Goal: Task Accomplishment & Management: Manage account settings

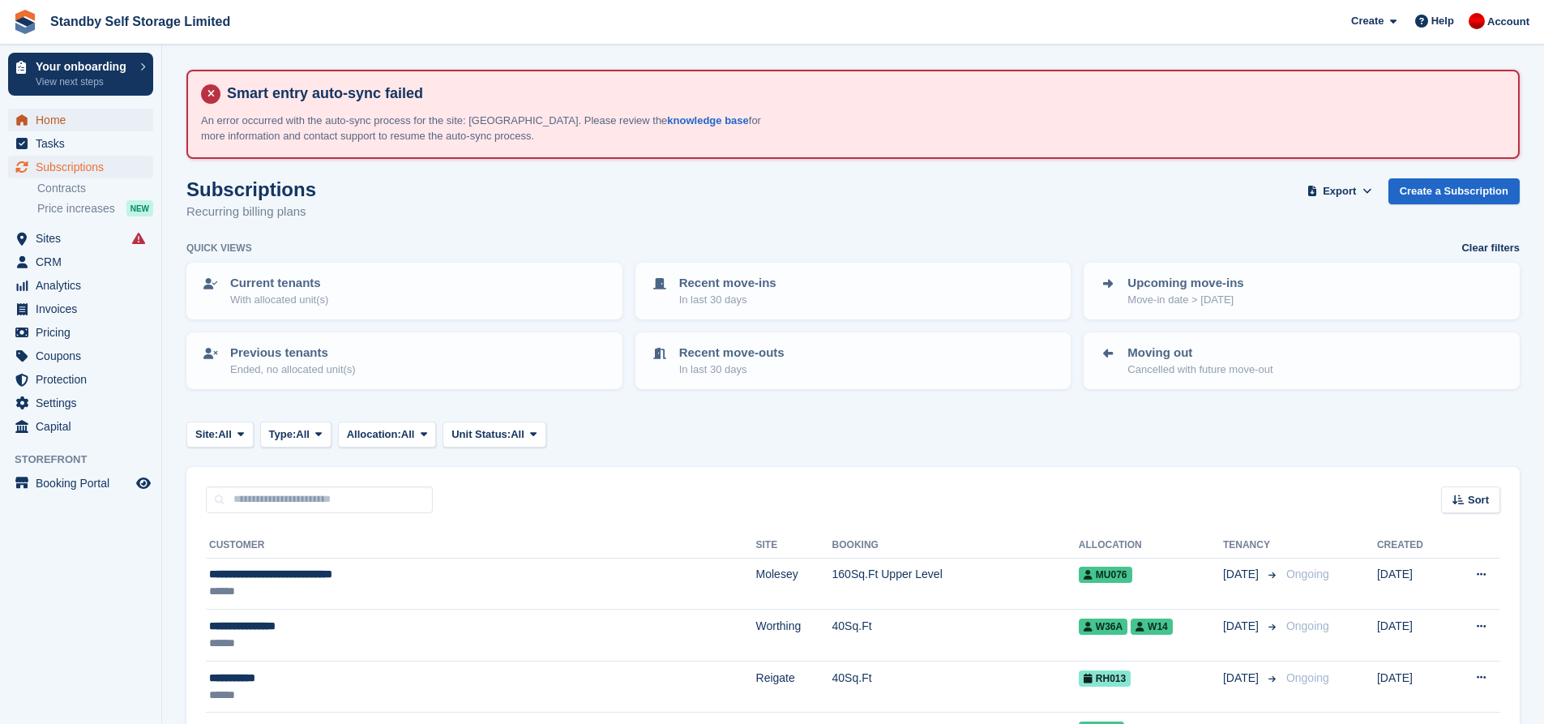
click at [61, 122] on span "Home" at bounding box center [84, 120] width 97 height 23
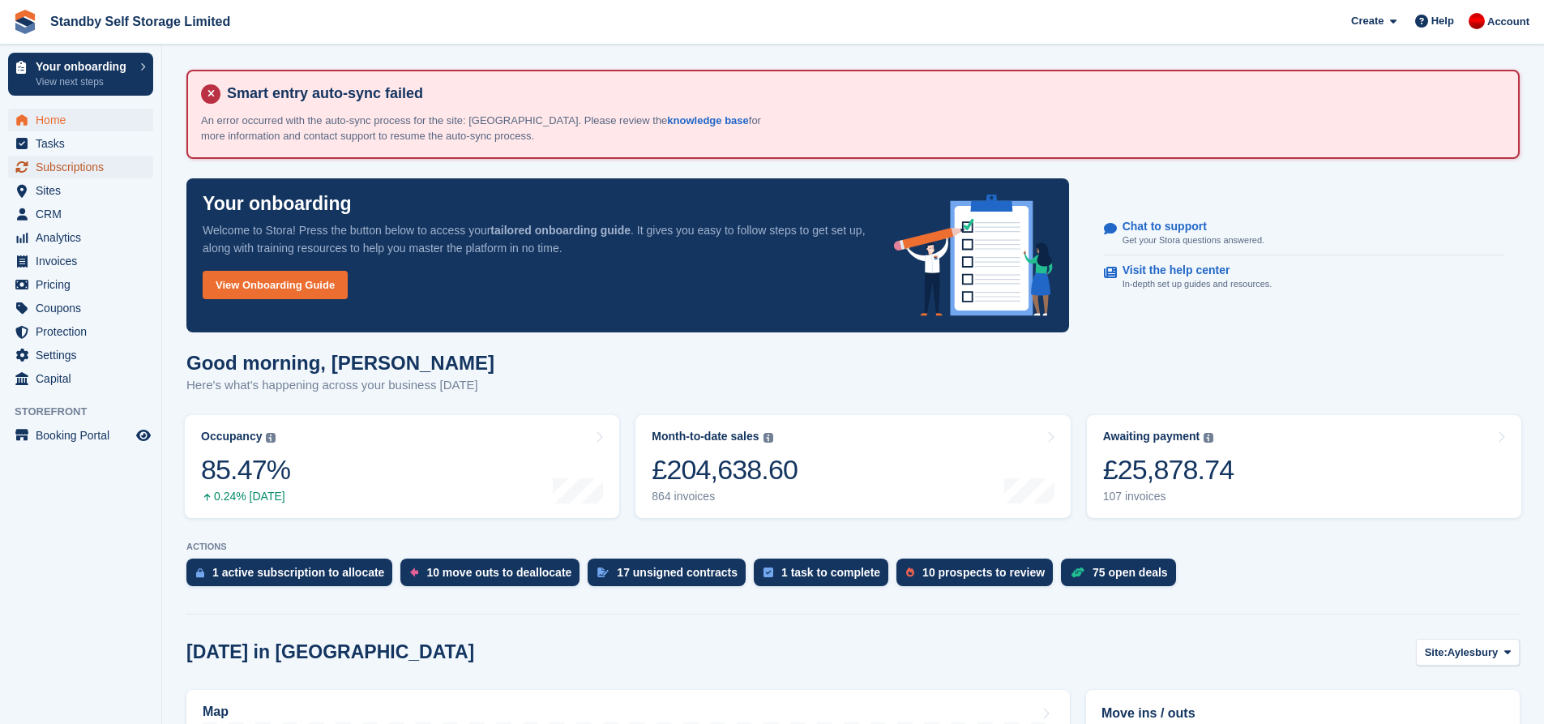
click at [72, 173] on span "Subscriptions" at bounding box center [84, 167] width 97 height 23
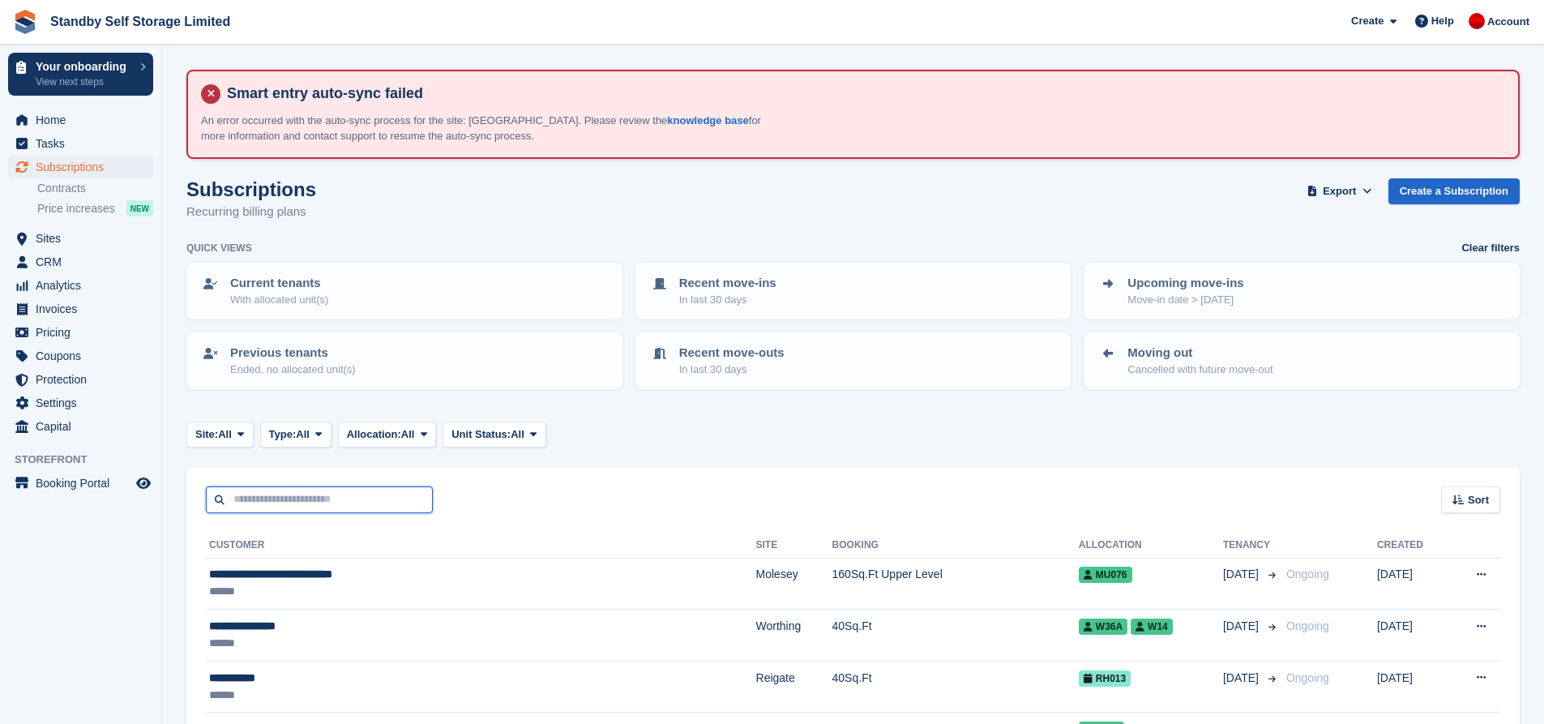
click at [312, 505] on input "text" at bounding box center [319, 499] width 227 height 27
type input "******"
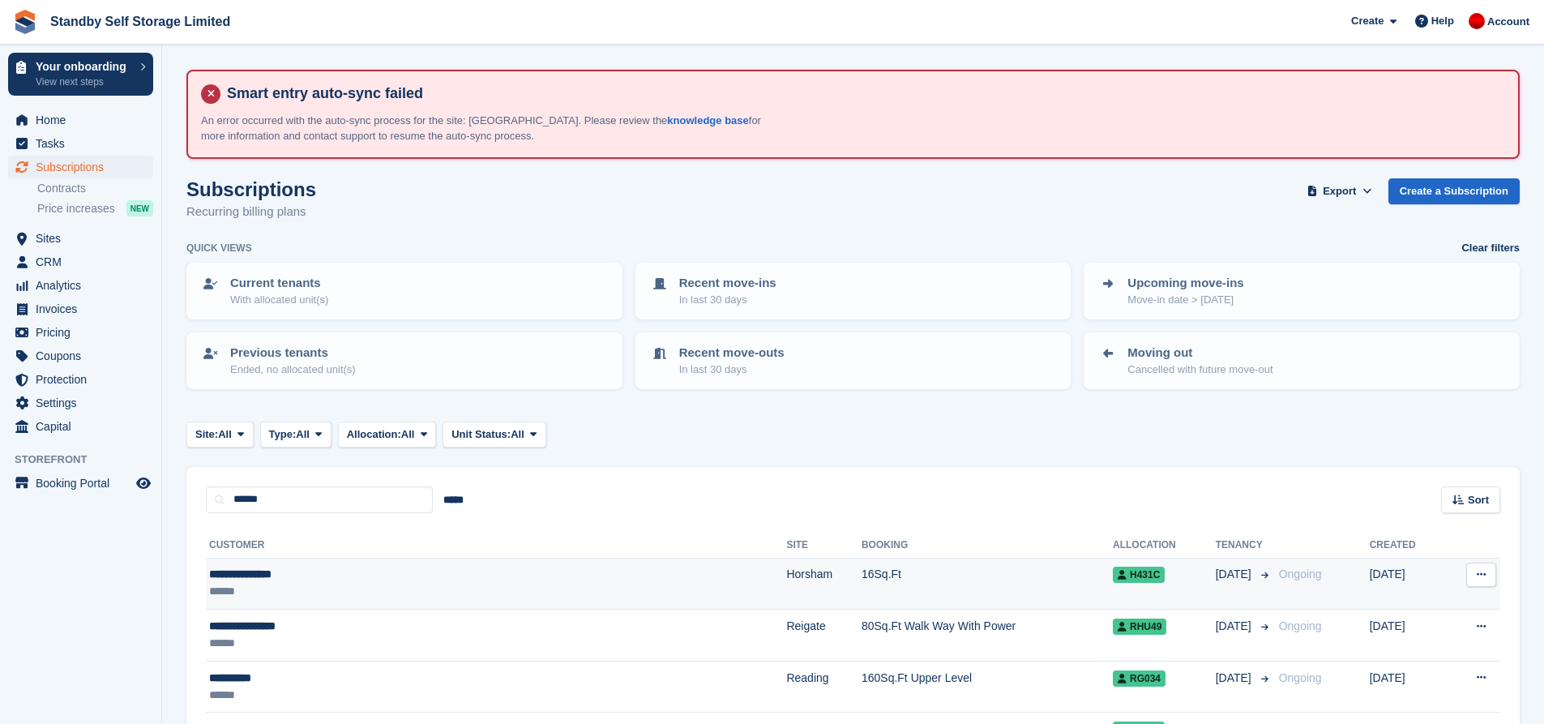
click at [400, 562] on td "**********" at bounding box center [496, 584] width 580 height 52
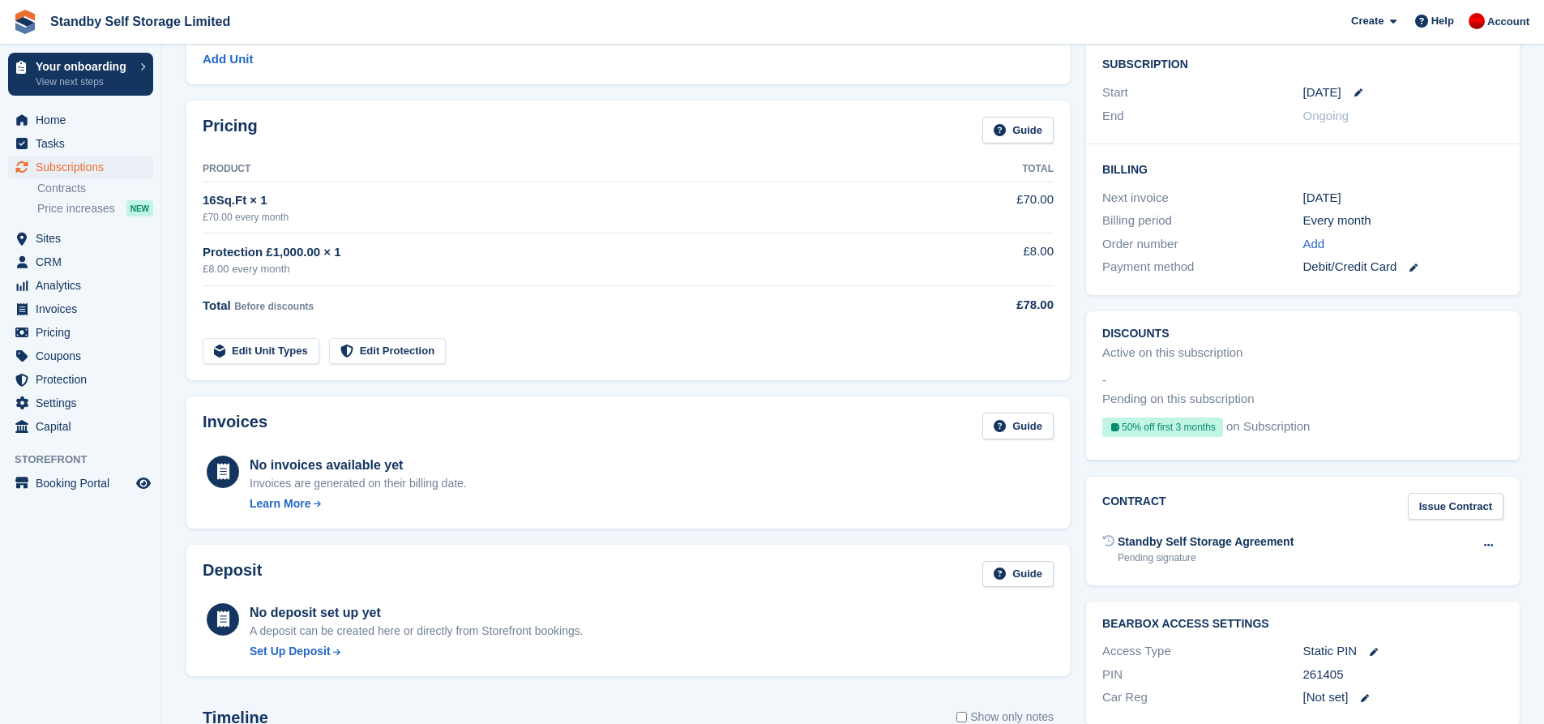
scroll to position [405, 0]
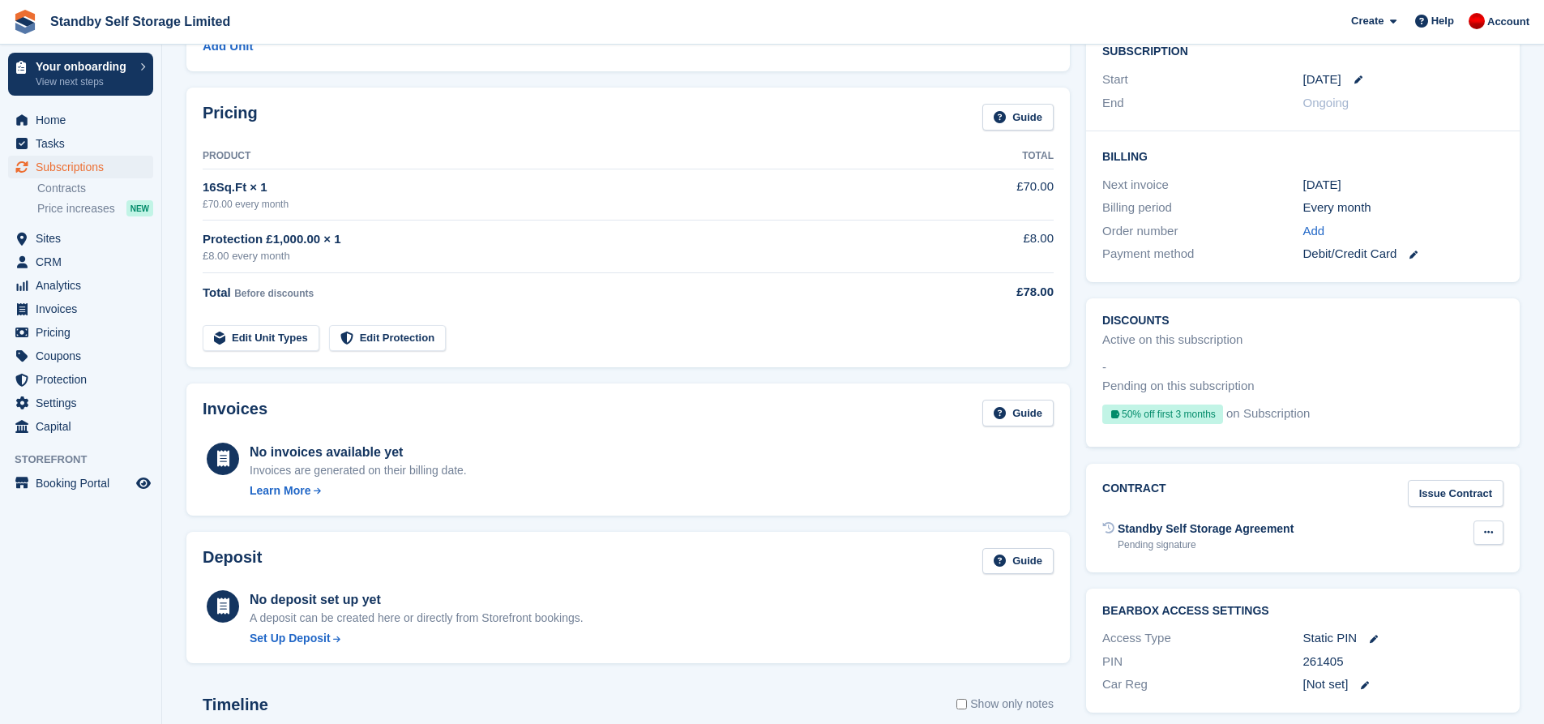
click at [1491, 533] on icon at bounding box center [1488, 532] width 9 height 11
click at [1256, 539] on div "Pending signature" at bounding box center [1206, 544] width 176 height 15
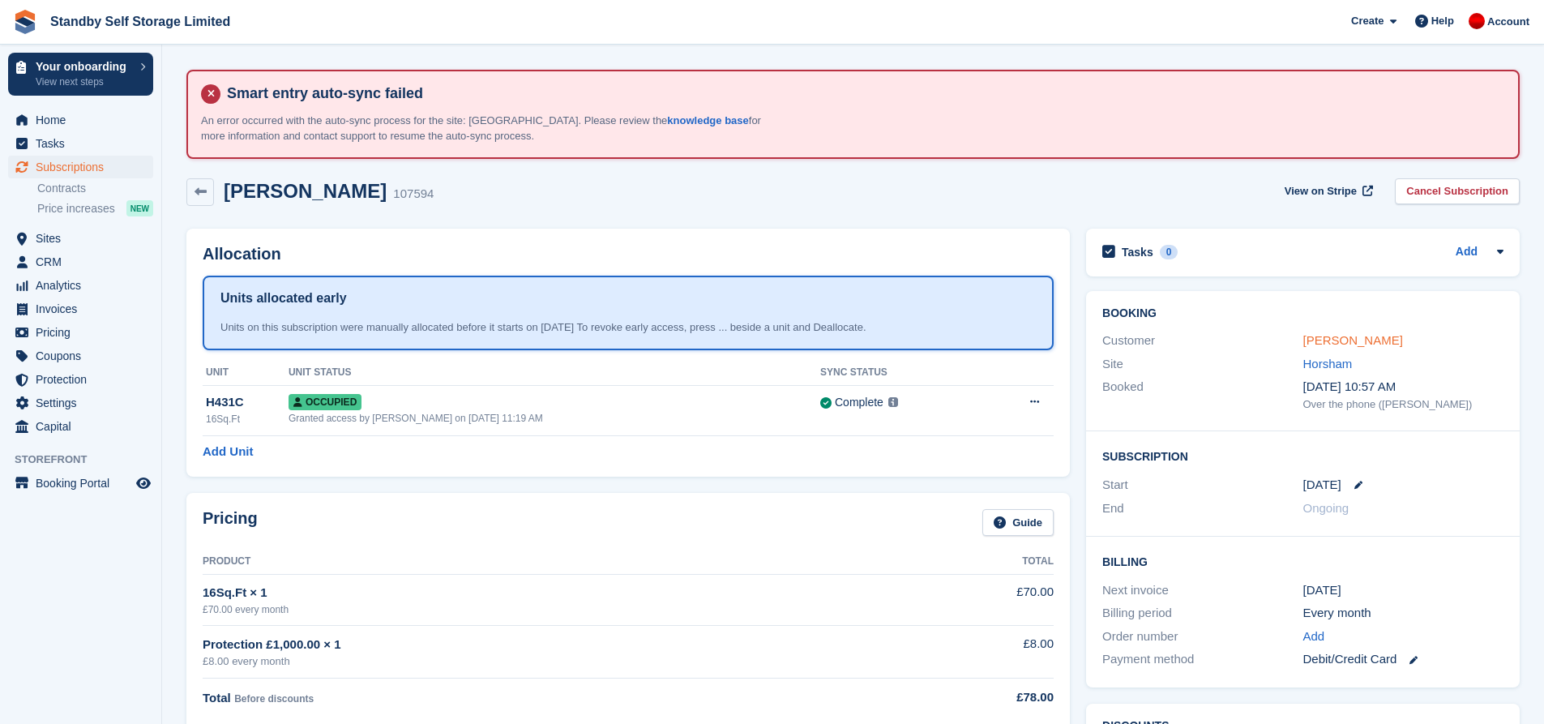
click at [1341, 341] on link "Jackie Harrison" at bounding box center [1353, 340] width 100 height 14
click at [1343, 339] on link "Jackie Harrison" at bounding box center [1353, 340] width 100 height 14
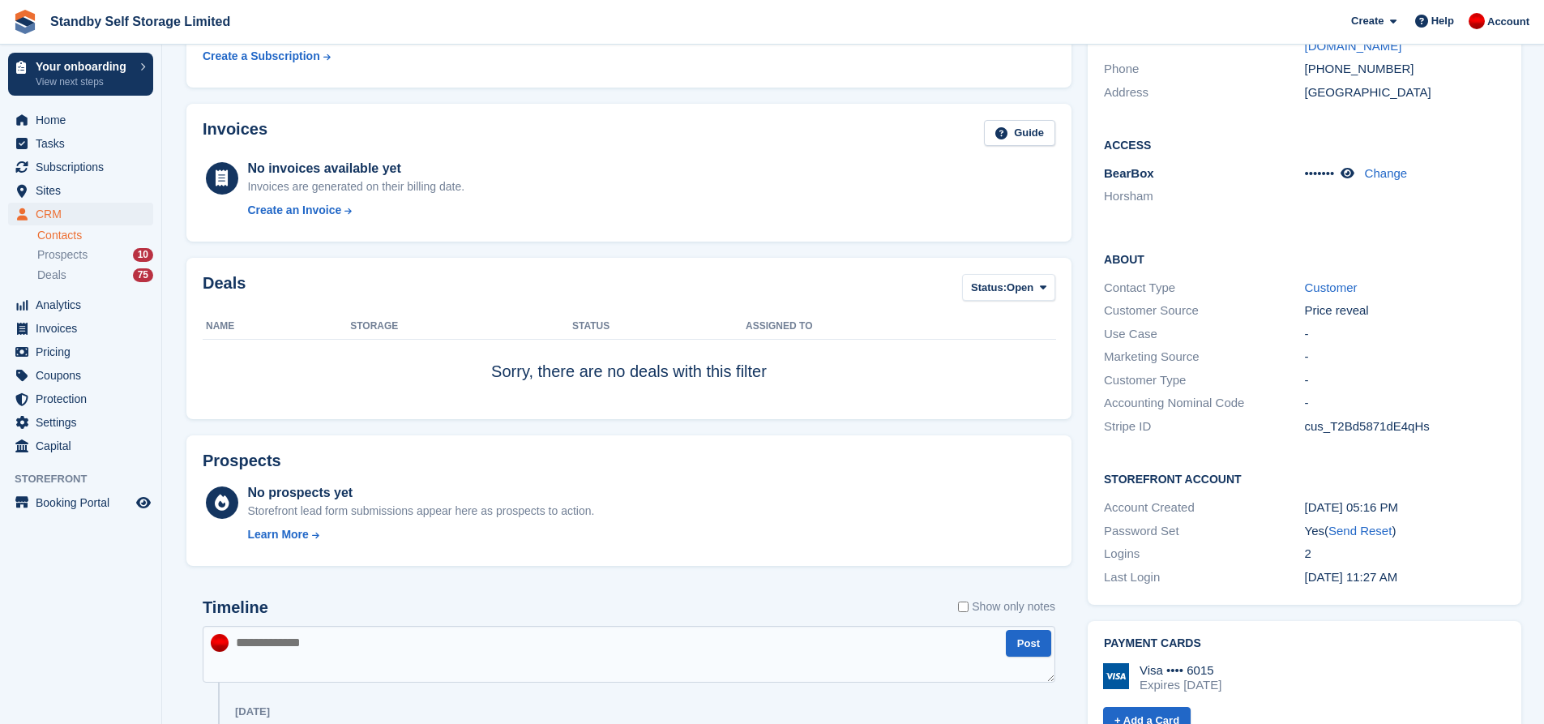
scroll to position [486, 0]
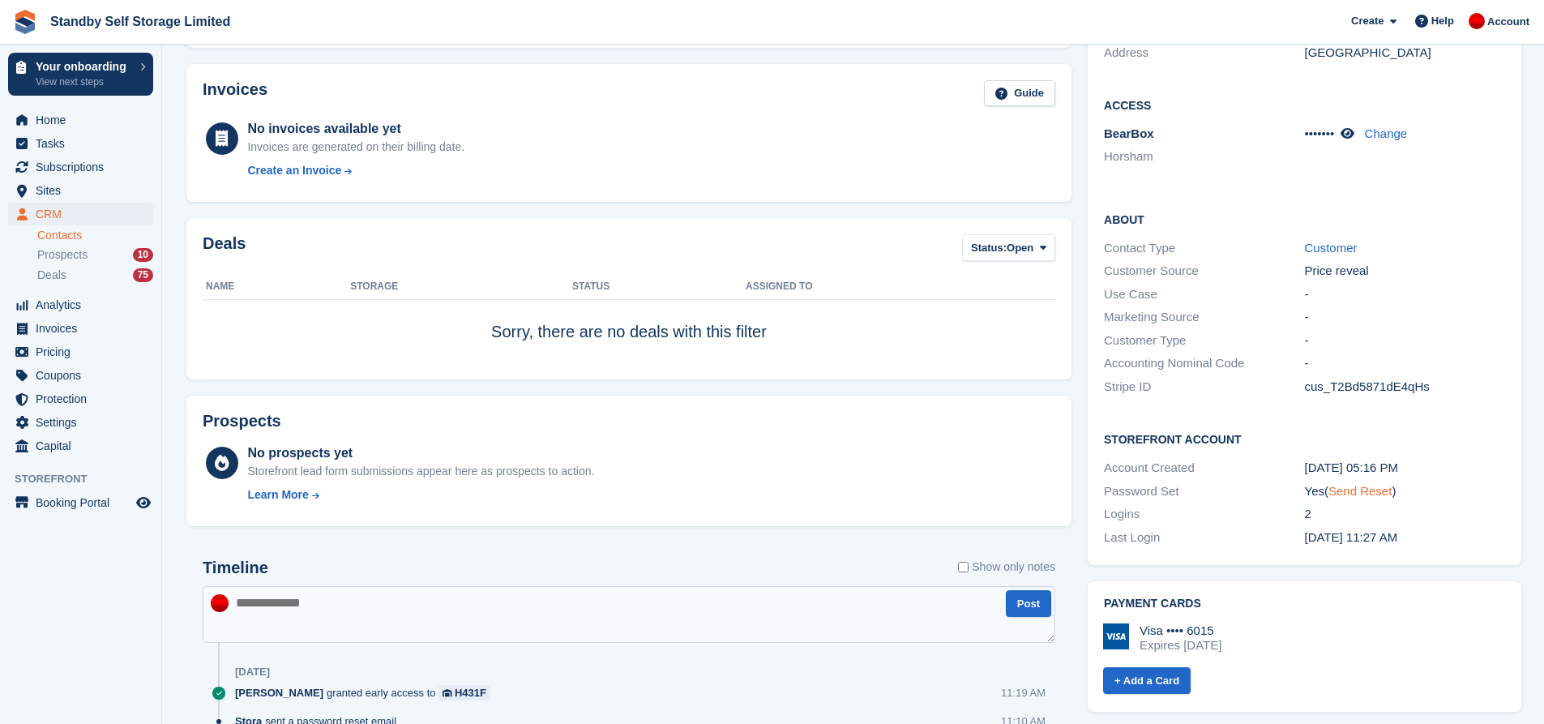
click at [1371, 484] on link "Send Reset" at bounding box center [1359, 491] width 63 height 14
click at [1425, 239] on div "Customer" at bounding box center [1405, 248] width 200 height 19
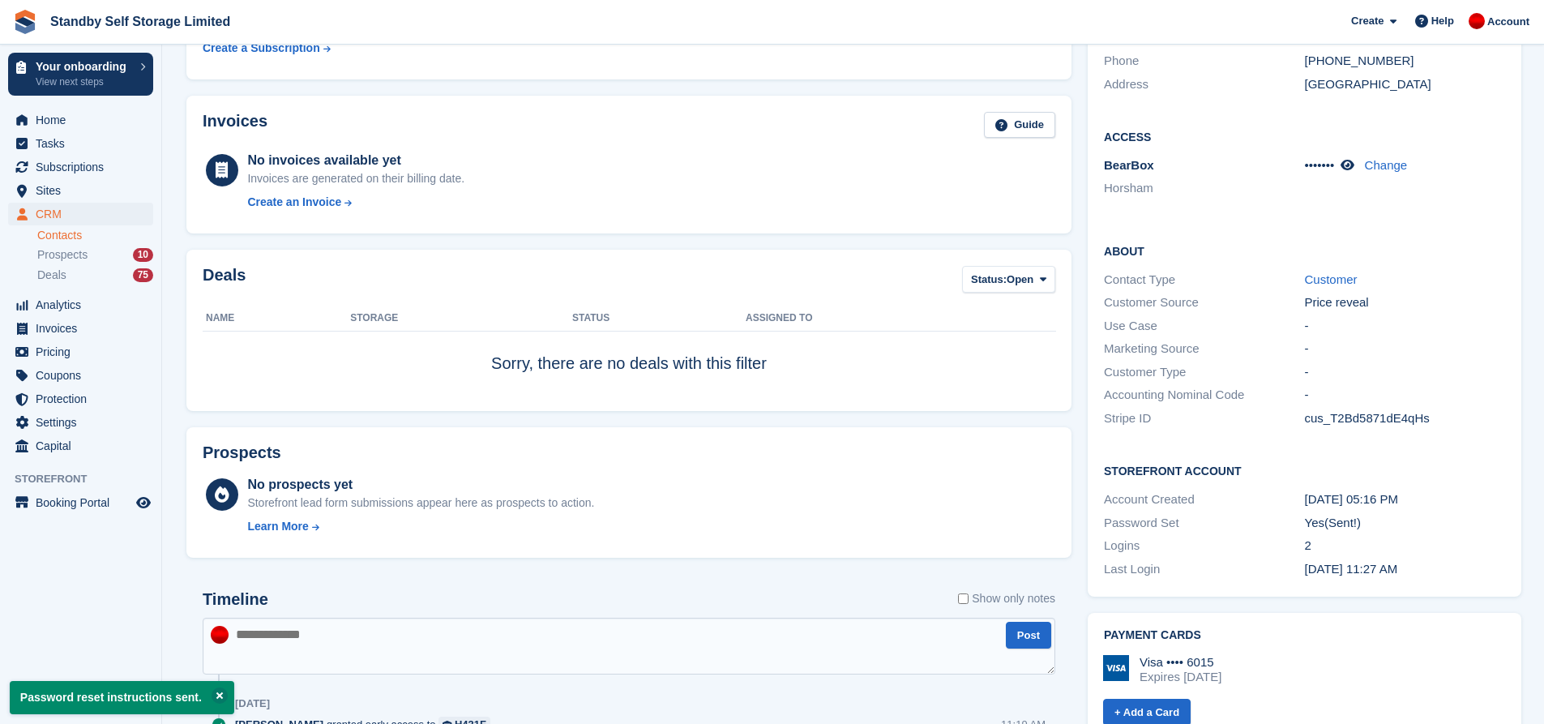
scroll to position [0, 0]
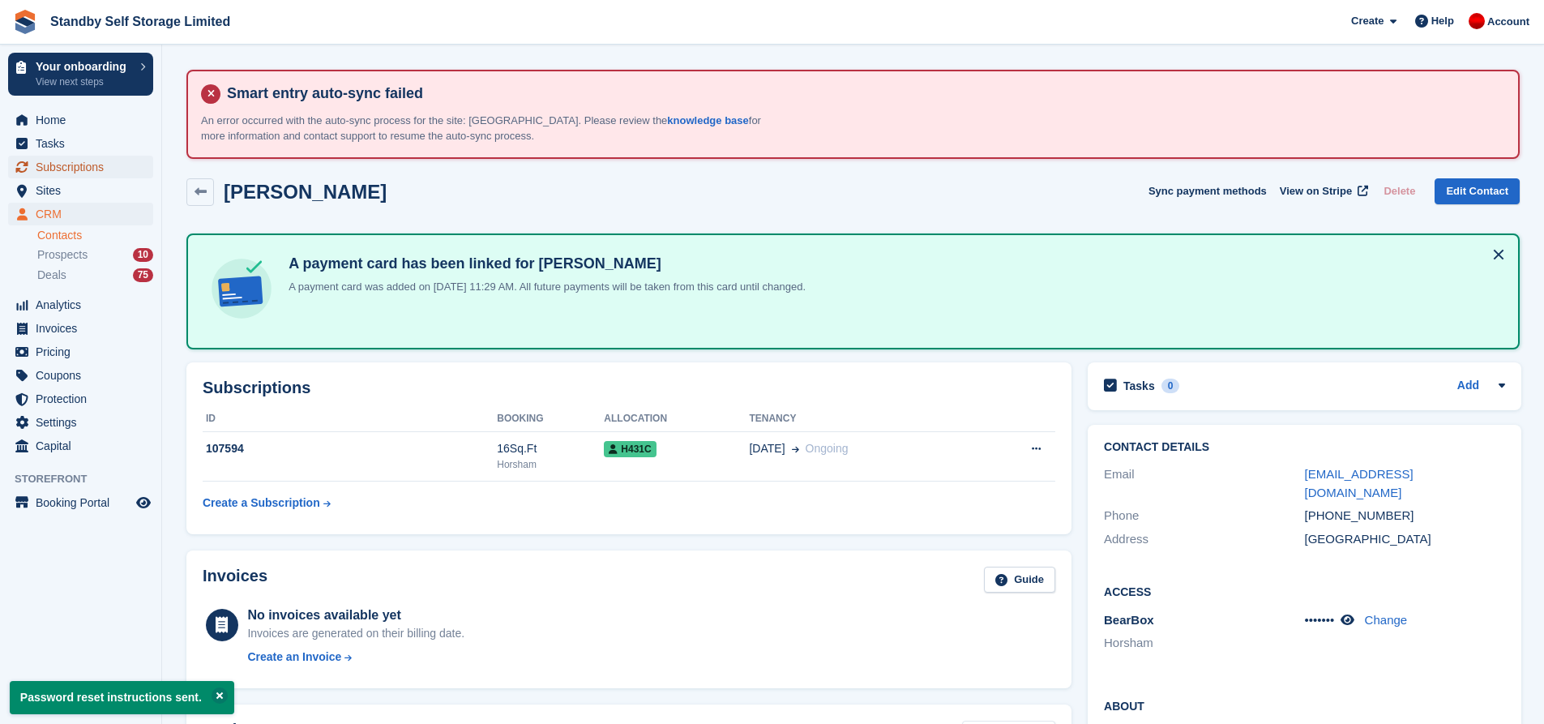
click at [67, 170] on span "Subscriptions" at bounding box center [84, 167] width 97 height 23
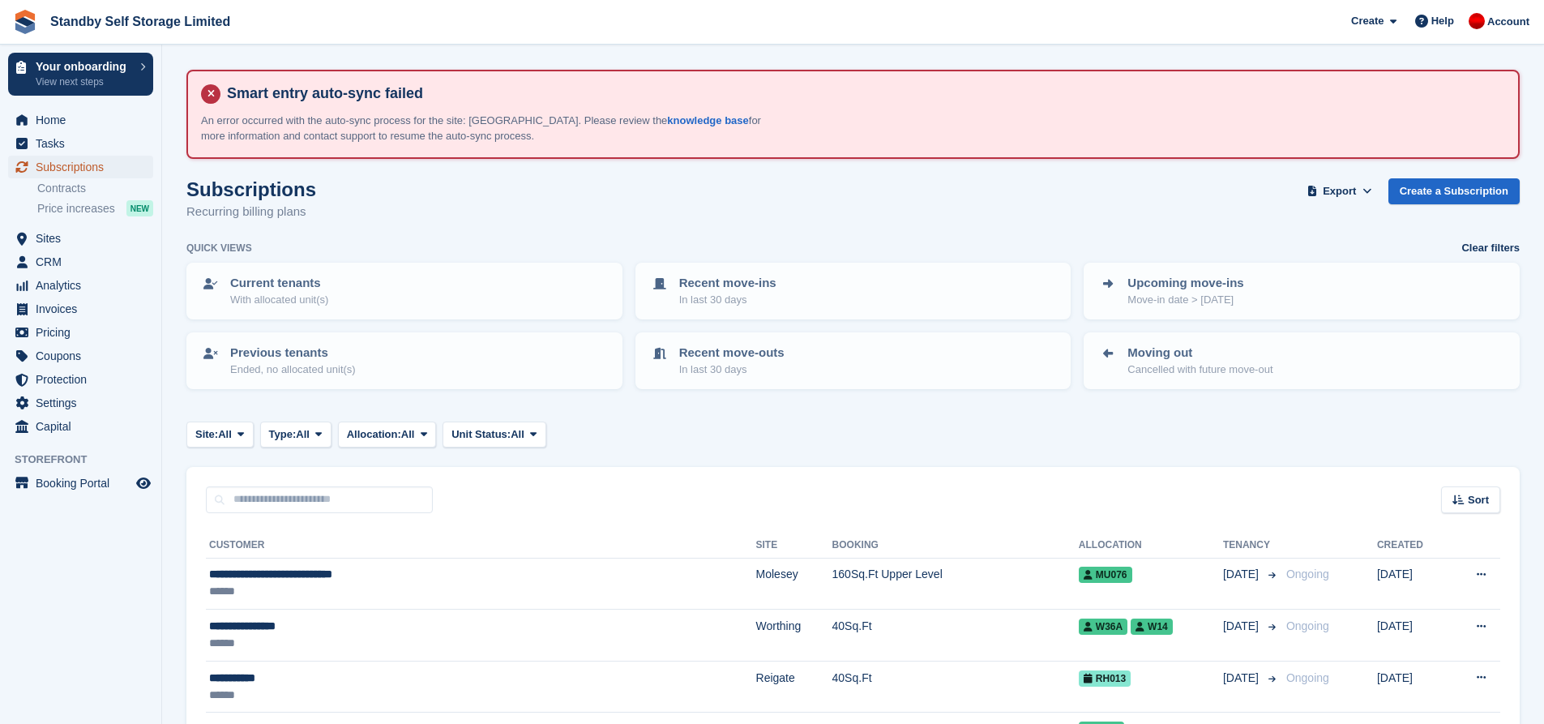
click at [67, 170] on span "Subscriptions" at bounding box center [84, 167] width 97 height 23
click at [292, 507] on input "text" at bounding box center [319, 499] width 227 height 27
type input "******"
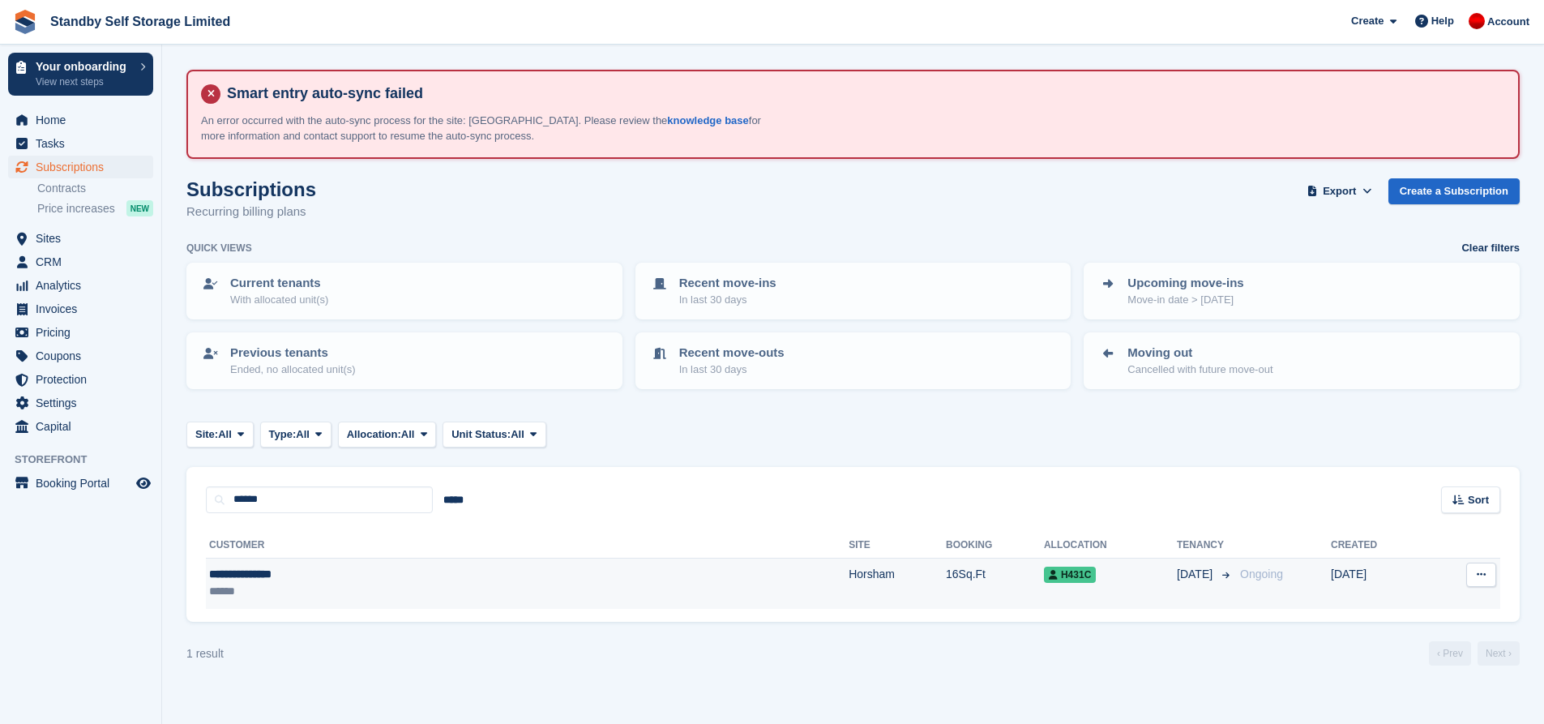
click at [439, 571] on div "**********" at bounding box center [360, 574] width 302 height 17
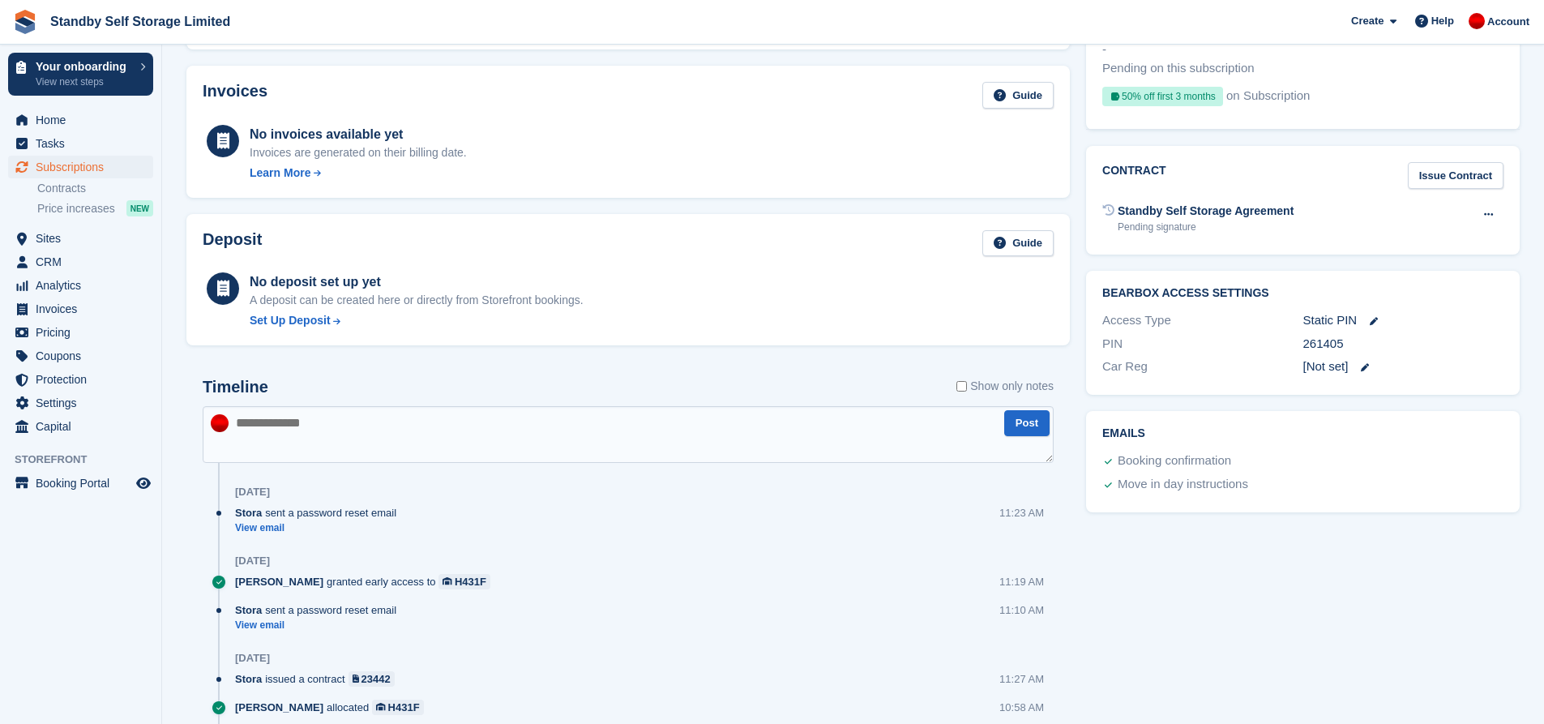
scroll to position [729, 0]
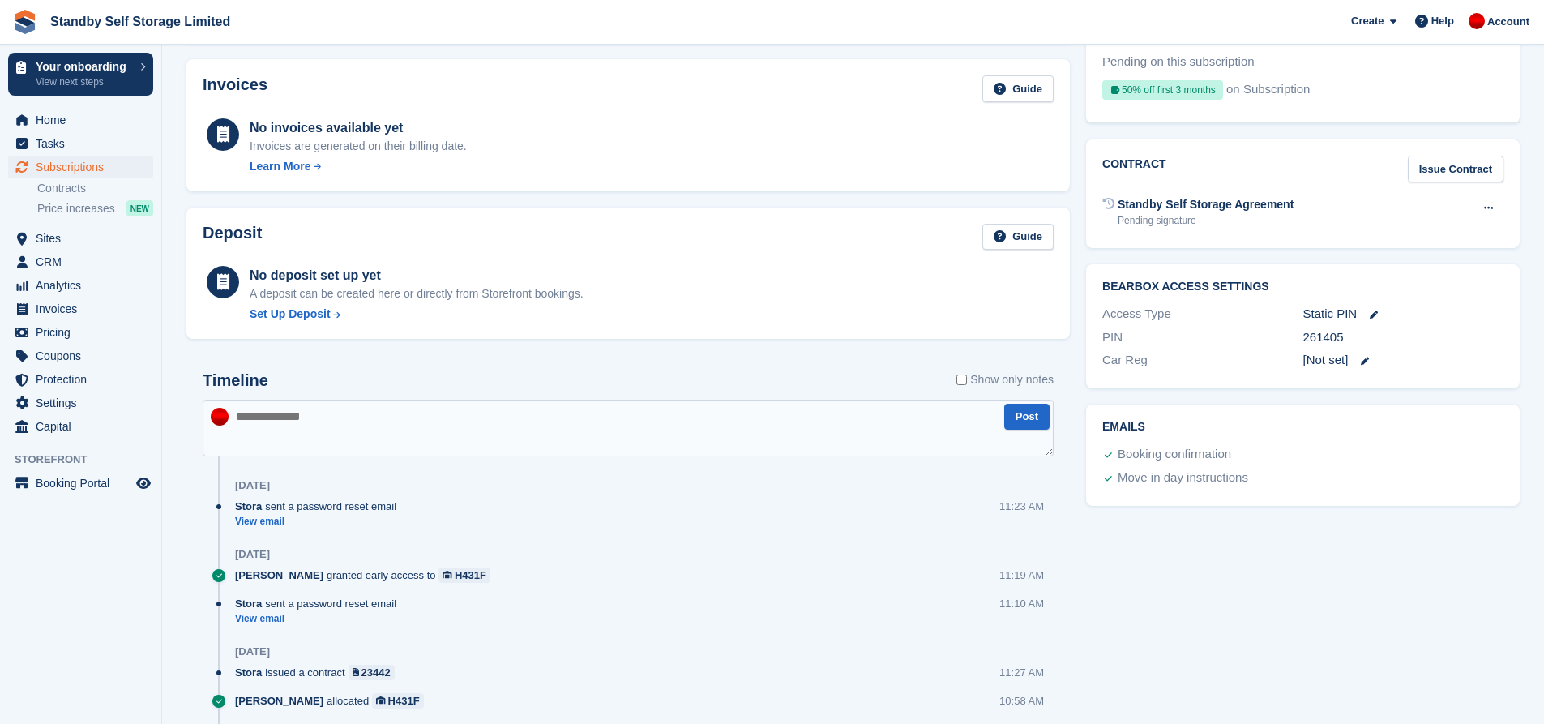
drag, startPoint x: 1371, startPoint y: 338, endPoint x: 1283, endPoint y: 336, distance: 87.6
click at [1283, 336] on div "PIN 261405" at bounding box center [1302, 338] width 401 height 24
click at [1379, 336] on div "261405" at bounding box center [1403, 337] width 200 height 19
drag, startPoint x: 1354, startPoint y: 336, endPoint x: 1287, endPoint y: 340, distance: 66.5
click at [1287, 340] on div "PIN 261405" at bounding box center [1302, 338] width 401 height 24
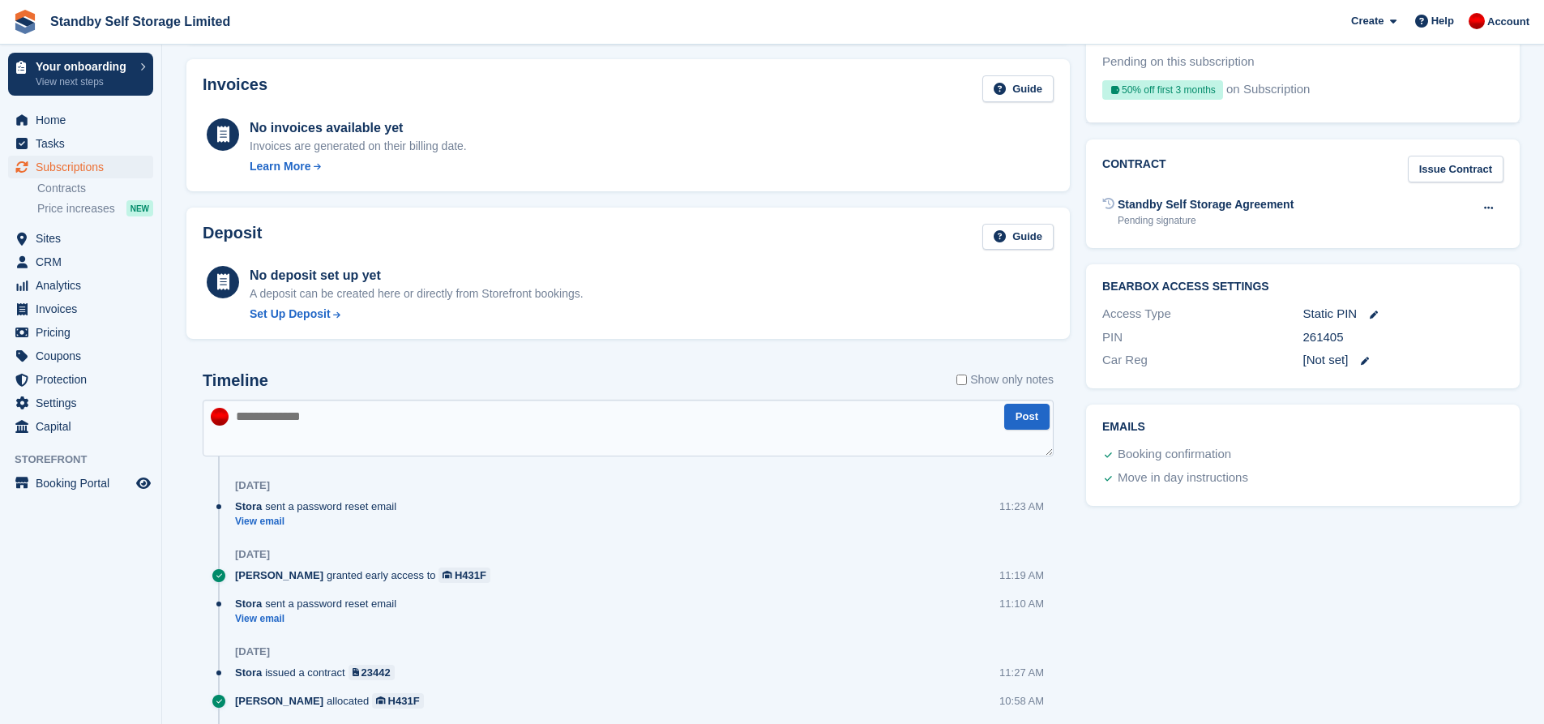
click at [1371, 332] on div "261405" at bounding box center [1403, 337] width 200 height 19
drag, startPoint x: 1359, startPoint y: 336, endPoint x: 1295, endPoint y: 333, distance: 64.1
click at [1295, 333] on div "PIN 261405" at bounding box center [1302, 338] width 401 height 24
click at [1391, 335] on div "261405" at bounding box center [1403, 337] width 200 height 19
drag, startPoint x: 1356, startPoint y: 339, endPoint x: 1285, endPoint y: 336, distance: 71.4
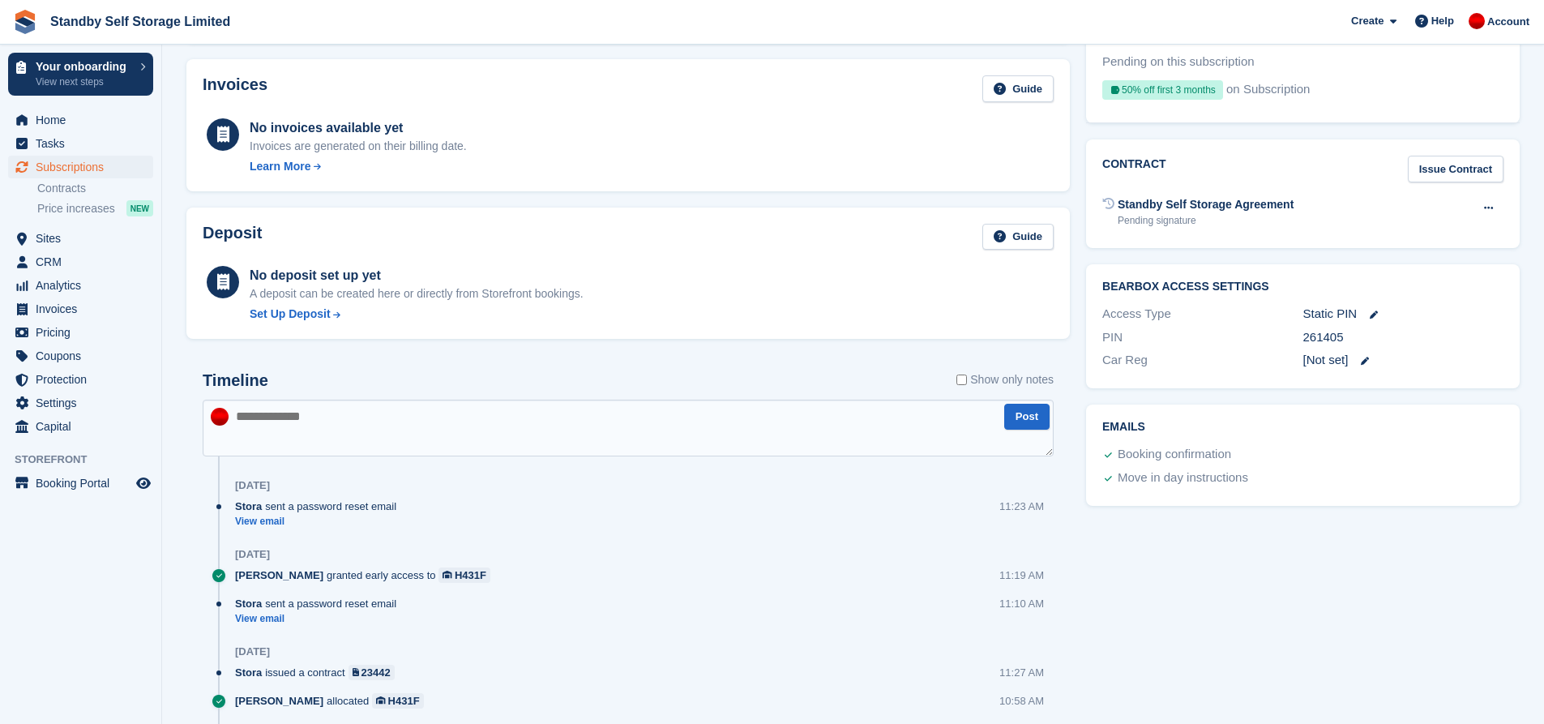
click at [1285, 336] on div "PIN 261405" at bounding box center [1302, 338] width 401 height 24
click at [1354, 340] on div "261405" at bounding box center [1403, 337] width 200 height 19
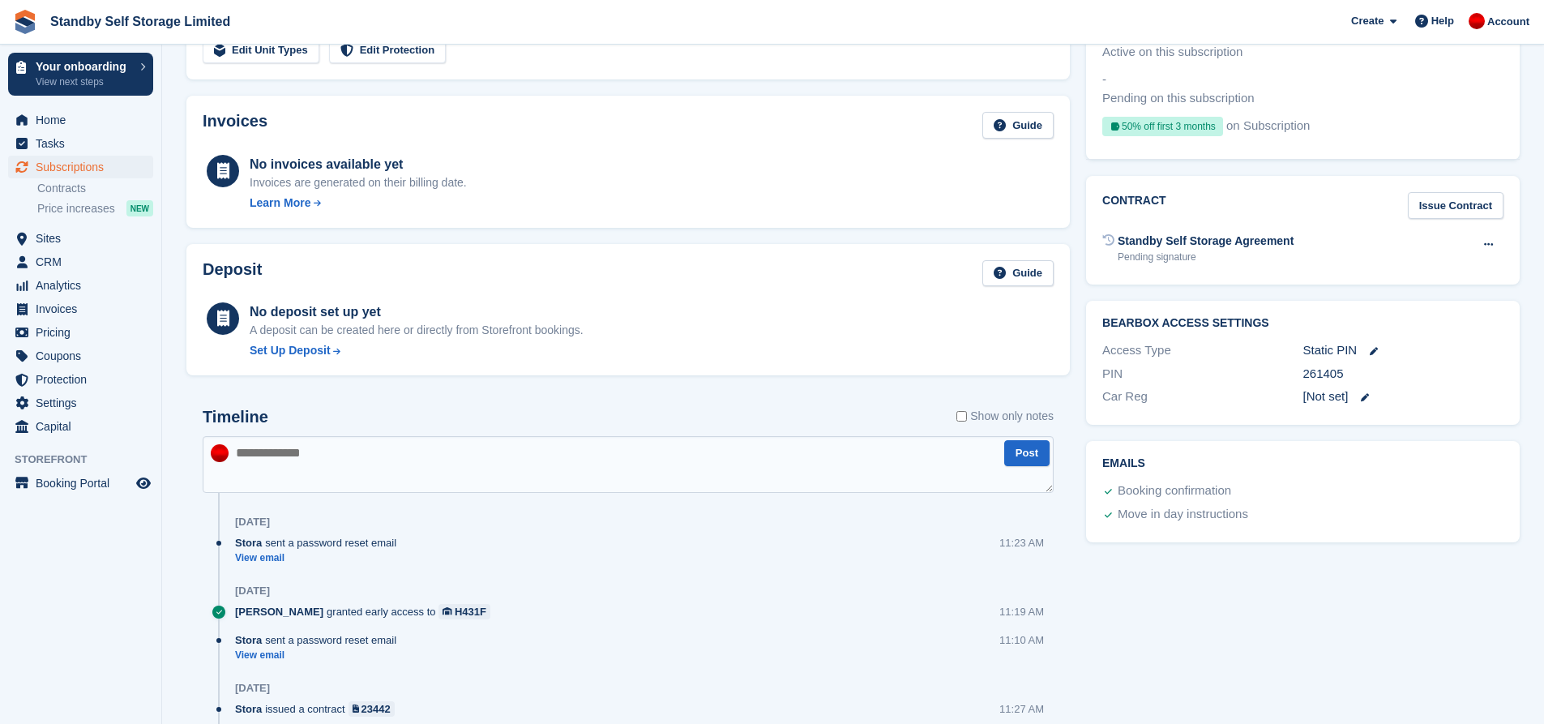
drag, startPoint x: 972, startPoint y: 356, endPoint x: 956, endPoint y: 357, distance: 15.4
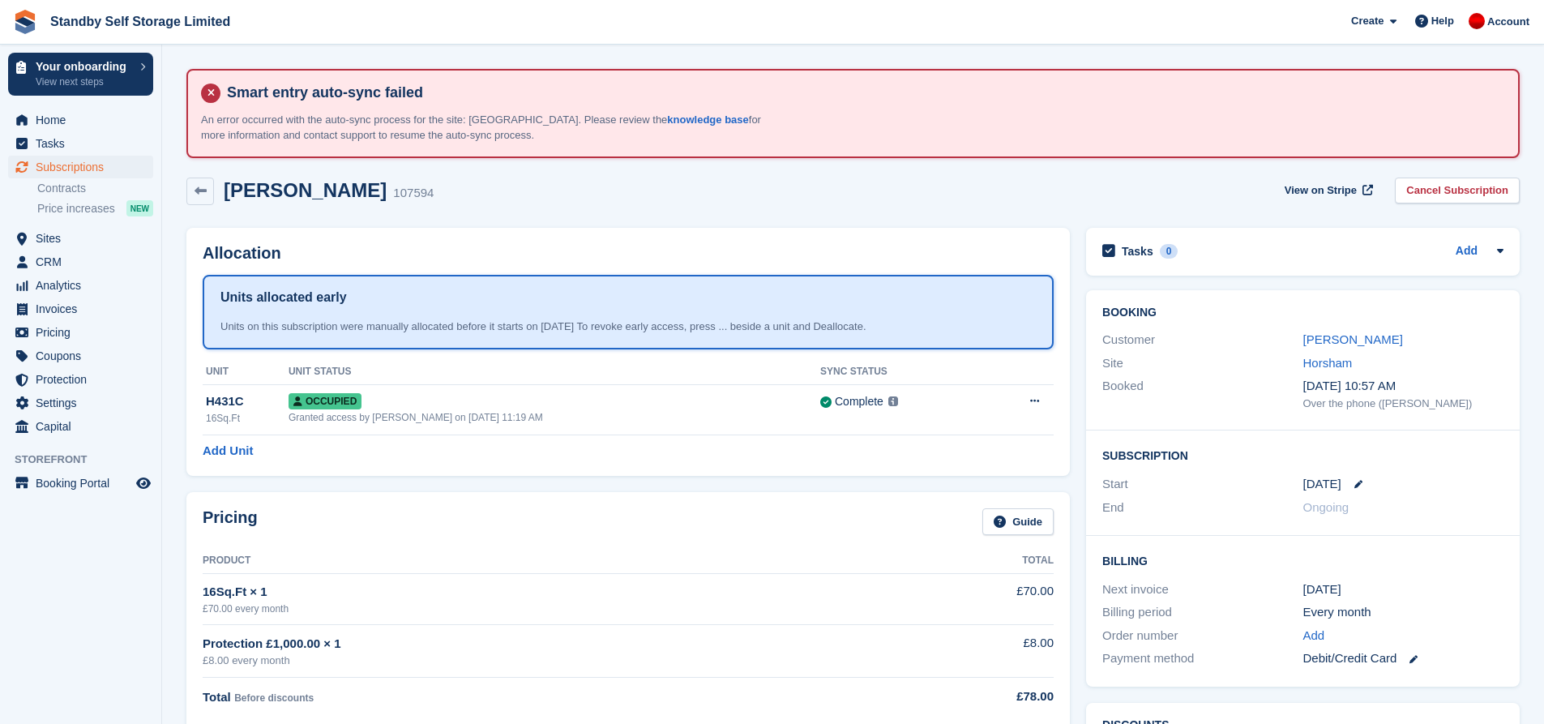
scroll to position [0, 0]
click at [998, 233] on div "Allocation Units allocated early Units on this subscription were manually alloc…" at bounding box center [627, 353] width 883 height 249
click at [1324, 338] on link "Jackie Harrison" at bounding box center [1353, 340] width 100 height 14
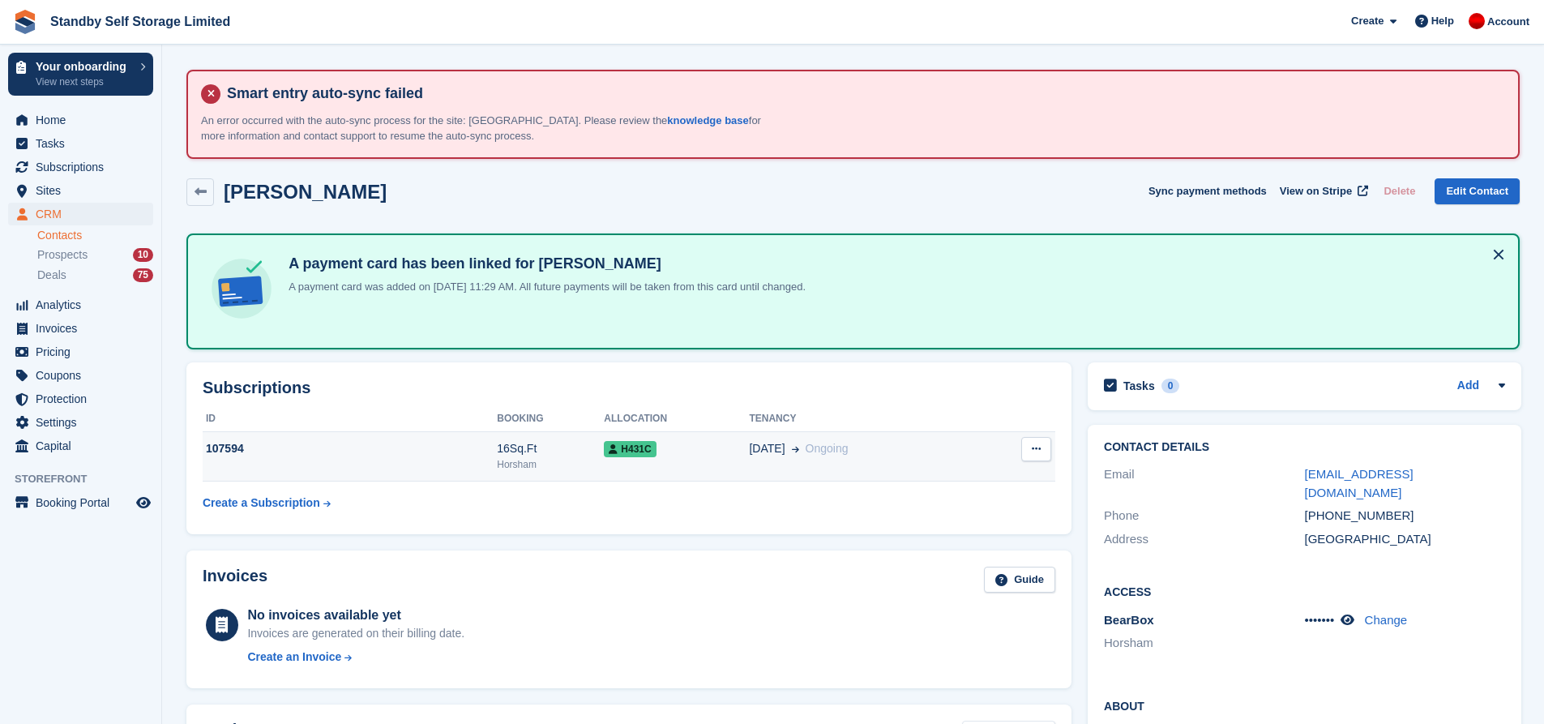
click at [354, 455] on div "107594" at bounding box center [350, 448] width 294 height 17
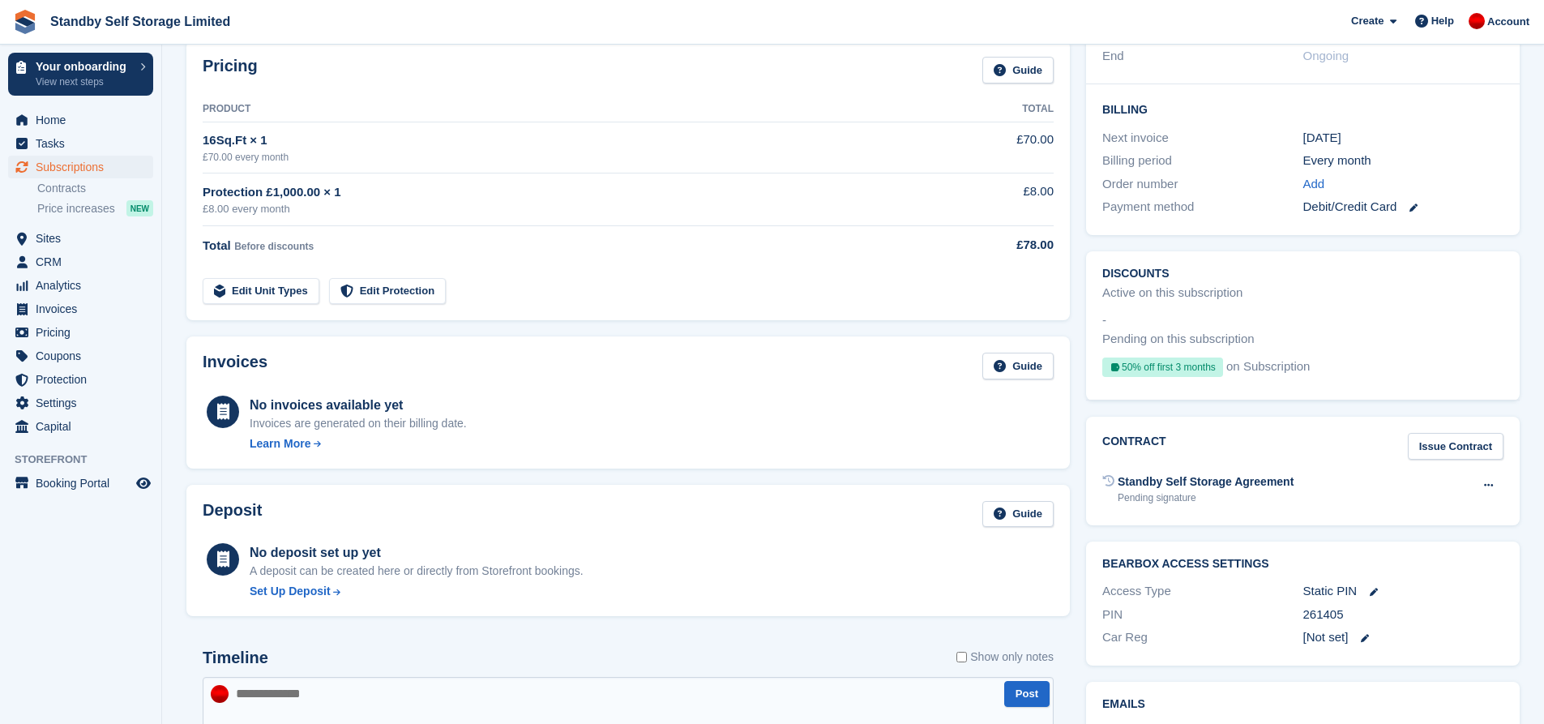
scroll to position [486, 0]
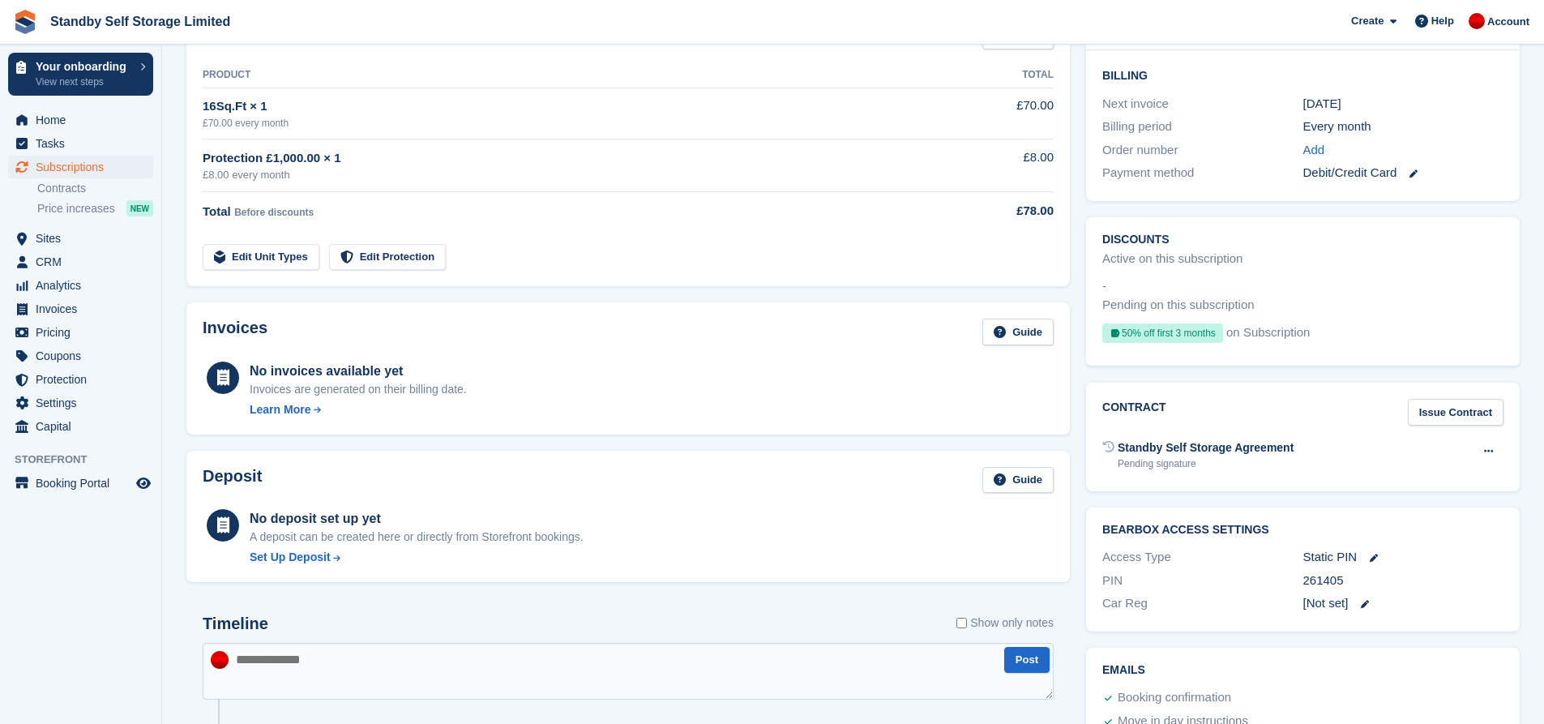
click at [1181, 467] on div "Pending signature" at bounding box center [1206, 463] width 176 height 15
click at [1489, 453] on icon at bounding box center [1488, 451] width 9 height 11
drag, startPoint x: 1218, startPoint y: 468, endPoint x: 1098, endPoint y: 462, distance: 120.1
click at [1098, 462] on div "Contract Issue Contract Standby Self Storage Agreement Pending signature Void c…" at bounding box center [1303, 437] width 434 height 109
click at [1225, 411] on div "Contract Issue Contract" at bounding box center [1302, 412] width 401 height 27
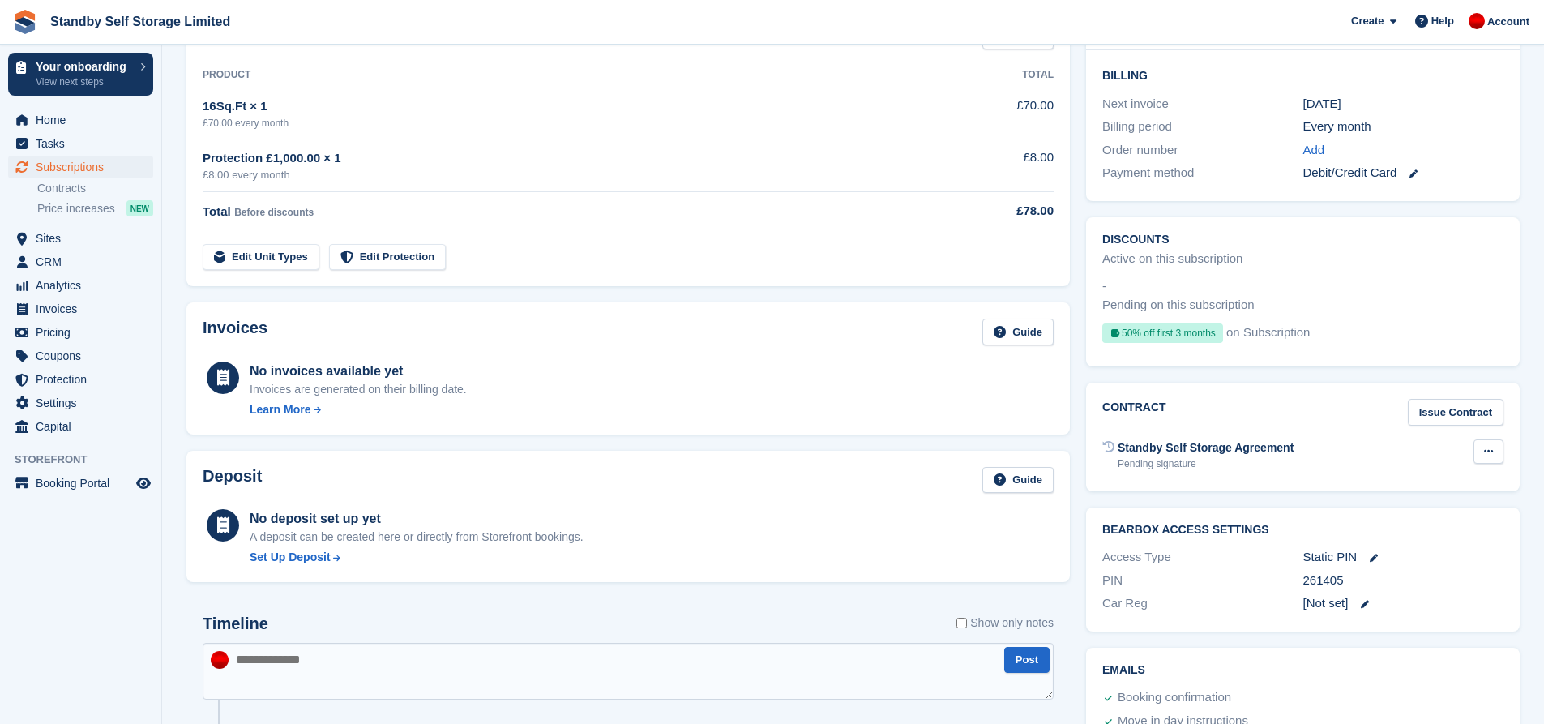
click at [1492, 454] on button at bounding box center [1489, 451] width 30 height 24
click at [1239, 463] on div "Pending signature" at bounding box center [1206, 463] width 176 height 15
click at [1168, 452] on div "Standby Self Storage Agreement" at bounding box center [1206, 447] width 176 height 17
click at [1112, 446] on icon at bounding box center [1108, 446] width 11 height 11
click at [1484, 452] on icon at bounding box center [1488, 451] width 9 height 11
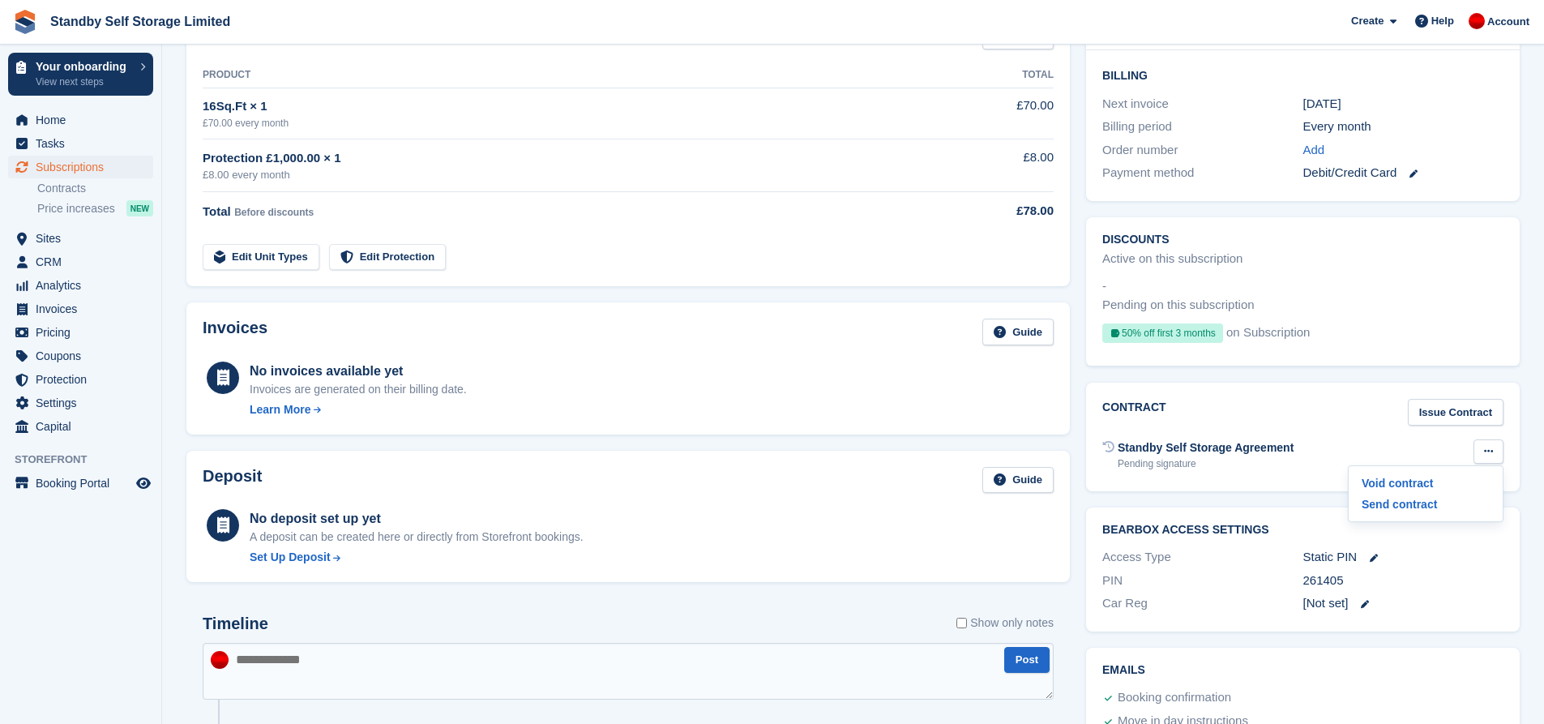
click at [1154, 402] on h2 "Contract" at bounding box center [1134, 412] width 64 height 27
click at [1494, 454] on button at bounding box center [1489, 451] width 30 height 24
click at [1276, 410] on div "Contract Issue Contract" at bounding box center [1302, 412] width 401 height 27
drag, startPoint x: 1359, startPoint y: 583, endPoint x: 1299, endPoint y: 584, distance: 60.0
click at [1299, 584] on div "PIN 261405" at bounding box center [1302, 581] width 401 height 24
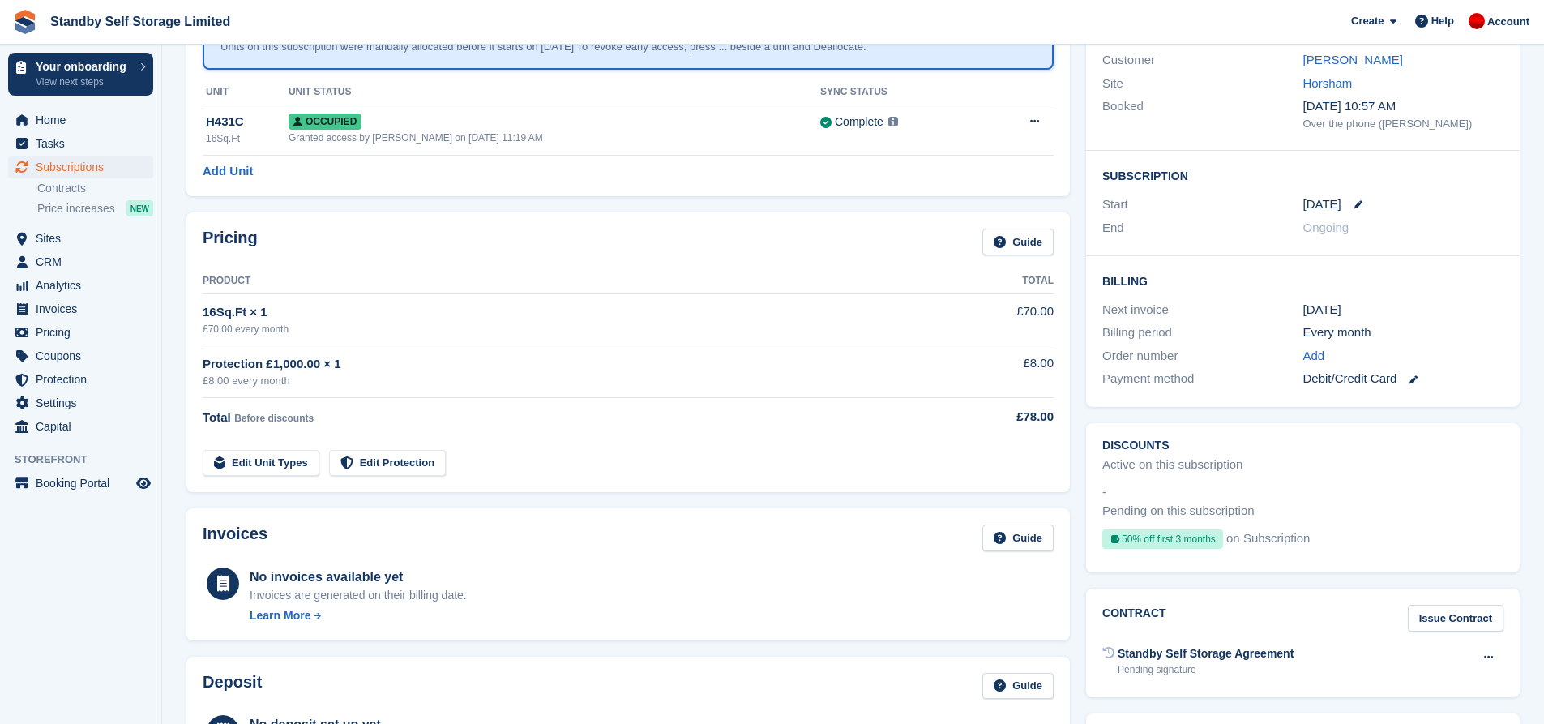
scroll to position [127, 0]
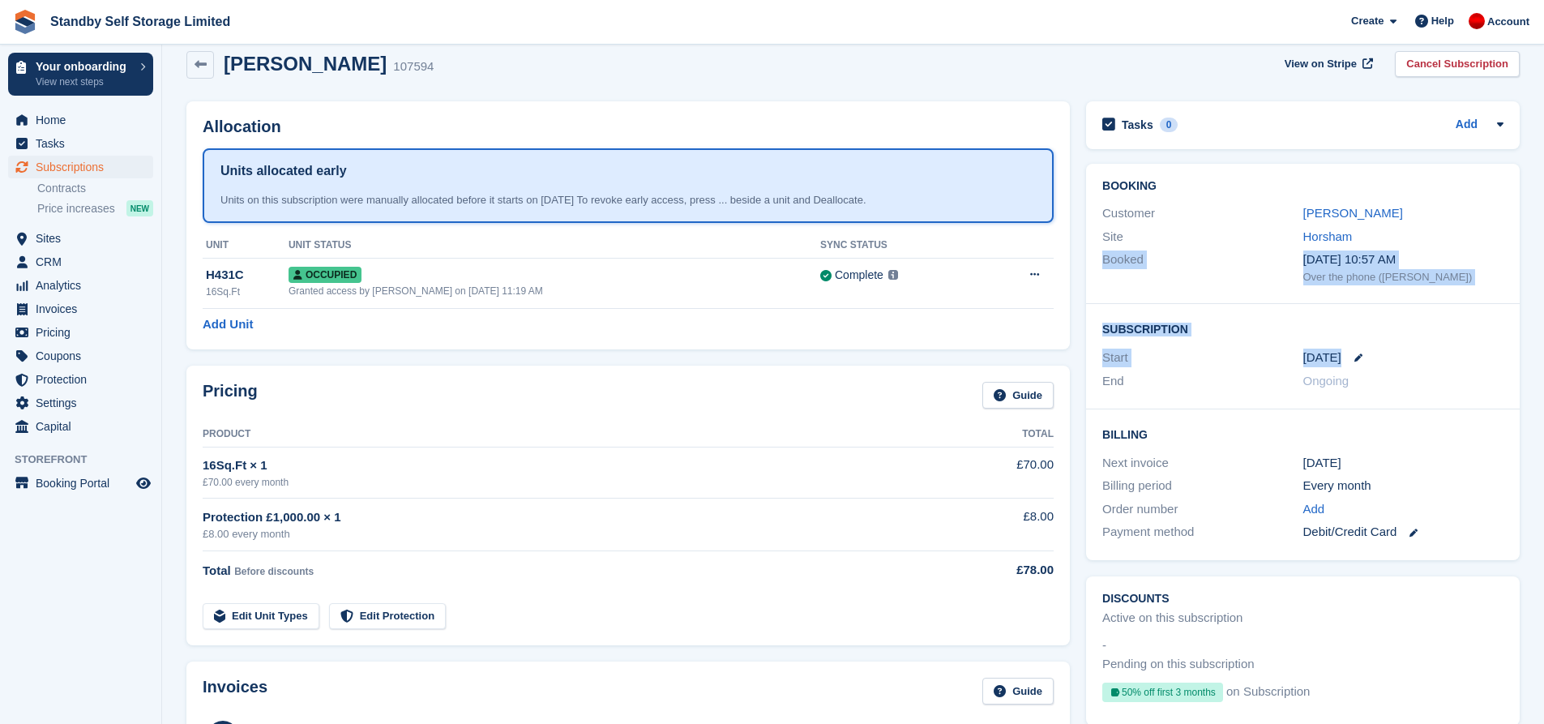
drag, startPoint x: 1528, startPoint y: 242, endPoint x: 1536, endPoint y: 339, distance: 96.8
click at [1538, 347] on section "Smart entry auto-sync failed An error occurred with the auto-sync process for t…" at bounding box center [853, 684] width 1382 height 1622
click at [1497, 293] on div "Booking Customer Jackie Harrison Site Horsham Booked 11 Sep, 10:57 AM Over the …" at bounding box center [1303, 234] width 434 height 141
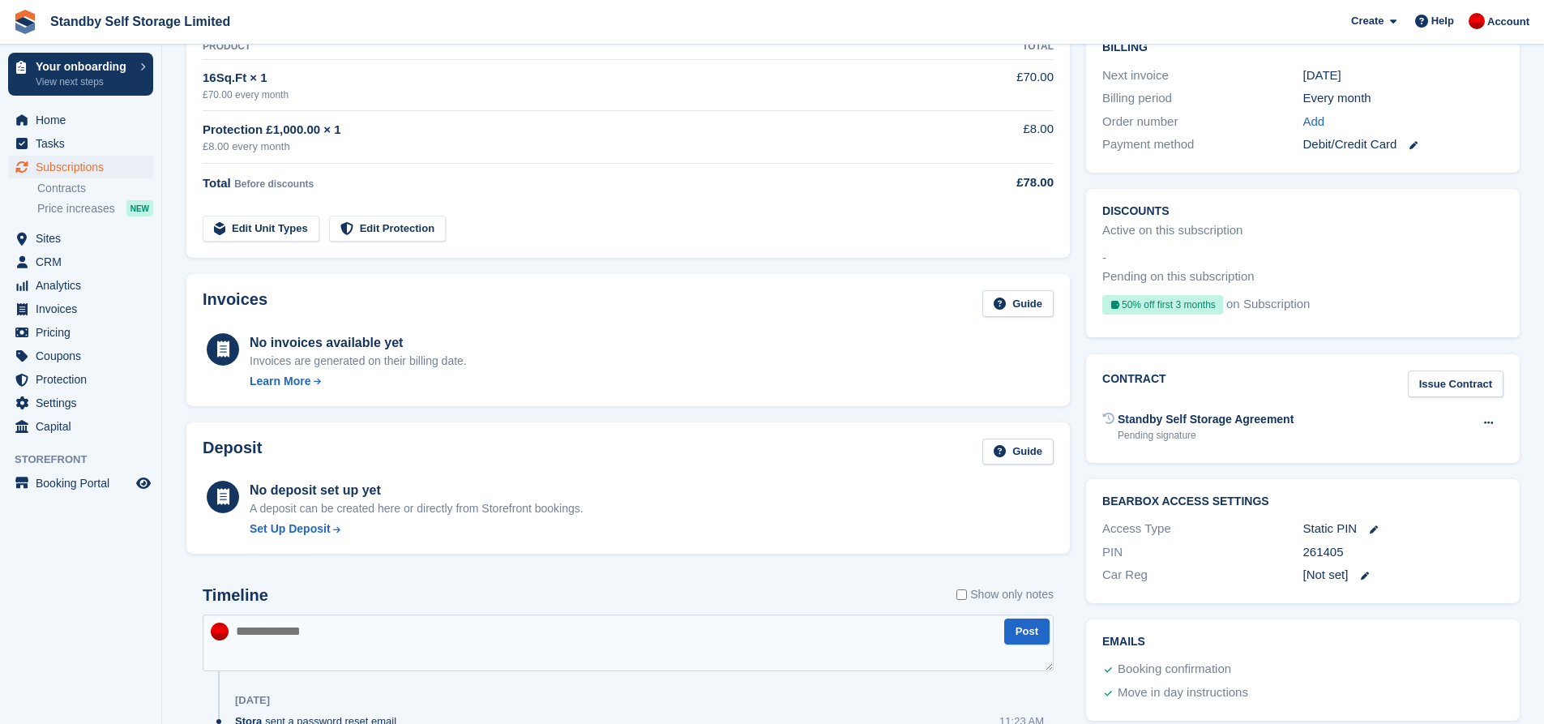
scroll to position [554, 0]
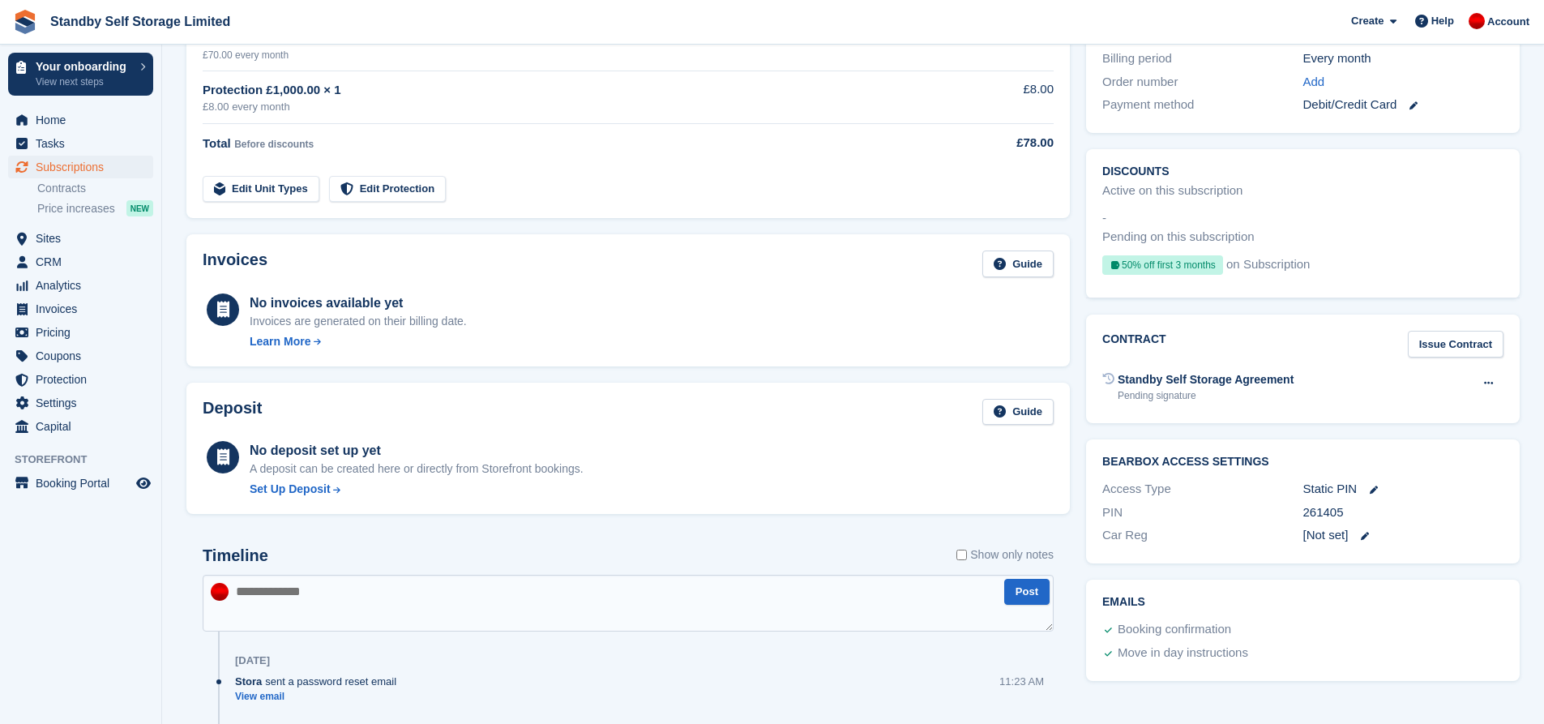
drag, startPoint x: 1363, startPoint y: 514, endPoint x: 1295, endPoint y: 515, distance: 68.1
click at [1295, 515] on div "PIN 261405" at bounding box center [1302, 513] width 401 height 24
click at [1367, 501] on div "PIN 261405" at bounding box center [1302, 513] width 401 height 24
drag, startPoint x: 1540, startPoint y: 368, endPoint x: 1555, endPoint y: 293, distance: 76.9
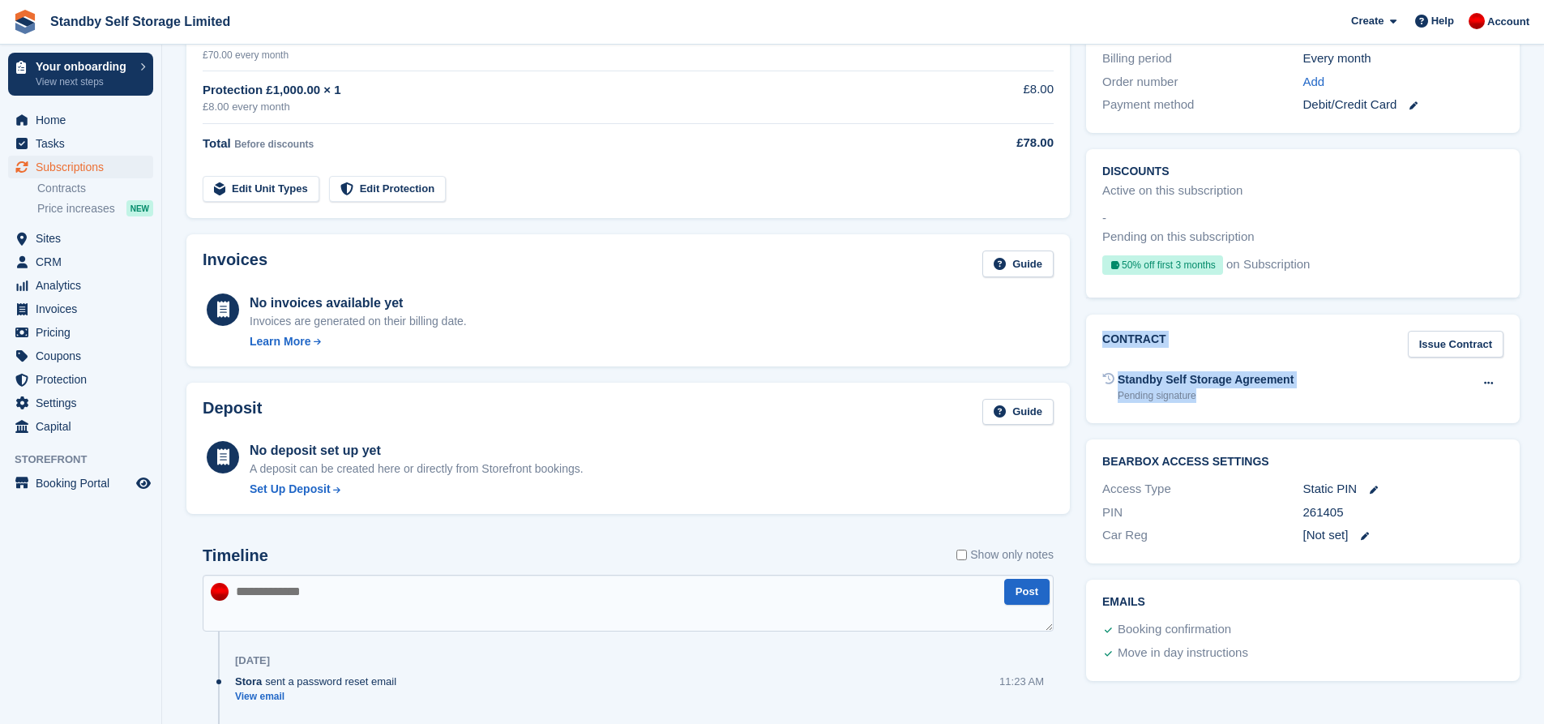
click at [1466, 415] on div "Contract Issue Contract Standby Self Storage Agreement Pending signature Void c…" at bounding box center [1303, 368] width 434 height 109
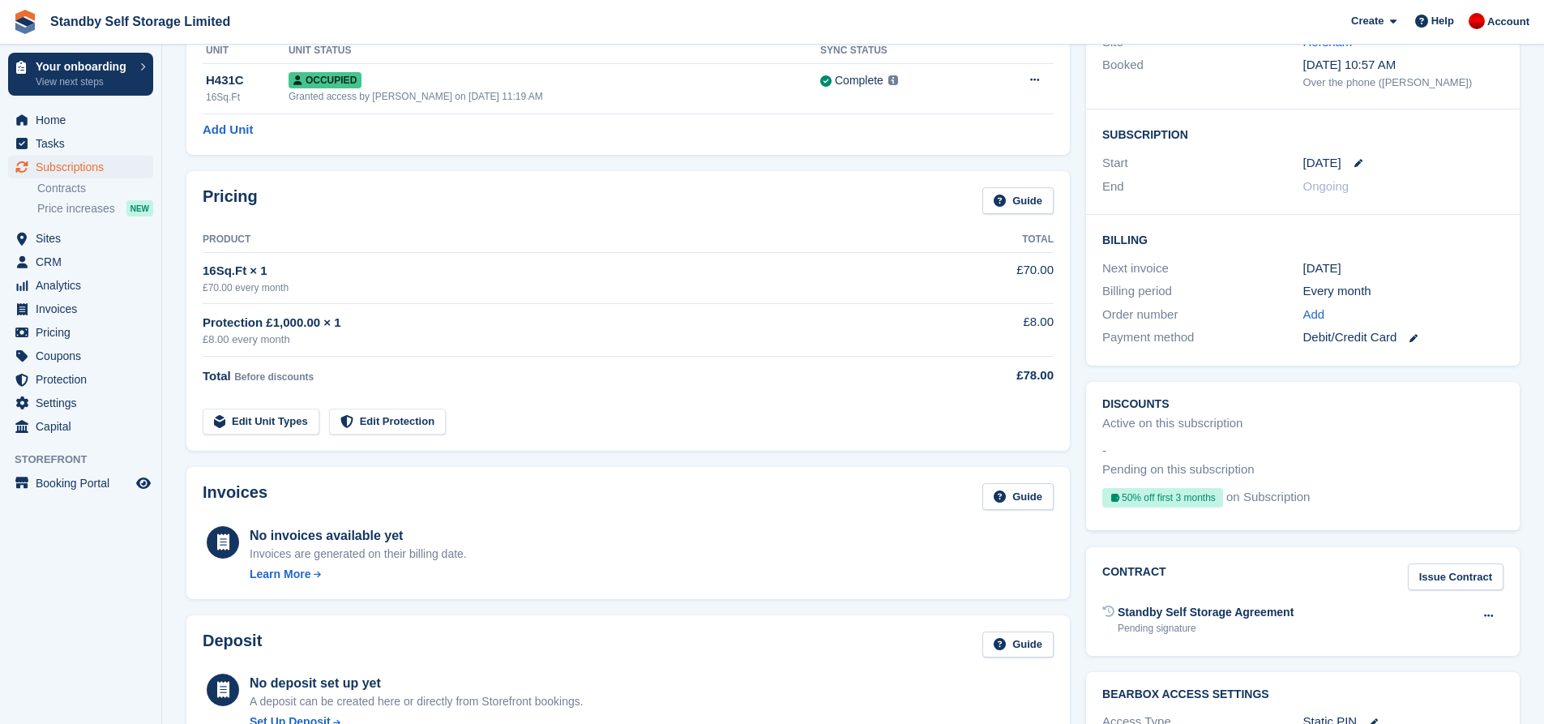
scroll to position [630, 0]
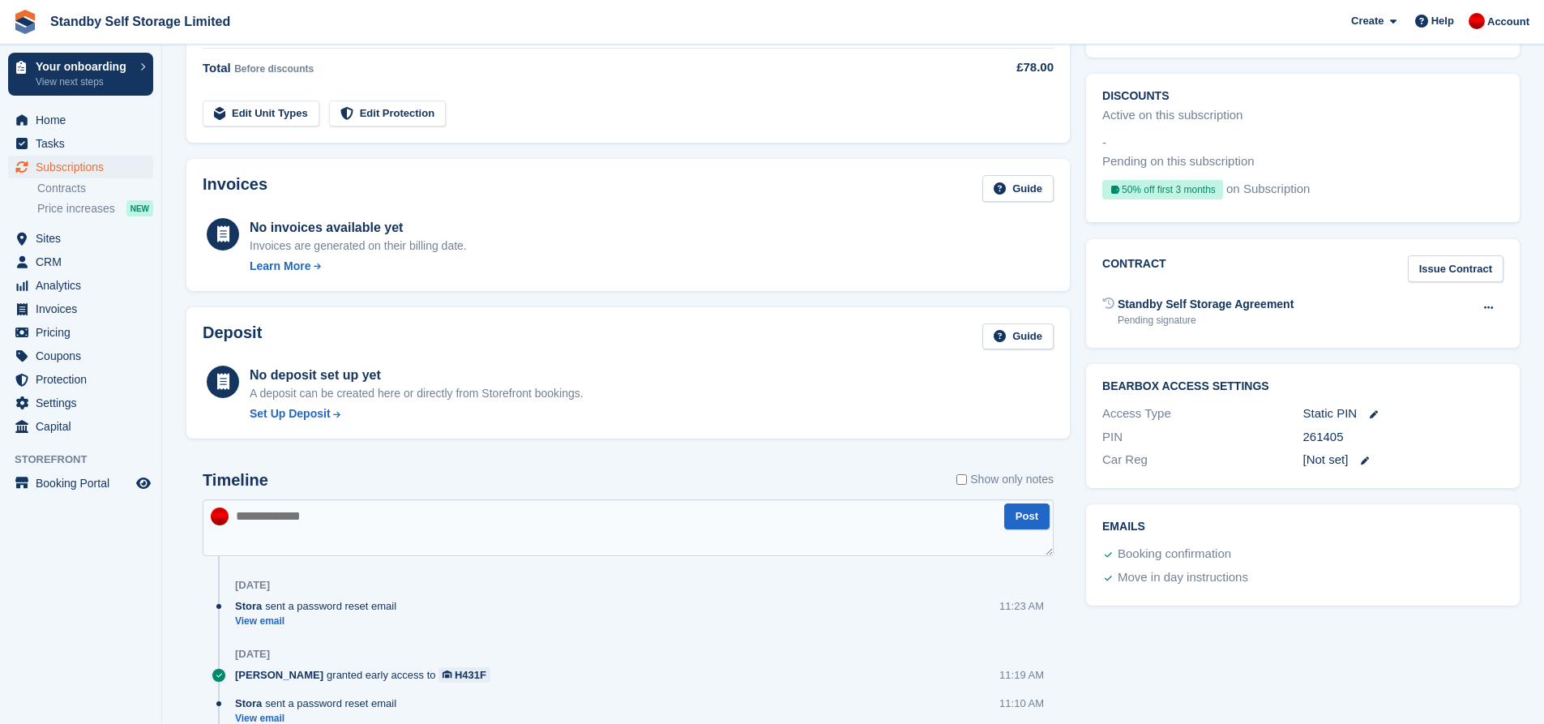
drag, startPoint x: 1349, startPoint y: 434, endPoint x: 1533, endPoint y: 416, distance: 185.7
click at [1290, 434] on div "PIN 261405" at bounding box center [1302, 438] width 401 height 24
click at [1384, 443] on div "261405" at bounding box center [1403, 437] width 200 height 19
drag, startPoint x: 1345, startPoint y: 437, endPoint x: 1294, endPoint y: 438, distance: 51.1
click at [1294, 438] on div "PIN 261405" at bounding box center [1302, 438] width 401 height 24
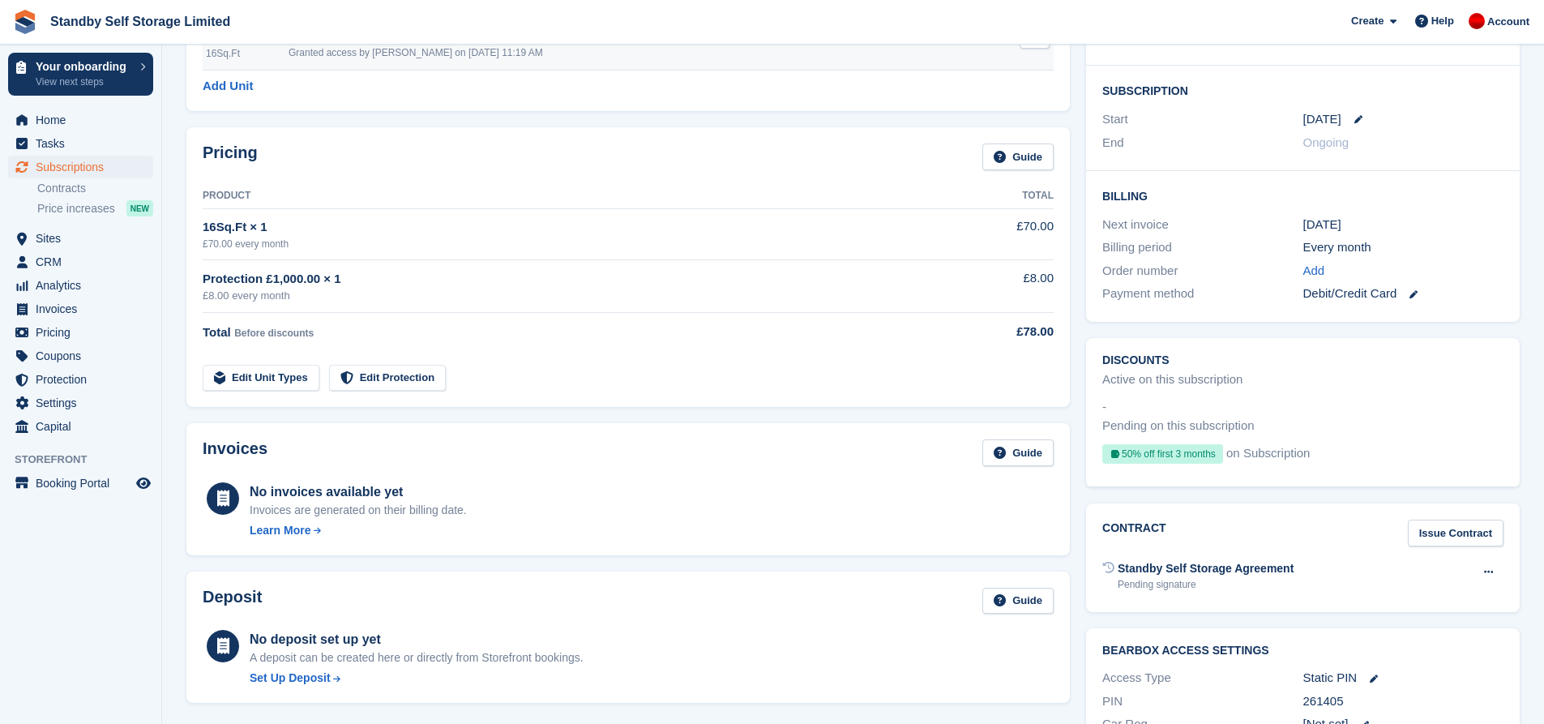
scroll to position [0, 0]
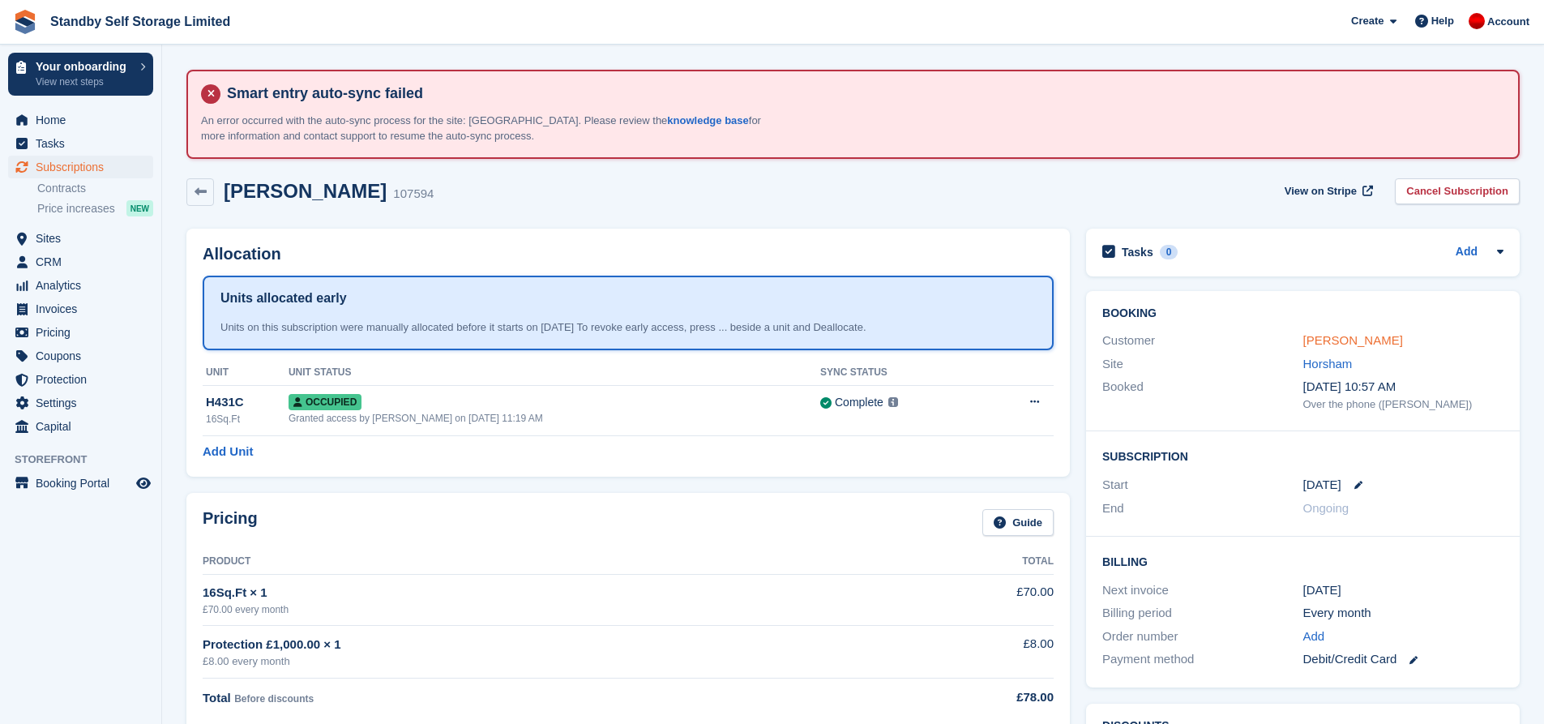
click at [1322, 346] on link "Jackie Harrison" at bounding box center [1353, 340] width 100 height 14
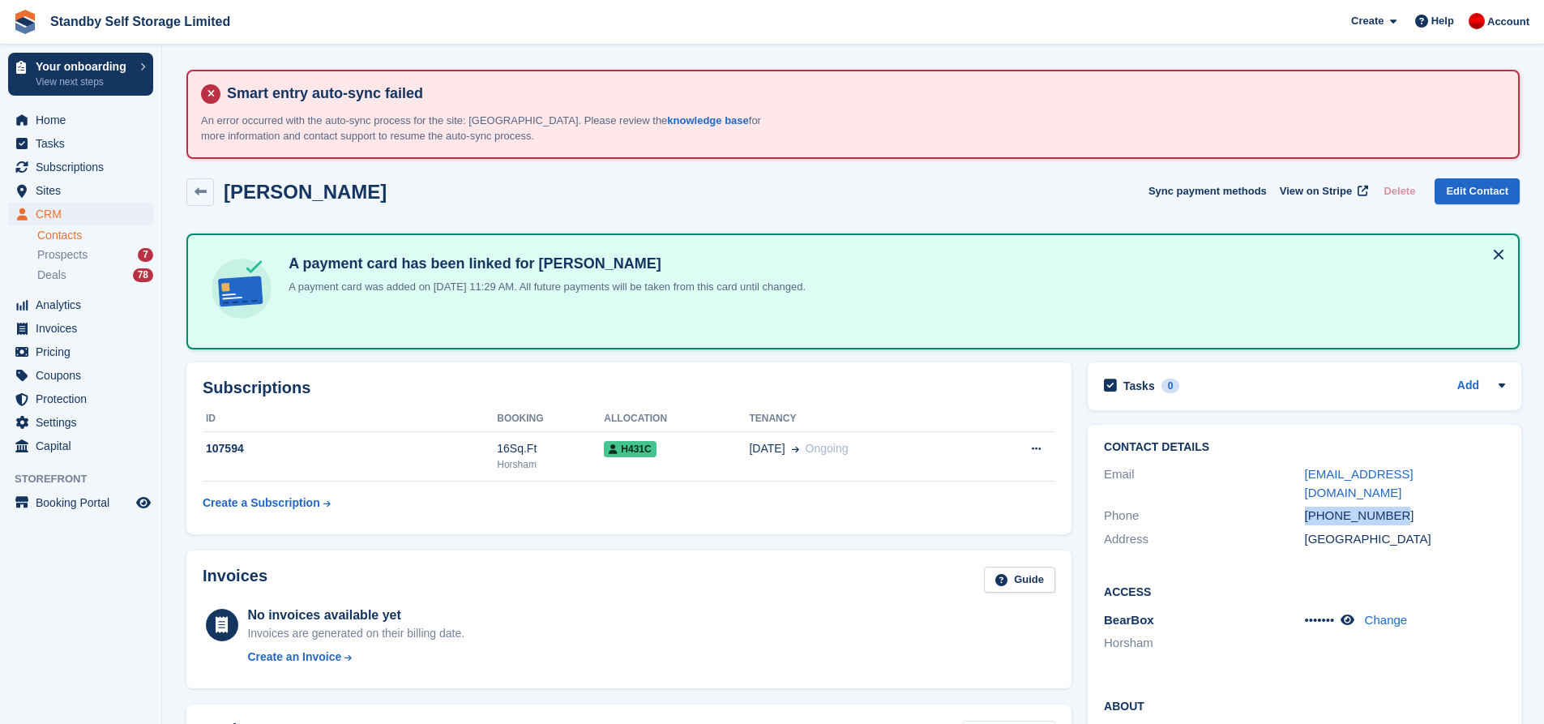
drag, startPoint x: 1406, startPoint y: 496, endPoint x: 1285, endPoint y: 497, distance: 121.6
click at [1285, 504] on div "Phone +447714002793" at bounding box center [1304, 516] width 401 height 24
click at [1453, 507] on div "+447714002793" at bounding box center [1405, 516] width 200 height 19
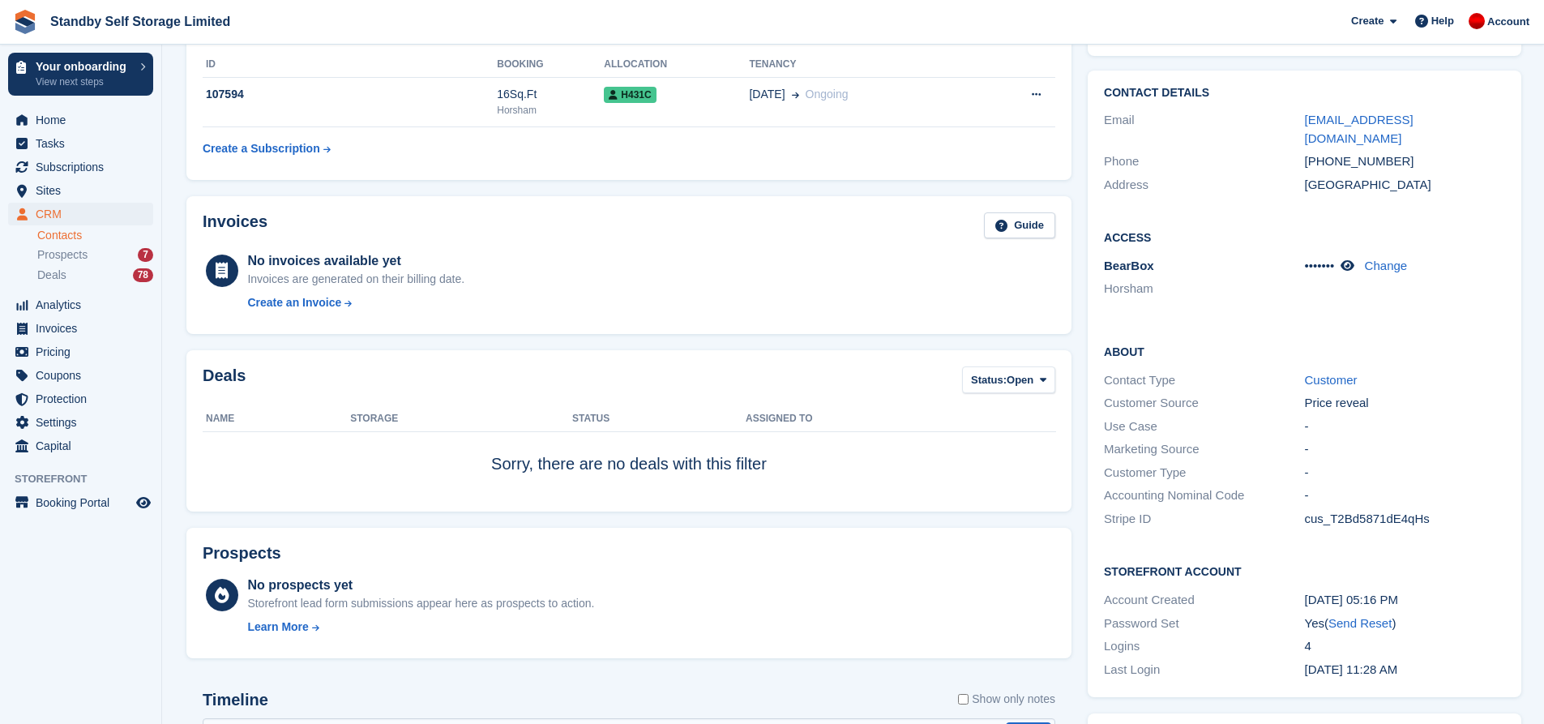
scroll to position [243, 0]
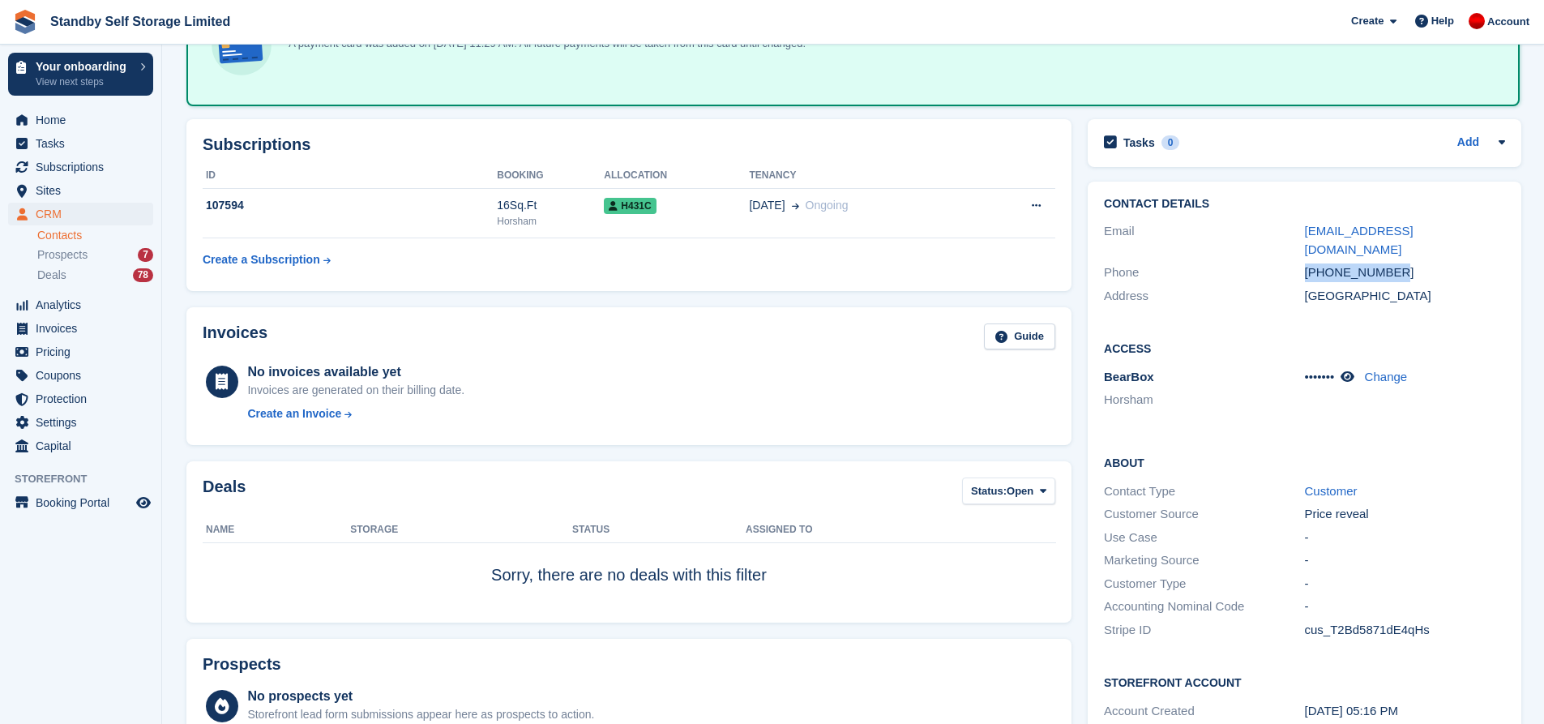
drag, startPoint x: 1409, startPoint y: 258, endPoint x: 1294, endPoint y: 247, distance: 114.8
click at [1294, 261] on div "Phone +447714002793" at bounding box center [1304, 273] width 401 height 24
click at [1456, 287] on div "United Kingdom" at bounding box center [1405, 296] width 200 height 19
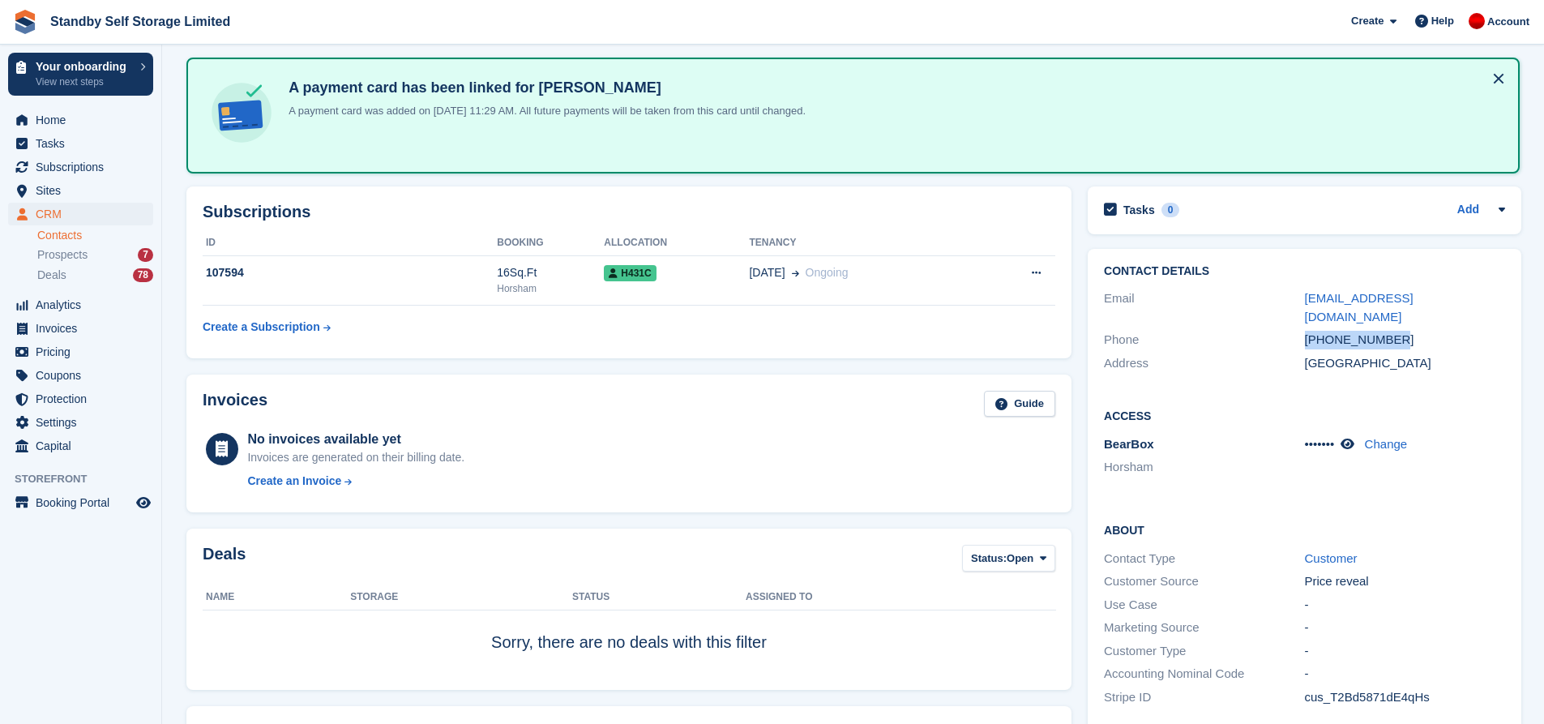
drag, startPoint x: 1402, startPoint y: 323, endPoint x: 1328, endPoint y: 313, distance: 74.5
click at [1296, 328] on div "Phone +447714002793" at bounding box center [1304, 340] width 401 height 24
click at [1472, 331] on div "+447714002793" at bounding box center [1405, 340] width 200 height 19
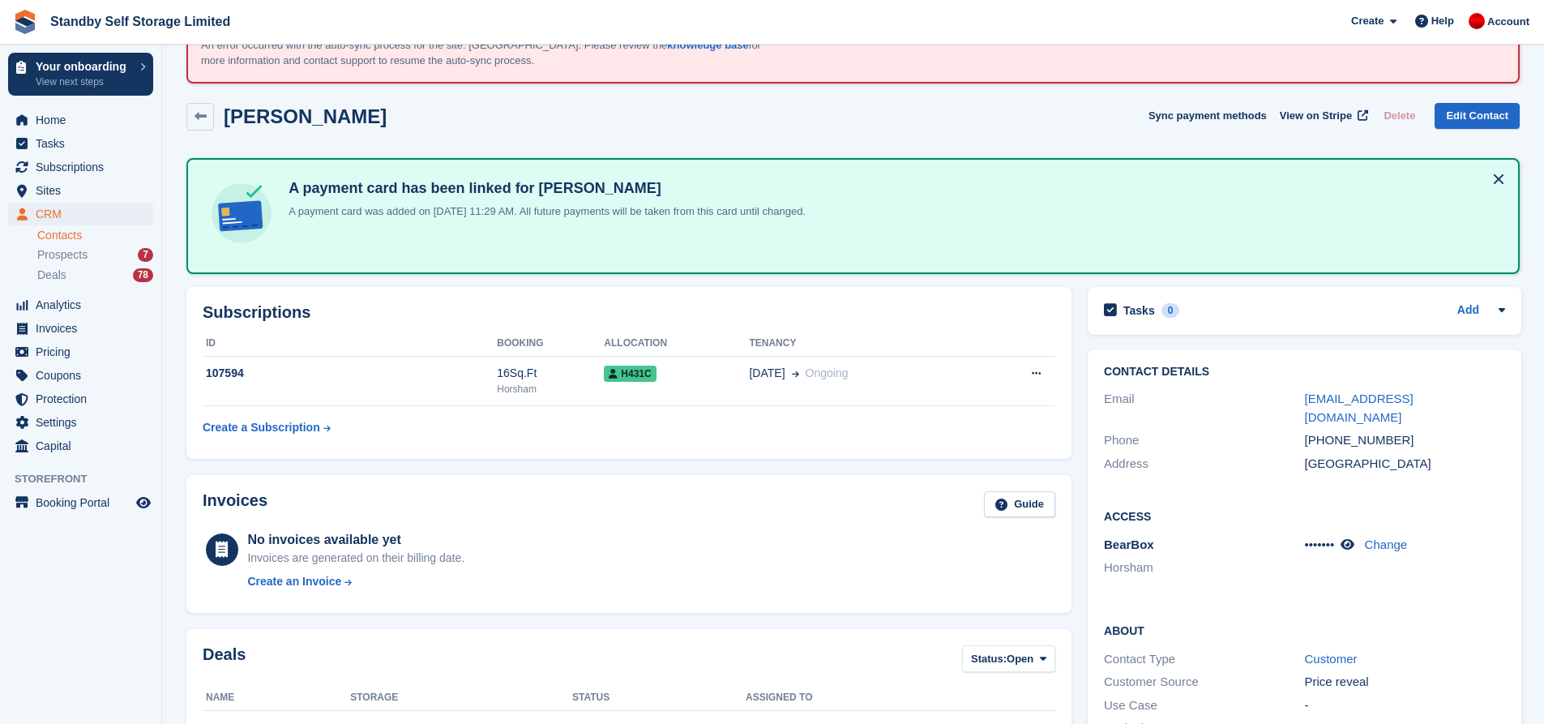
scroll to position [165, 0]
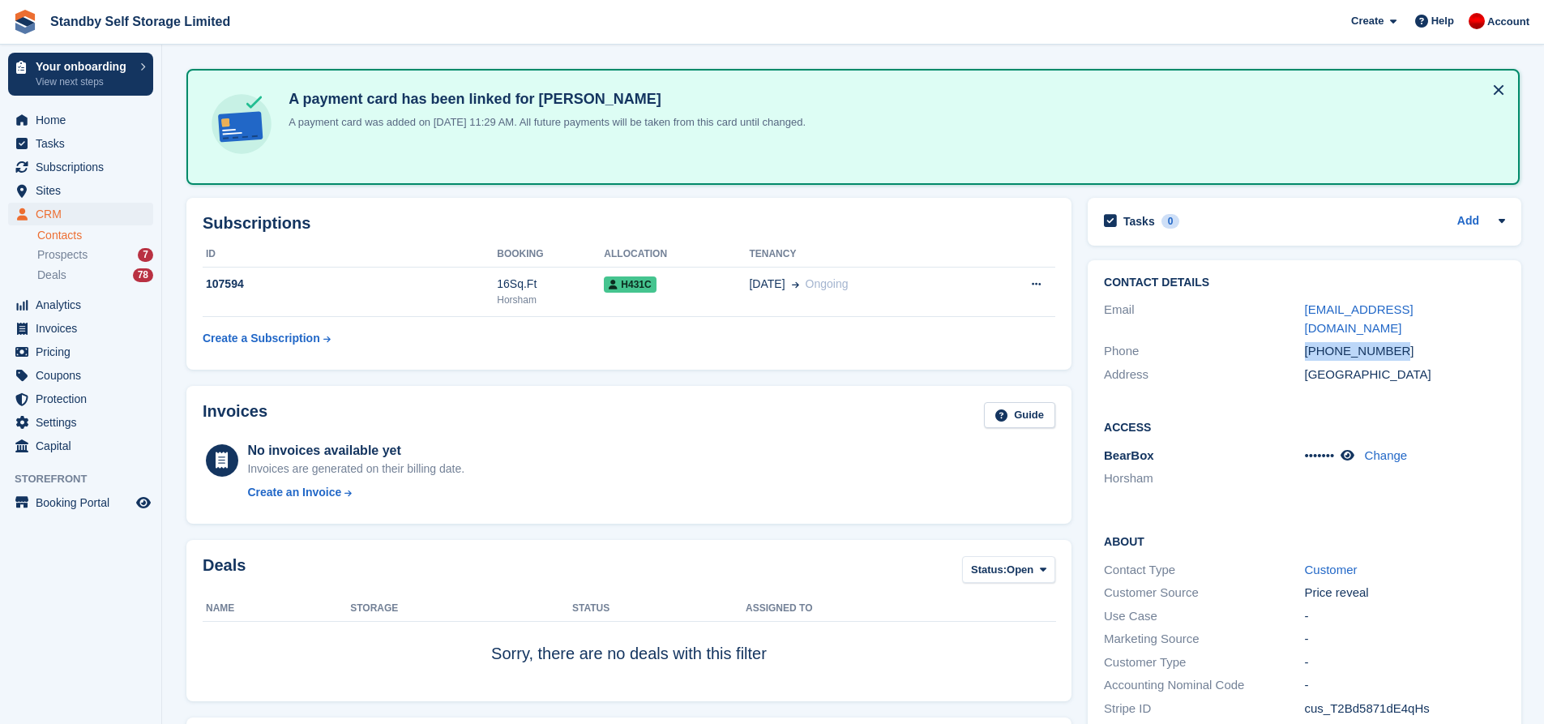
drag, startPoint x: 1428, startPoint y: 329, endPoint x: 1234, endPoint y: 331, distance: 193.7
click at [1234, 340] on div "Phone +447714002793" at bounding box center [1304, 352] width 401 height 24
click at [1444, 342] on div "+447714002793" at bounding box center [1405, 351] width 200 height 19
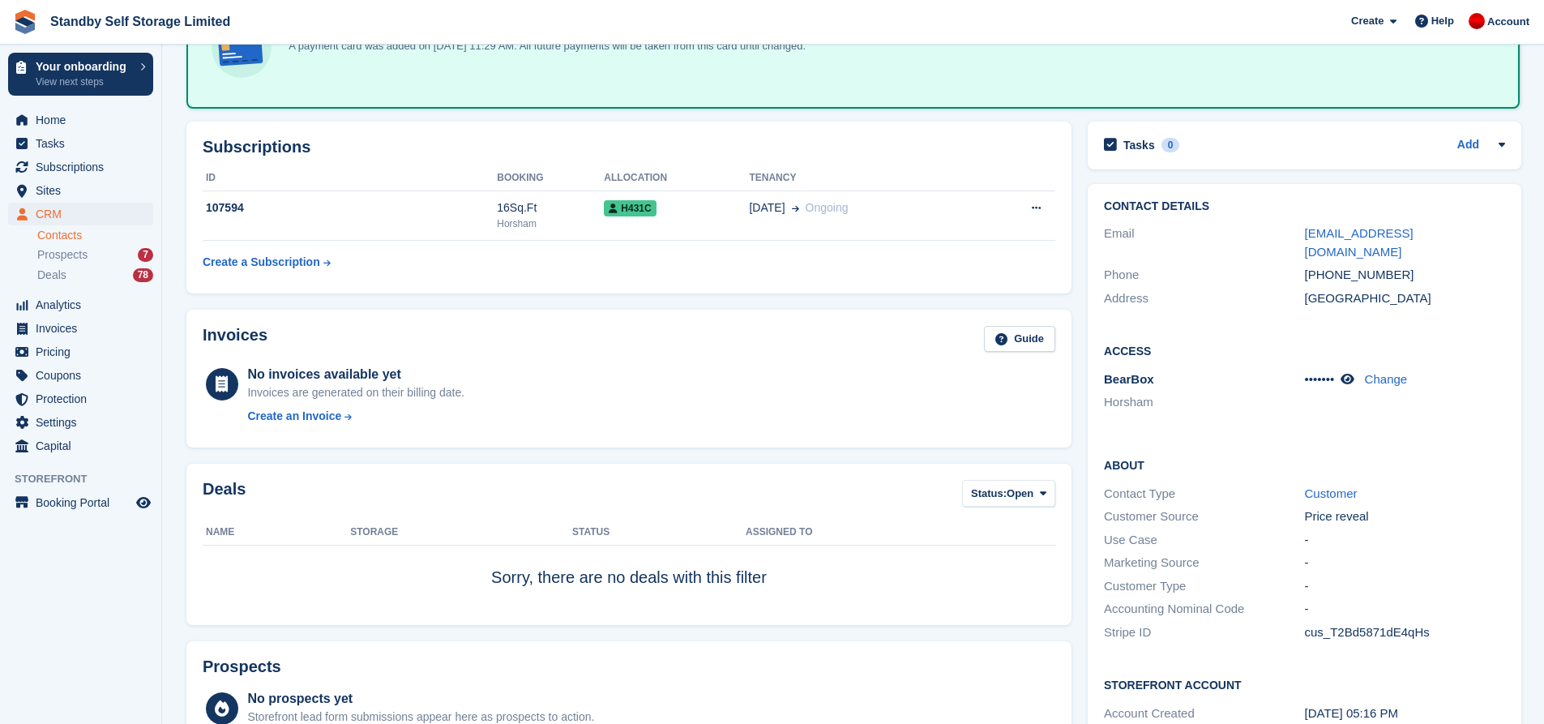
scroll to position [238, 0]
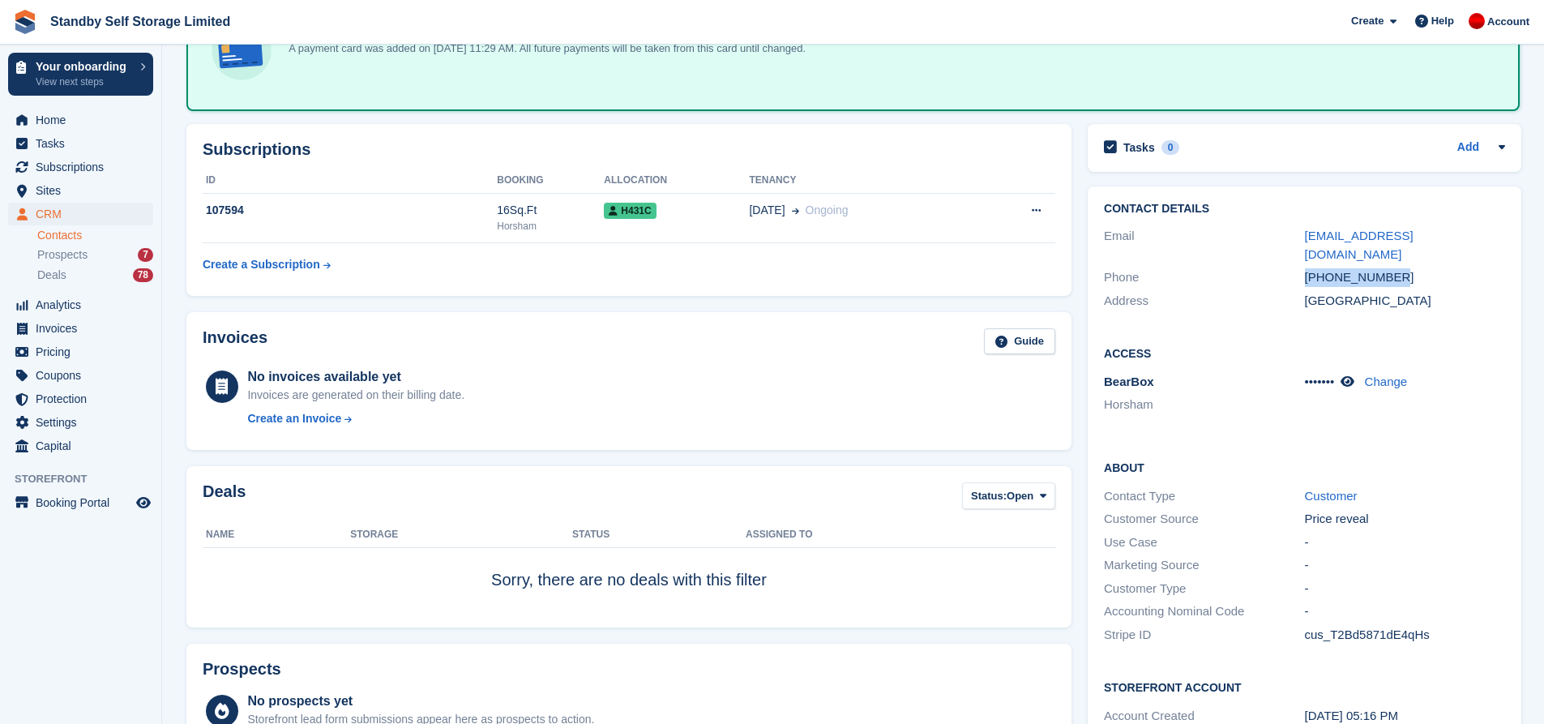
drag, startPoint x: 1418, startPoint y: 264, endPoint x: 1259, endPoint y: 260, distance: 158.9
click at [1259, 266] on div "Phone +447714002793" at bounding box center [1304, 278] width 401 height 24
click at [1448, 268] on div "+447714002793" at bounding box center [1405, 277] width 200 height 19
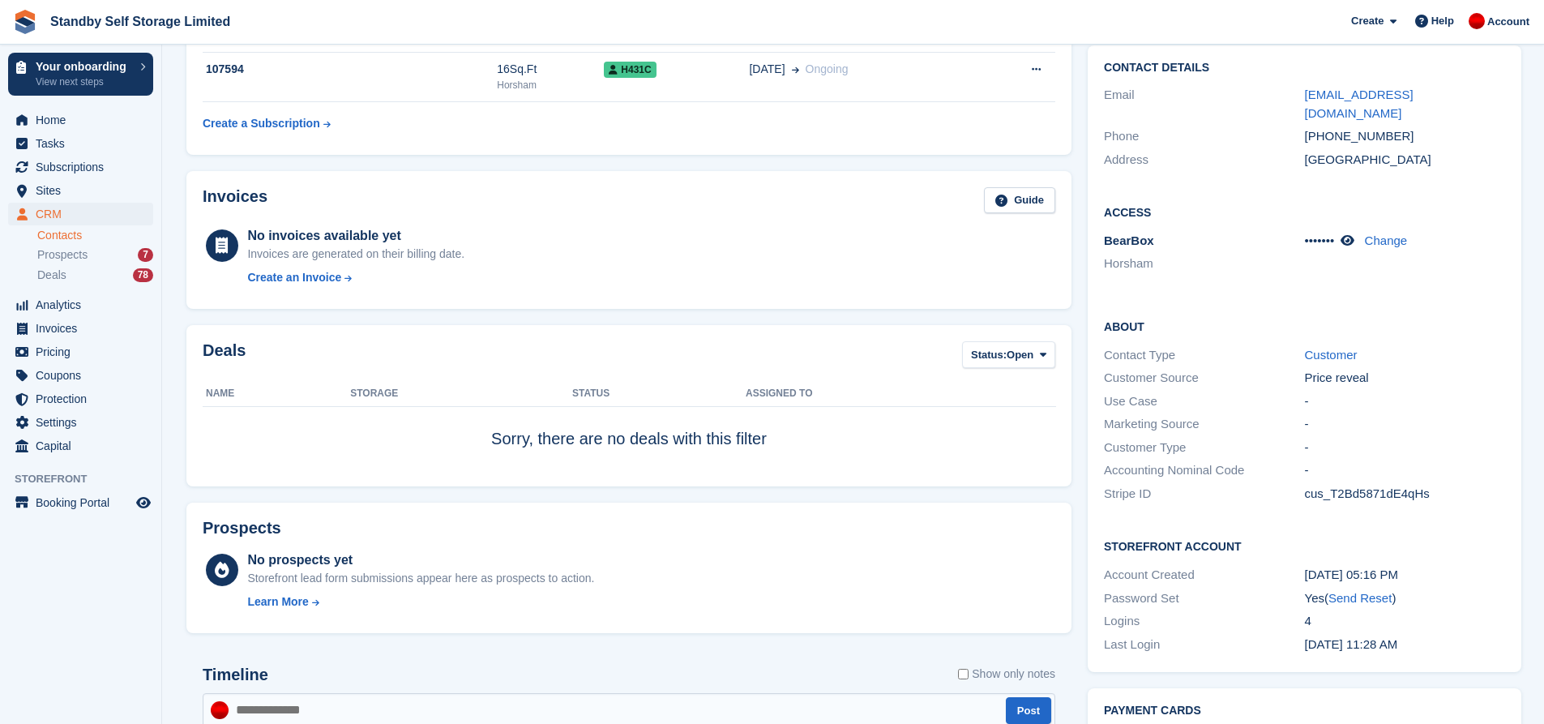
scroll to position [382, 0]
drag, startPoint x: 1402, startPoint y: 121, endPoint x: 1219, endPoint y: 116, distance: 183.2
click at [1219, 122] on div "Phone +447714002793" at bounding box center [1304, 134] width 401 height 24
click at [1445, 185] on div "Access BearBox Horsham ••••••• Change" at bounding box center [1305, 242] width 434 height 114
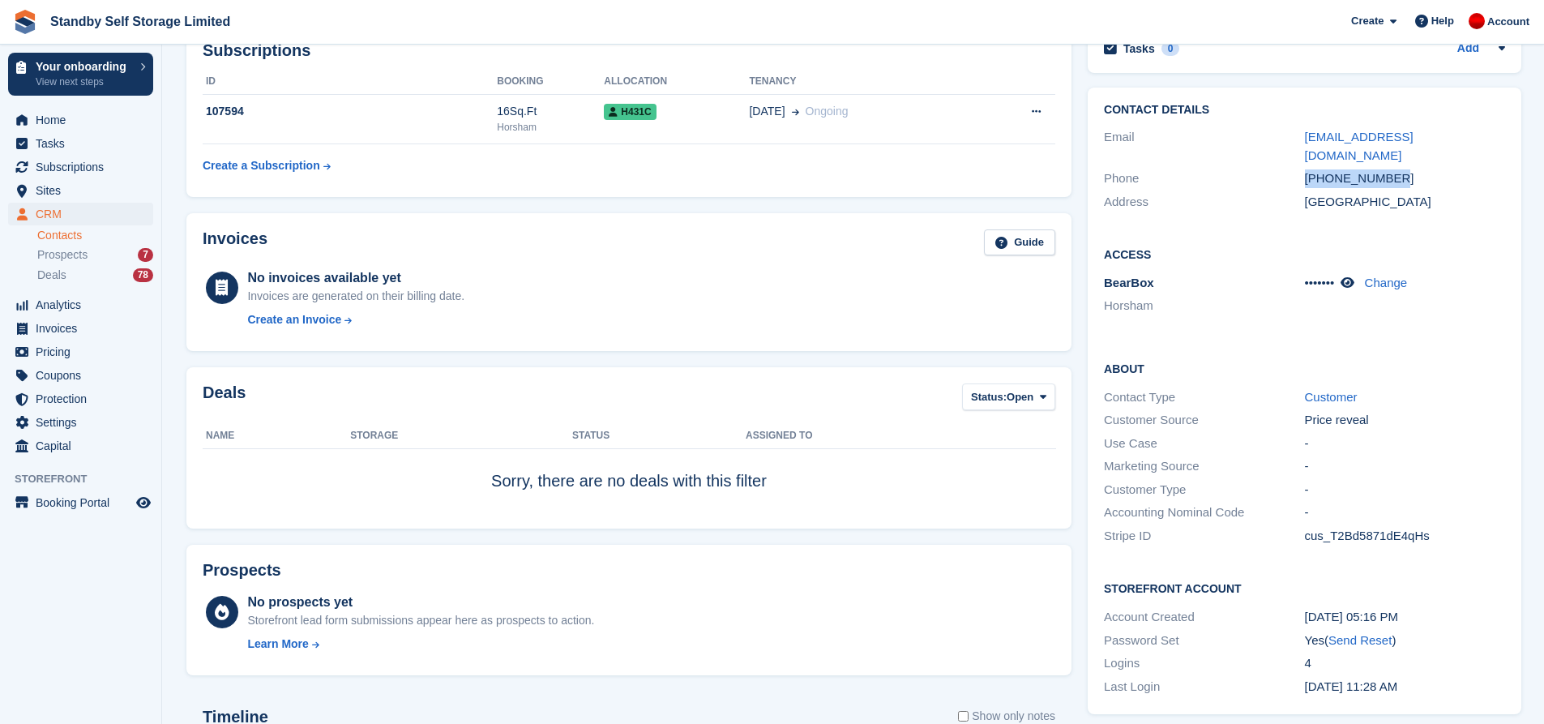
drag, startPoint x: 1405, startPoint y: 153, endPoint x: 1272, endPoint y: 160, distance: 133.1
click at [1272, 167] on div "Phone +447714002793" at bounding box center [1304, 179] width 401 height 24
click at [1487, 192] on div "Address United Kingdom" at bounding box center [1304, 202] width 401 height 24
drag, startPoint x: 1401, startPoint y: 161, endPoint x: 1310, endPoint y: 152, distance: 92.1
click at [1310, 169] on div "+447714002793" at bounding box center [1405, 178] width 200 height 19
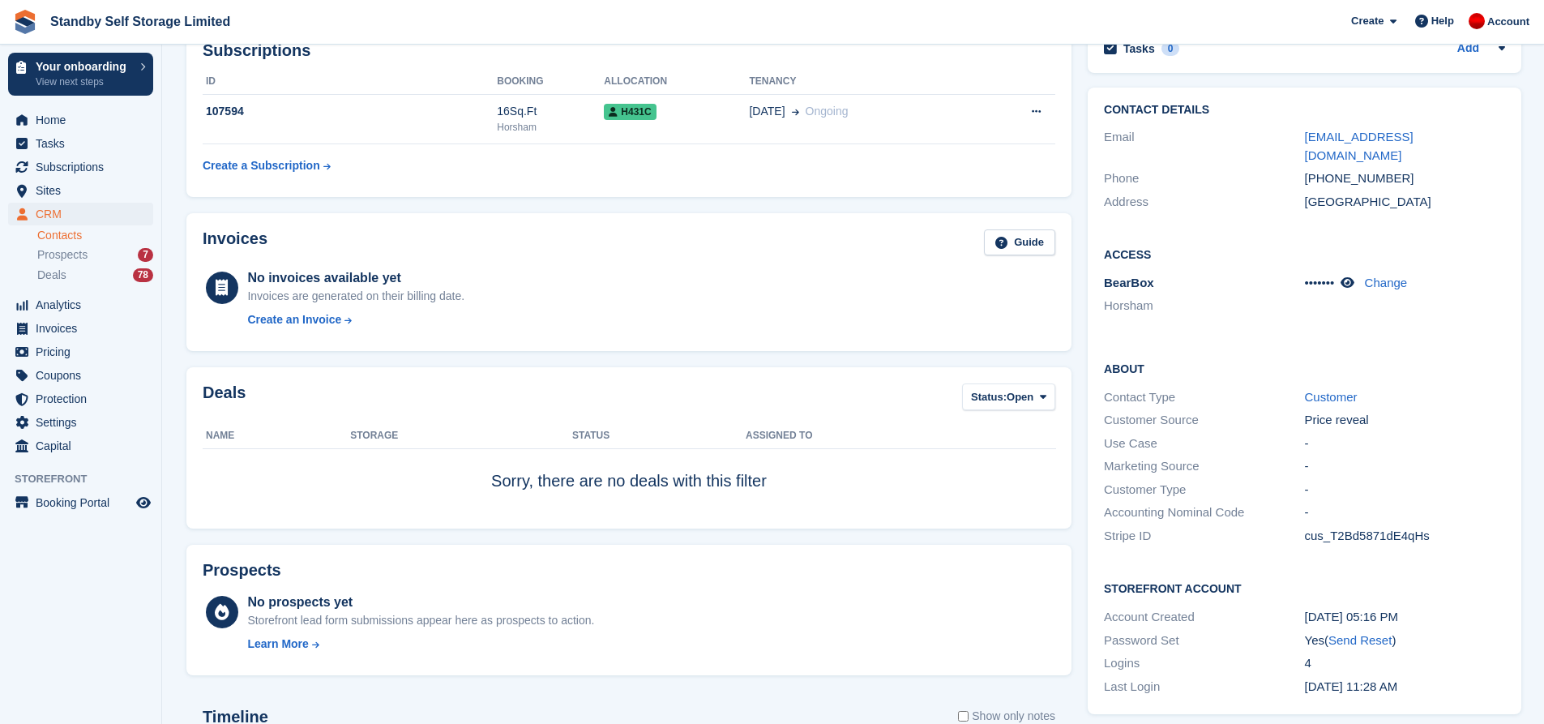
click at [1463, 193] on div "United Kingdom" at bounding box center [1405, 202] width 200 height 19
drag, startPoint x: 1410, startPoint y: 163, endPoint x: 1312, endPoint y: 157, distance: 98.2
click at [1312, 169] on div "+447714002793" at bounding box center [1405, 178] width 200 height 19
click at [1402, 169] on div "+447714002793" at bounding box center [1405, 178] width 200 height 19
drag, startPoint x: 1407, startPoint y: 162, endPoint x: 1302, endPoint y: 160, distance: 104.6
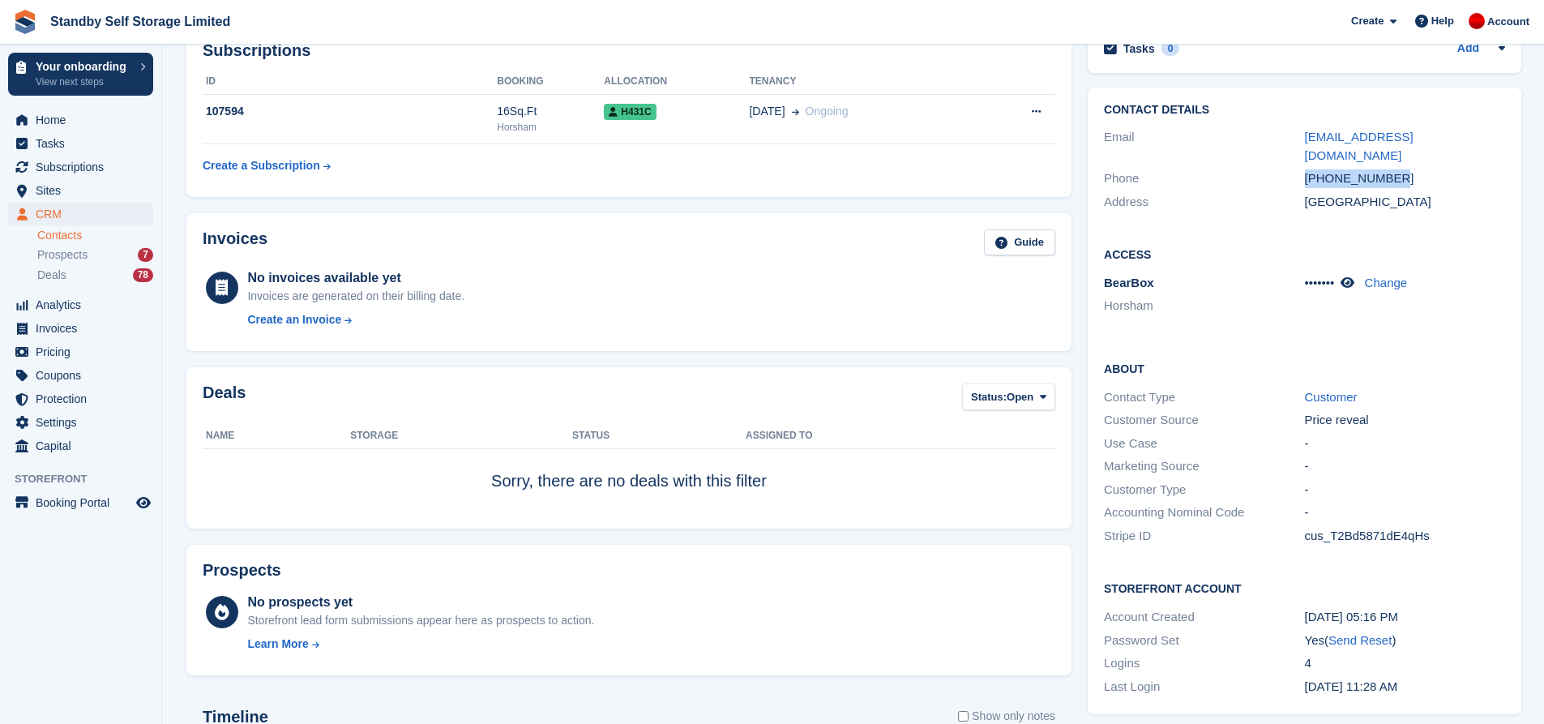
click at [1305, 169] on div "+447714002793" at bounding box center [1405, 178] width 200 height 19
click at [1411, 169] on div "+447714002793" at bounding box center [1405, 178] width 200 height 19
drag, startPoint x: 1392, startPoint y: 160, endPoint x: 1273, endPoint y: 160, distance: 119.1
click at [1273, 167] on div "Phone +447714002793" at bounding box center [1304, 179] width 401 height 24
click at [1457, 193] on div "United Kingdom" at bounding box center [1405, 202] width 200 height 19
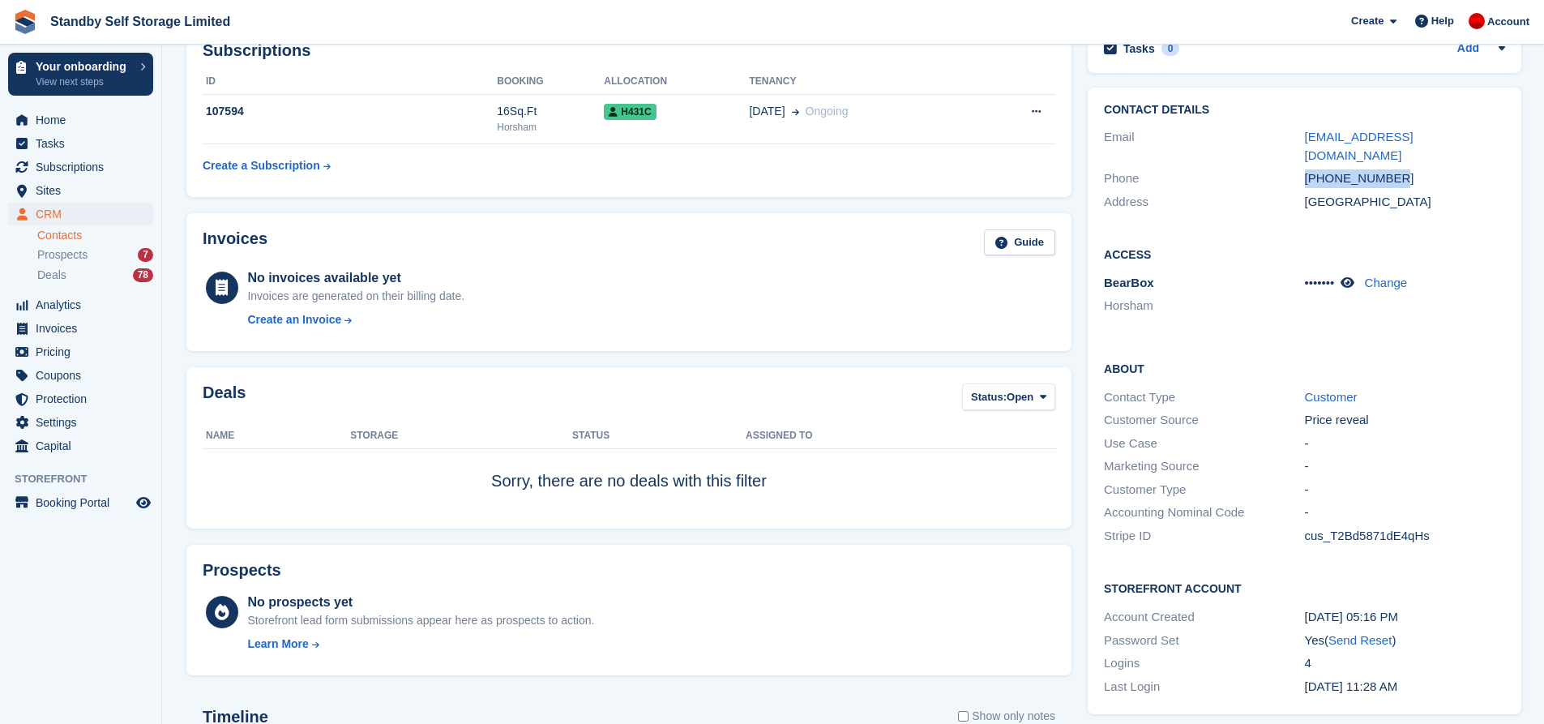
drag, startPoint x: 1399, startPoint y: 157, endPoint x: 1268, endPoint y: 161, distance: 131.4
click at [1268, 167] on div "Phone +447714002793" at bounding box center [1304, 179] width 401 height 24
click at [1480, 192] on div "Address United Kingdom" at bounding box center [1304, 202] width 401 height 24
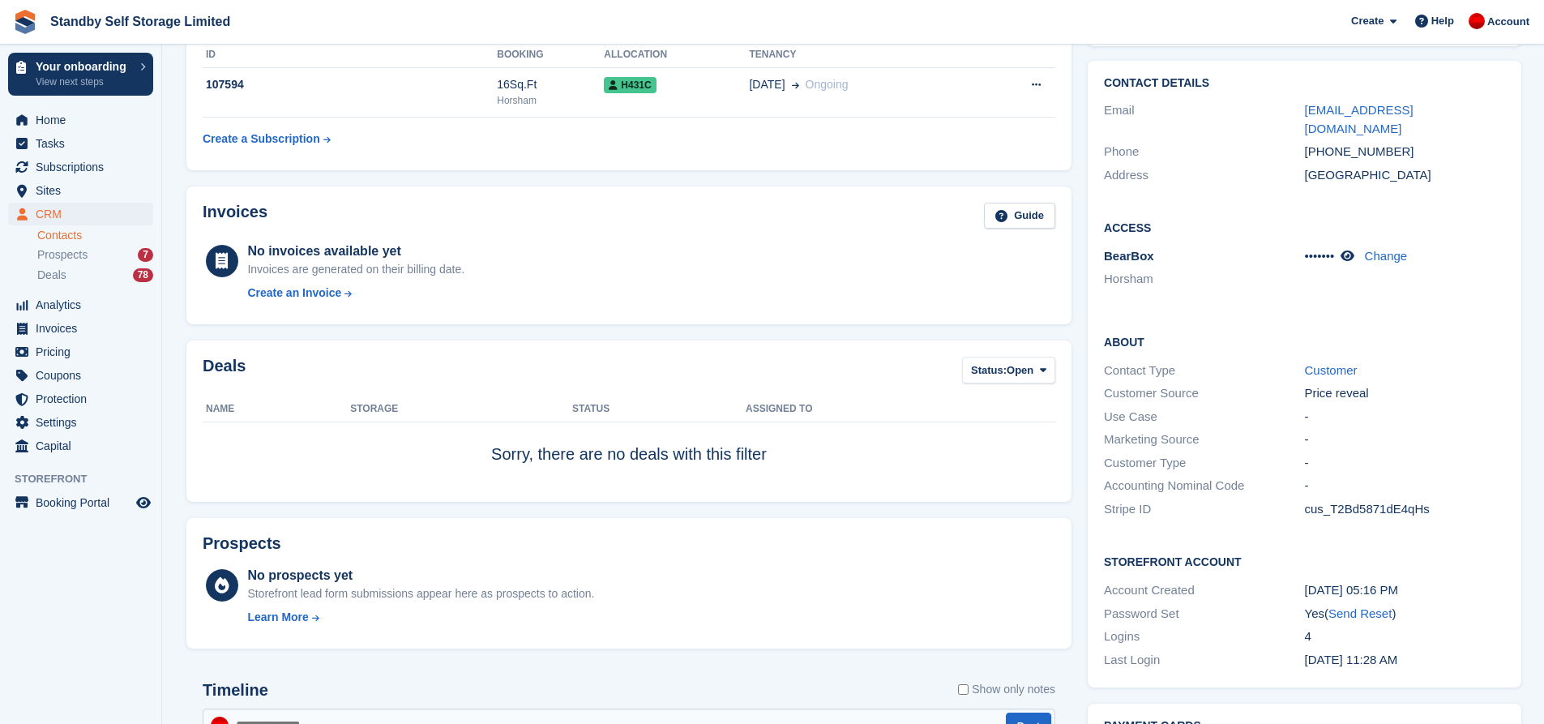
click at [1081, 404] on div "Contact Details Email jaxdenise56@gmail.com Phone +447714002793 Address United …" at bounding box center [1305, 375] width 450 height 644
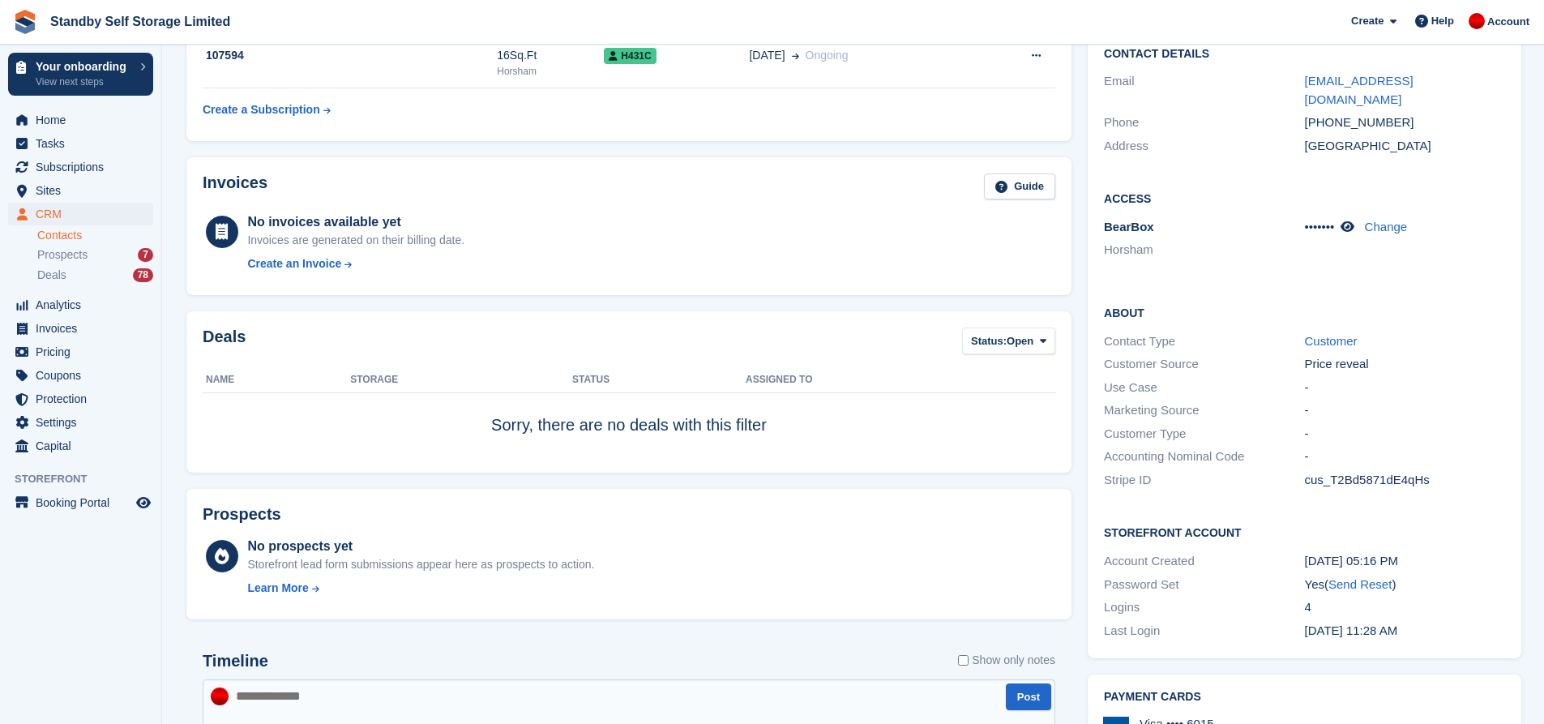
scroll to position [391, 0]
drag, startPoint x: 1384, startPoint y: 105, endPoint x: 1272, endPoint y: 101, distance: 112.7
click at [1272, 113] on div "Phone +447714002793" at bounding box center [1304, 125] width 401 height 24
drag, startPoint x: 1462, startPoint y: 345, endPoint x: 1472, endPoint y: 357, distance: 14.9
click at [1463, 357] on div "Price reveal" at bounding box center [1405, 366] width 200 height 19
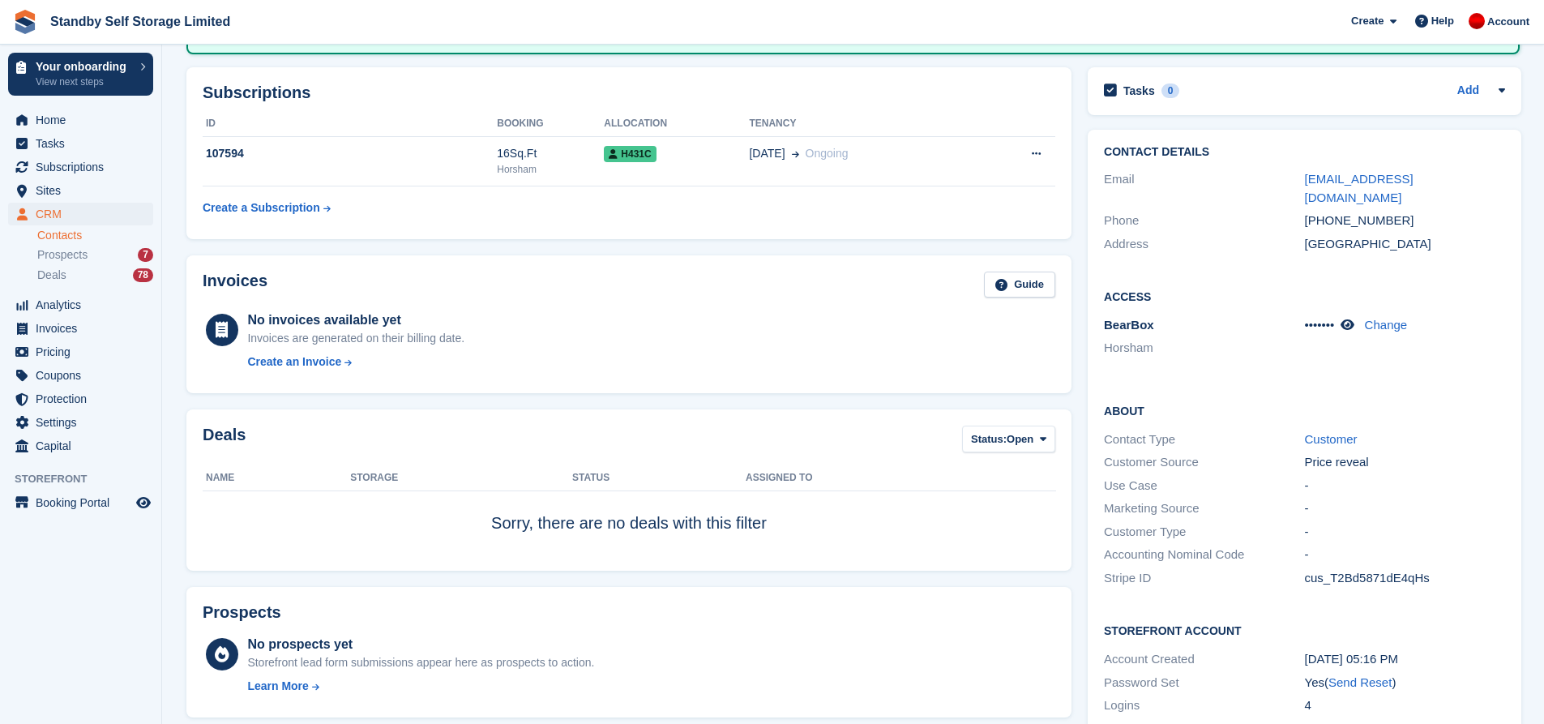
scroll to position [185, 0]
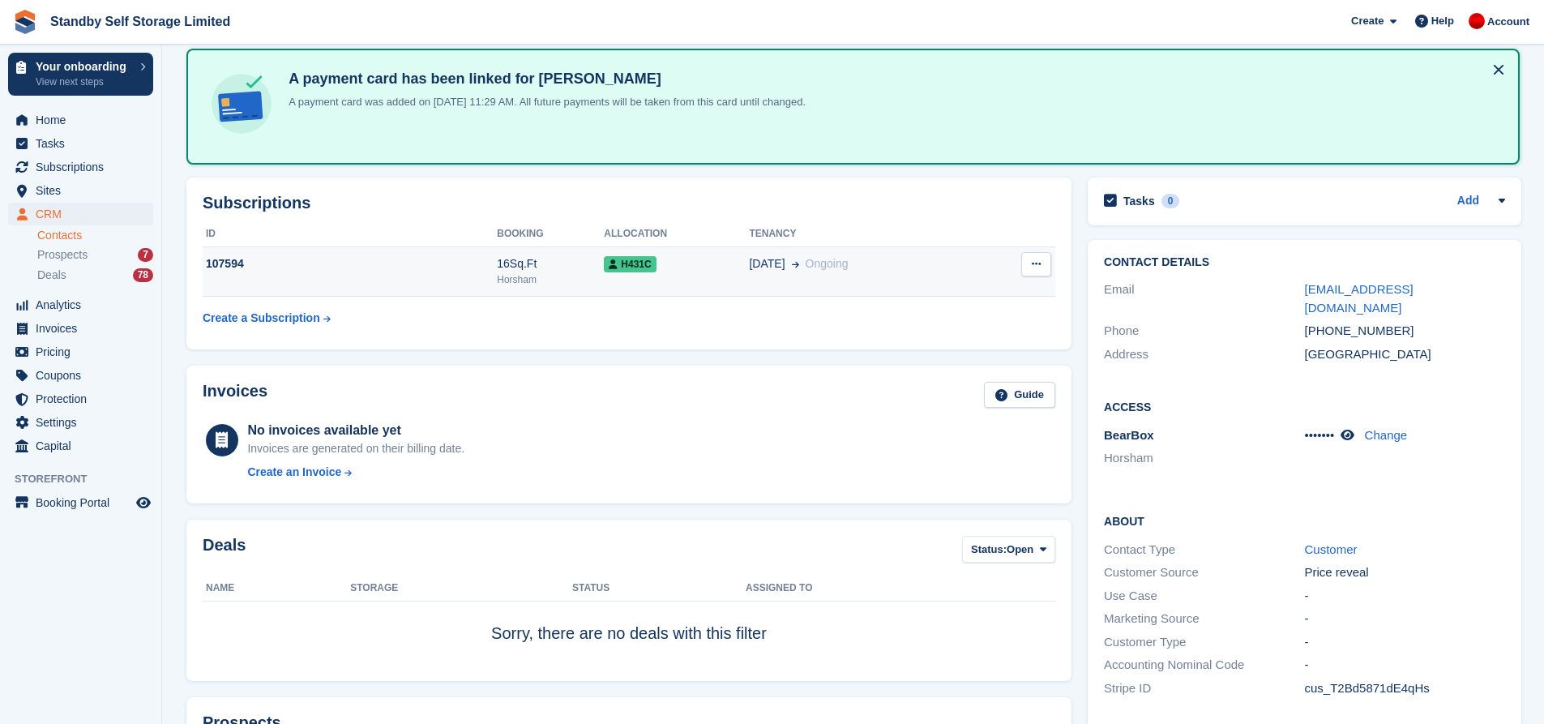
click at [497, 259] on div "16Sq.Ft" at bounding box center [550, 263] width 107 height 17
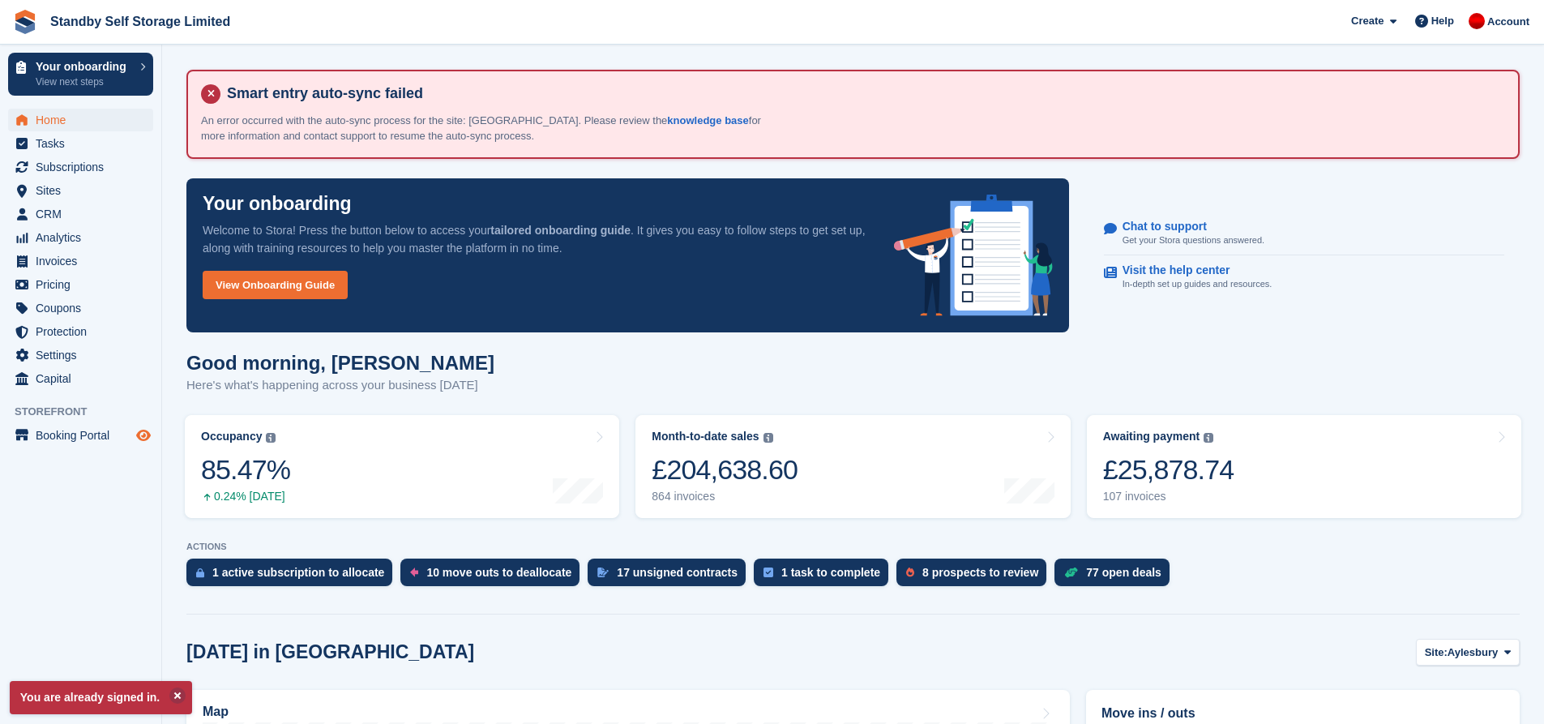
click at [145, 432] on icon "Preview store" at bounding box center [143, 435] width 15 height 13
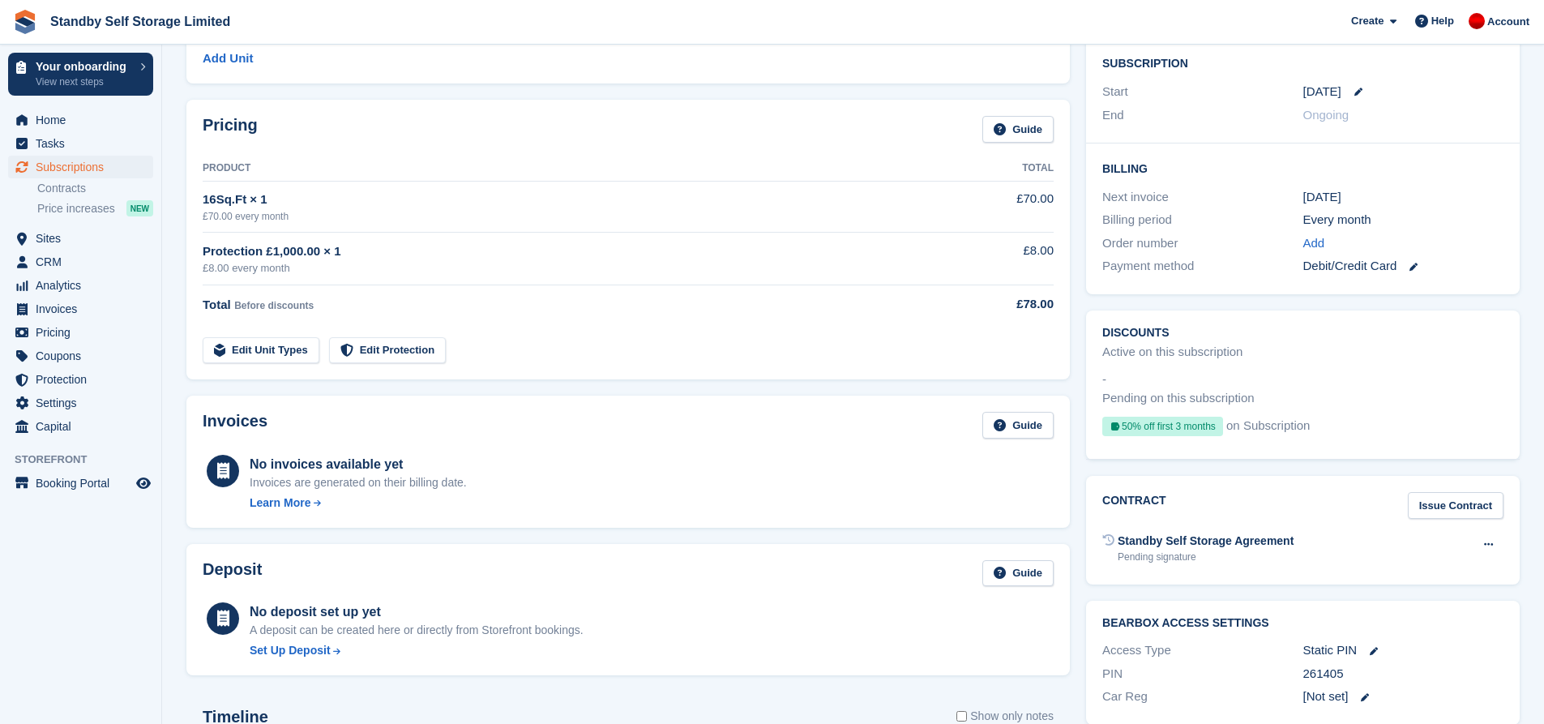
scroll to position [396, 0]
click at [1386, 379] on div "-" at bounding box center [1302, 377] width 401 height 19
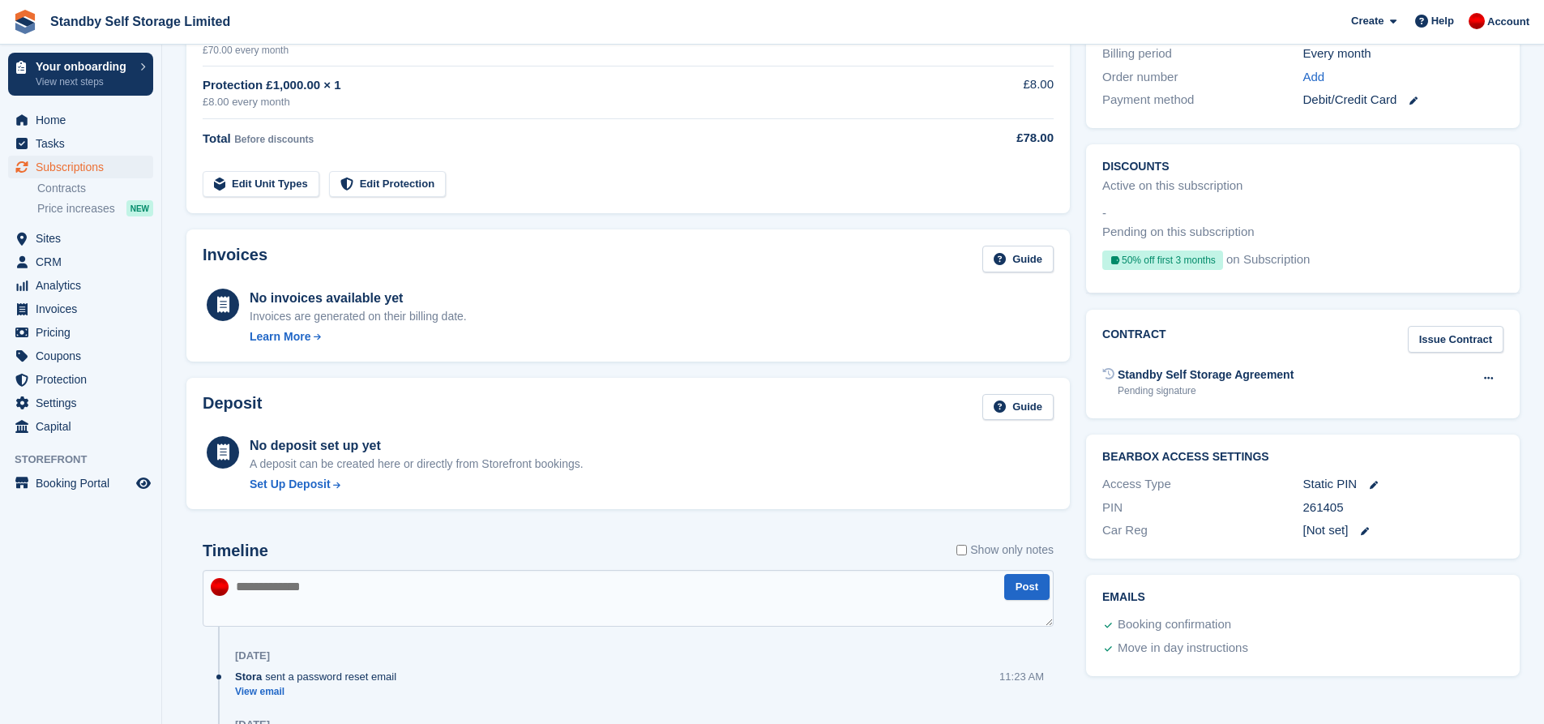
scroll to position [586, 0]
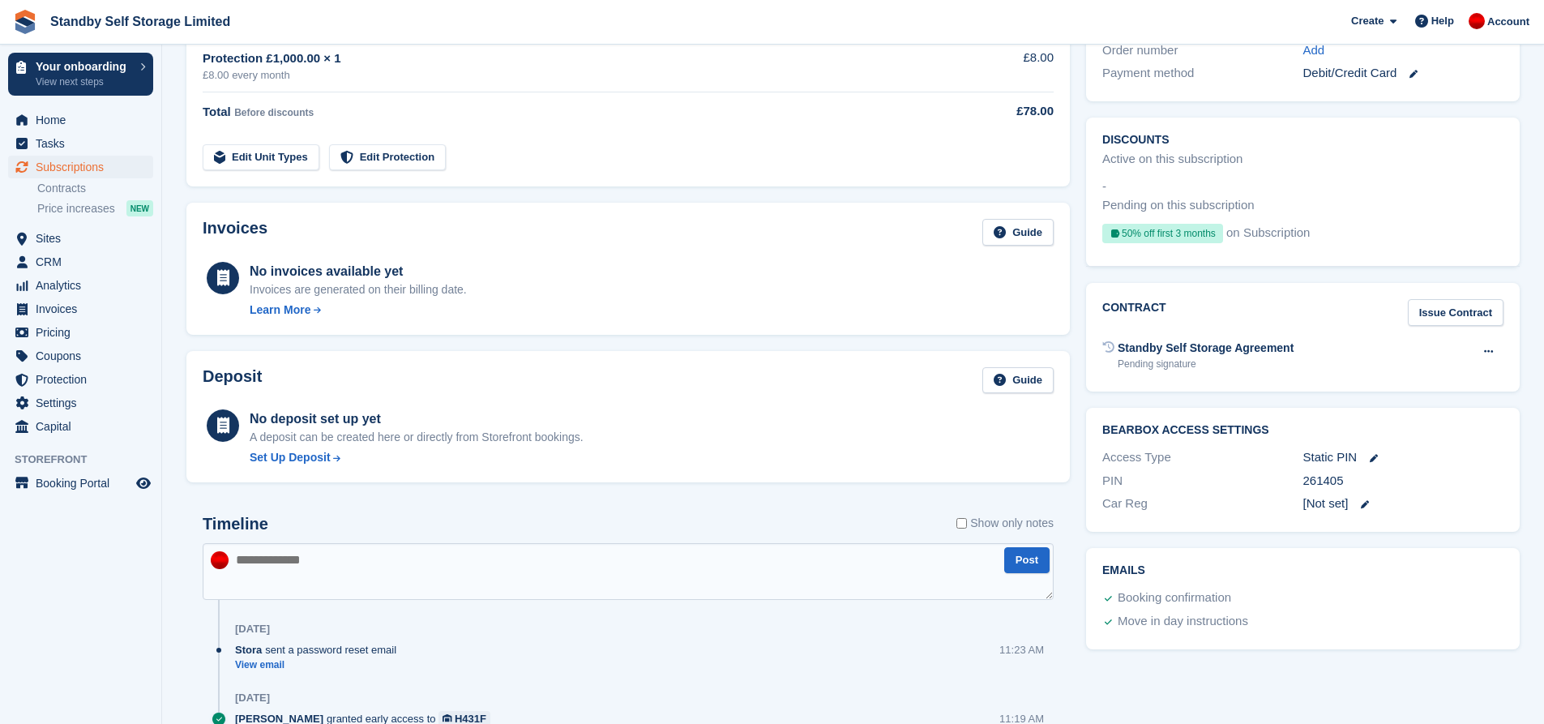
click at [1367, 481] on div "261405" at bounding box center [1403, 481] width 200 height 19
drag, startPoint x: 1367, startPoint y: 481, endPoint x: 1252, endPoint y: 484, distance: 114.3
click at [1252, 484] on div "PIN 261405" at bounding box center [1302, 481] width 401 height 24
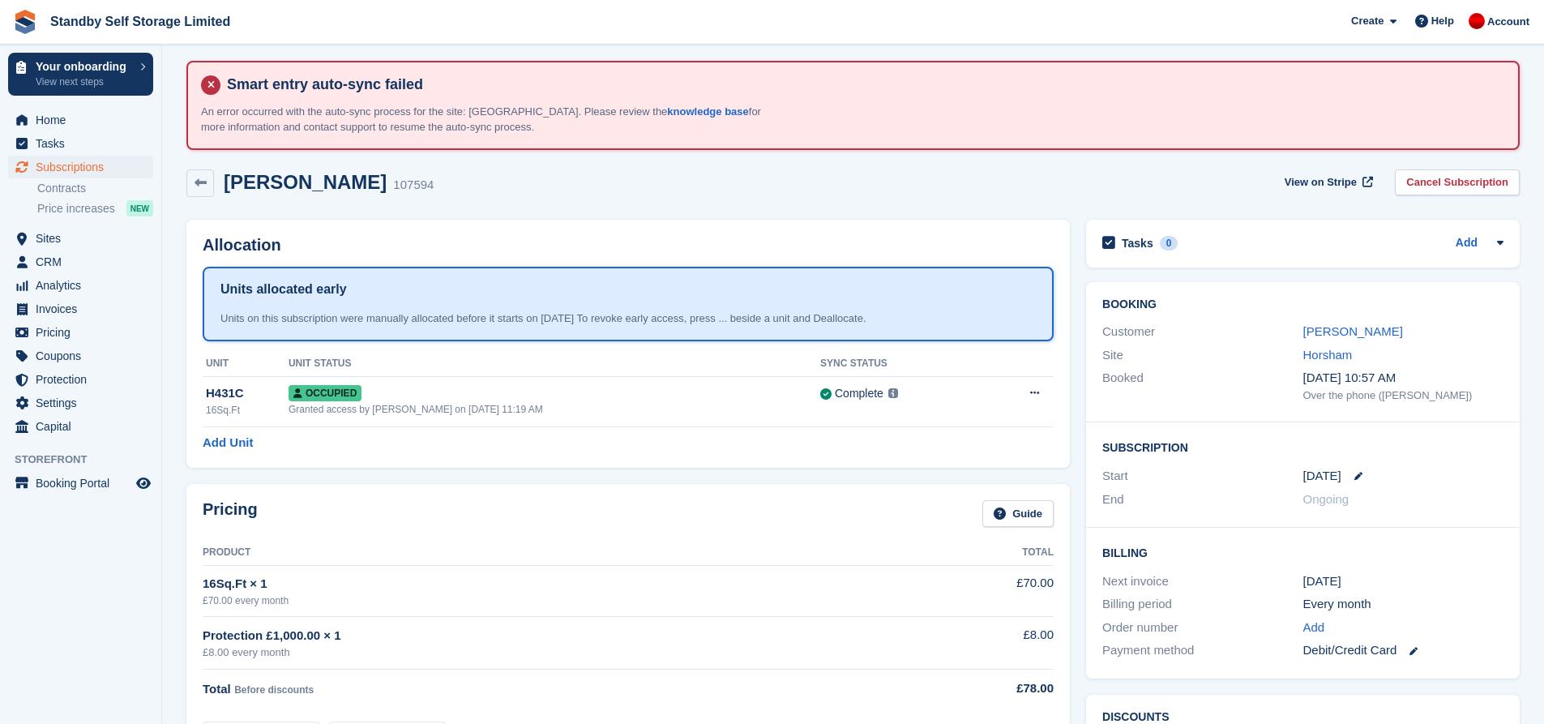
scroll to position [0, 0]
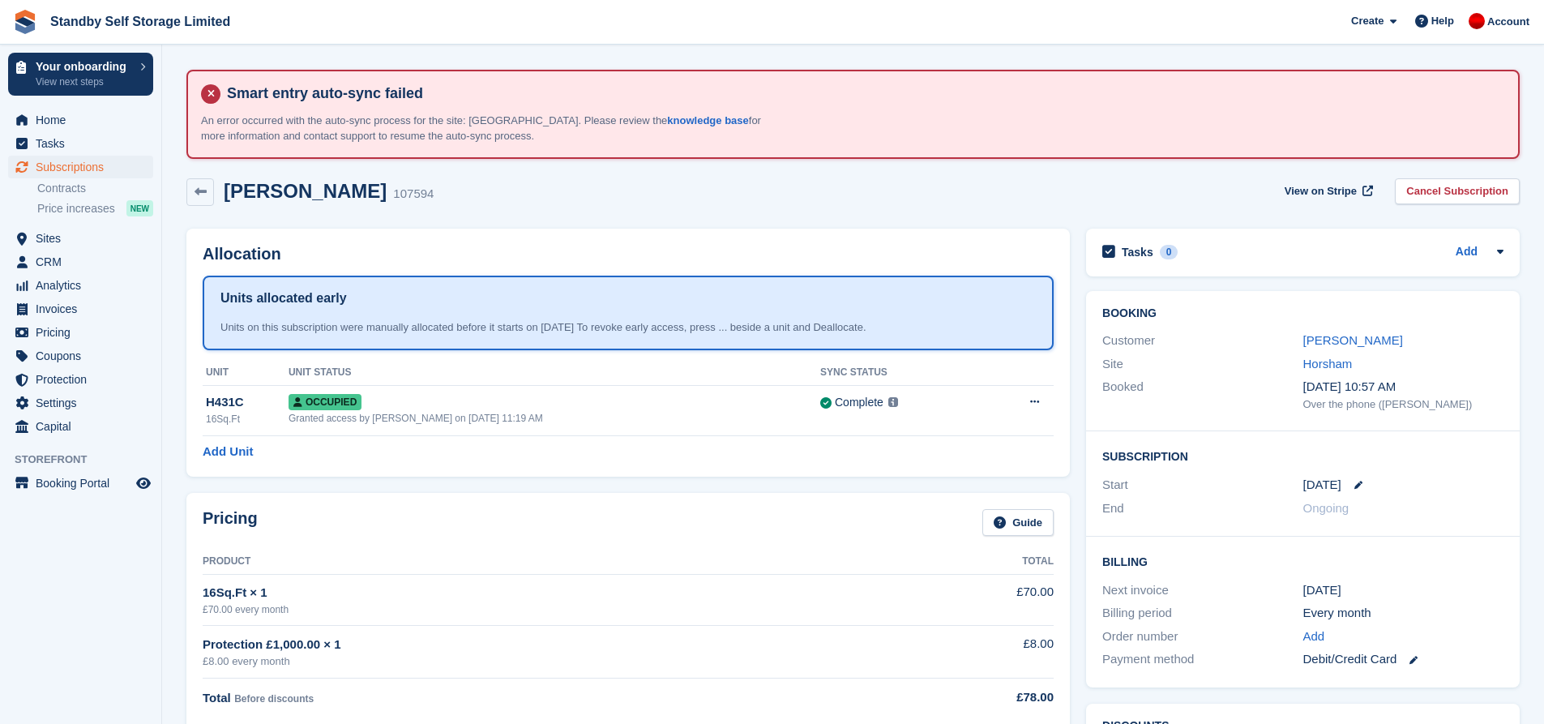
click at [1227, 333] on div "Customer" at bounding box center [1202, 341] width 200 height 19
click at [1153, 197] on div "Jackie Harrison 107594 View on Stripe Cancel Subscription" at bounding box center [852, 192] width 1333 height 28
drag, startPoint x: 458, startPoint y: 195, endPoint x: 225, endPoint y: 192, distance: 232.6
click at [225, 192] on div "Jackie Harrison 107594 View on Stripe Cancel Subscription" at bounding box center [852, 192] width 1333 height 28
click at [404, 195] on div "Jackie Harrison 107594 View on Stripe Cancel Subscription" at bounding box center [852, 192] width 1333 height 28
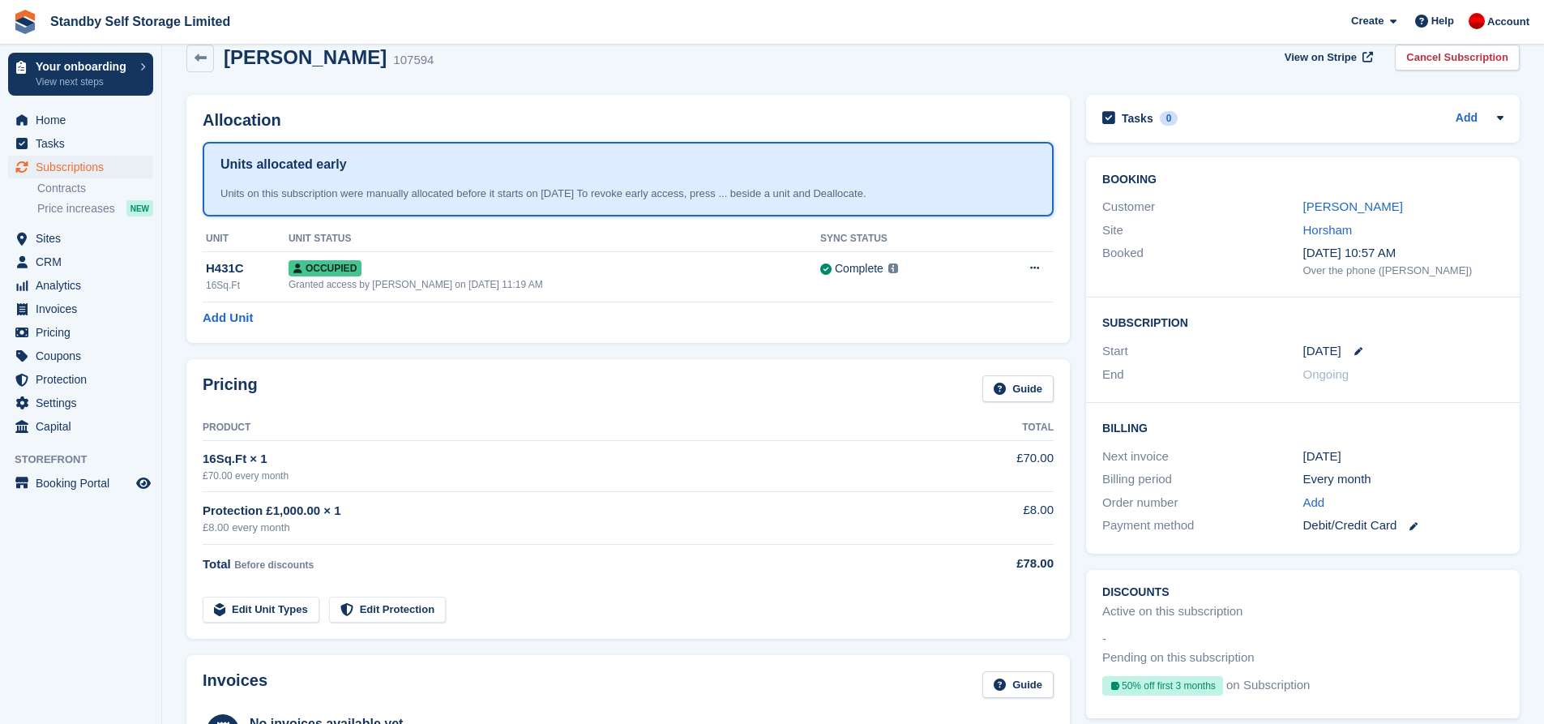
scroll to position [53, 0]
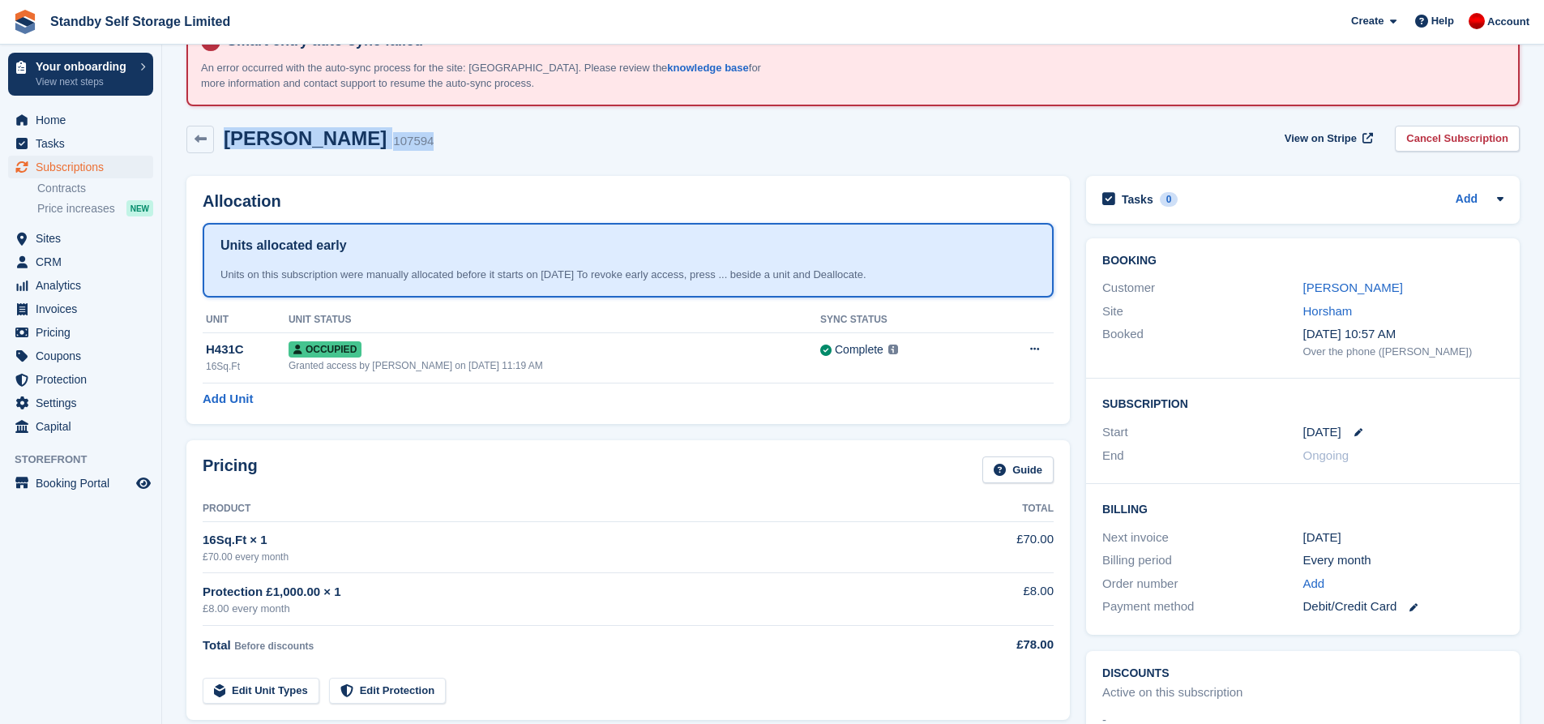
drag, startPoint x: 437, startPoint y: 128, endPoint x: 265, endPoint y: 148, distance: 172.9
click at [225, 148] on div "Jackie Harrison 107594 View on Stripe Cancel Subscription" at bounding box center [852, 140] width 1333 height 28
click at [491, 145] on div "Jackie Harrison 107594 View on Stripe Cancel Subscription" at bounding box center [852, 140] width 1333 height 28
drag, startPoint x: 448, startPoint y: 143, endPoint x: 221, endPoint y: 153, distance: 227.2
click at [221, 153] on div "Jackie Harrison 107594 View on Stripe Cancel Subscription" at bounding box center [853, 143] width 1350 height 50
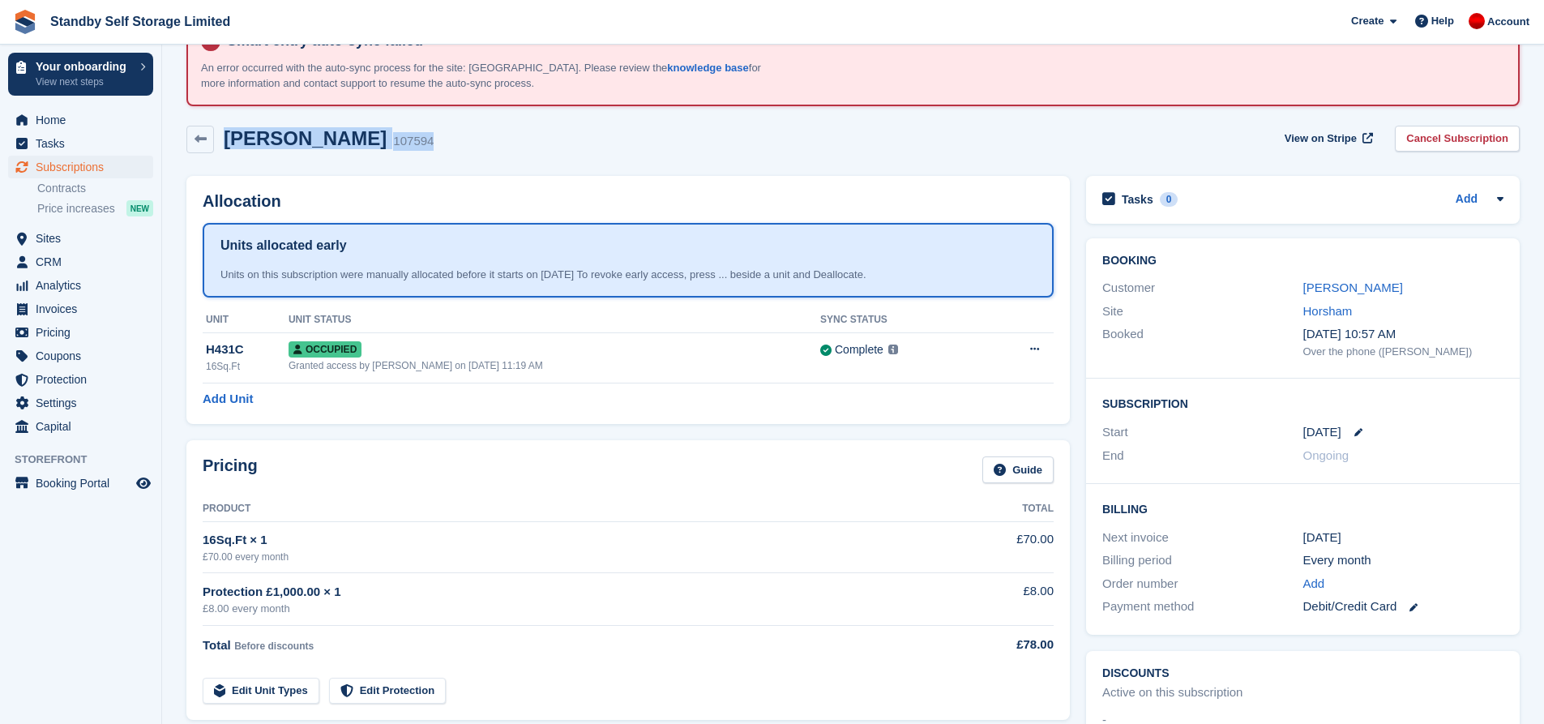
click at [446, 145] on div "Jackie Harrison 107594 View on Stripe Cancel Subscription" at bounding box center [852, 140] width 1333 height 28
drag, startPoint x: 438, startPoint y: 140, endPoint x: 221, endPoint y: 149, distance: 216.6
click at [221, 149] on div "Jackie Harrison 107594 View on Stripe Cancel Subscription" at bounding box center [852, 140] width 1333 height 28
click at [436, 134] on div "Jackie Harrison 107594 View on Stripe Cancel Subscription" at bounding box center [852, 140] width 1333 height 28
drag, startPoint x: 420, startPoint y: 139, endPoint x: 222, endPoint y: 147, distance: 197.9
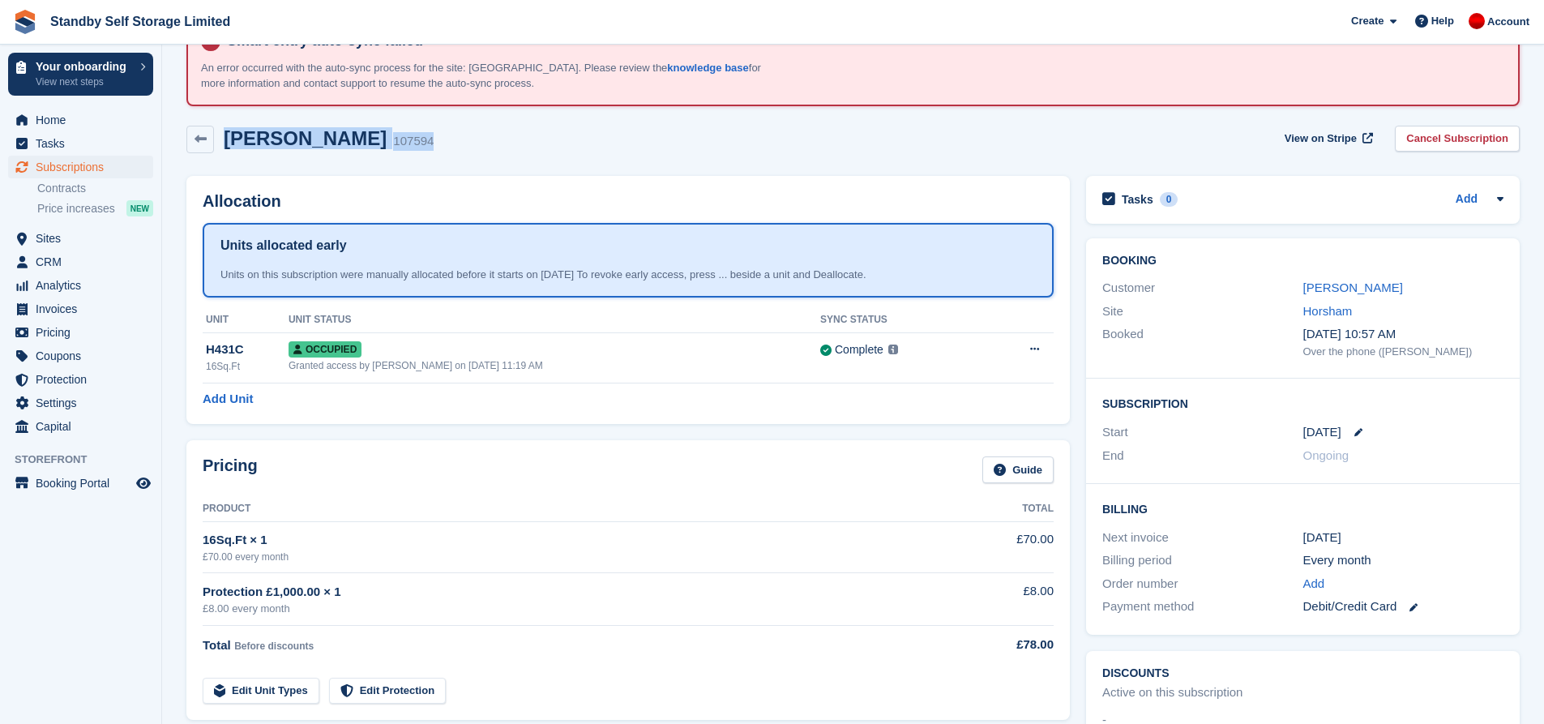
click at [222, 147] on div "Jackie Harrison 107594 View on Stripe Cancel Subscription" at bounding box center [852, 140] width 1333 height 28
click at [475, 148] on div "Jackie Harrison 107594 View on Stripe Cancel Subscription" at bounding box center [852, 140] width 1333 height 28
drag, startPoint x: 445, startPoint y: 142, endPoint x: 220, endPoint y: 149, distance: 224.6
click at [220, 149] on div "Jackie Harrison 107594 View on Stripe Cancel Subscription" at bounding box center [852, 140] width 1333 height 28
click at [464, 147] on div "Jackie Harrison 107594 View on Stripe Cancel Subscription" at bounding box center [852, 140] width 1333 height 28
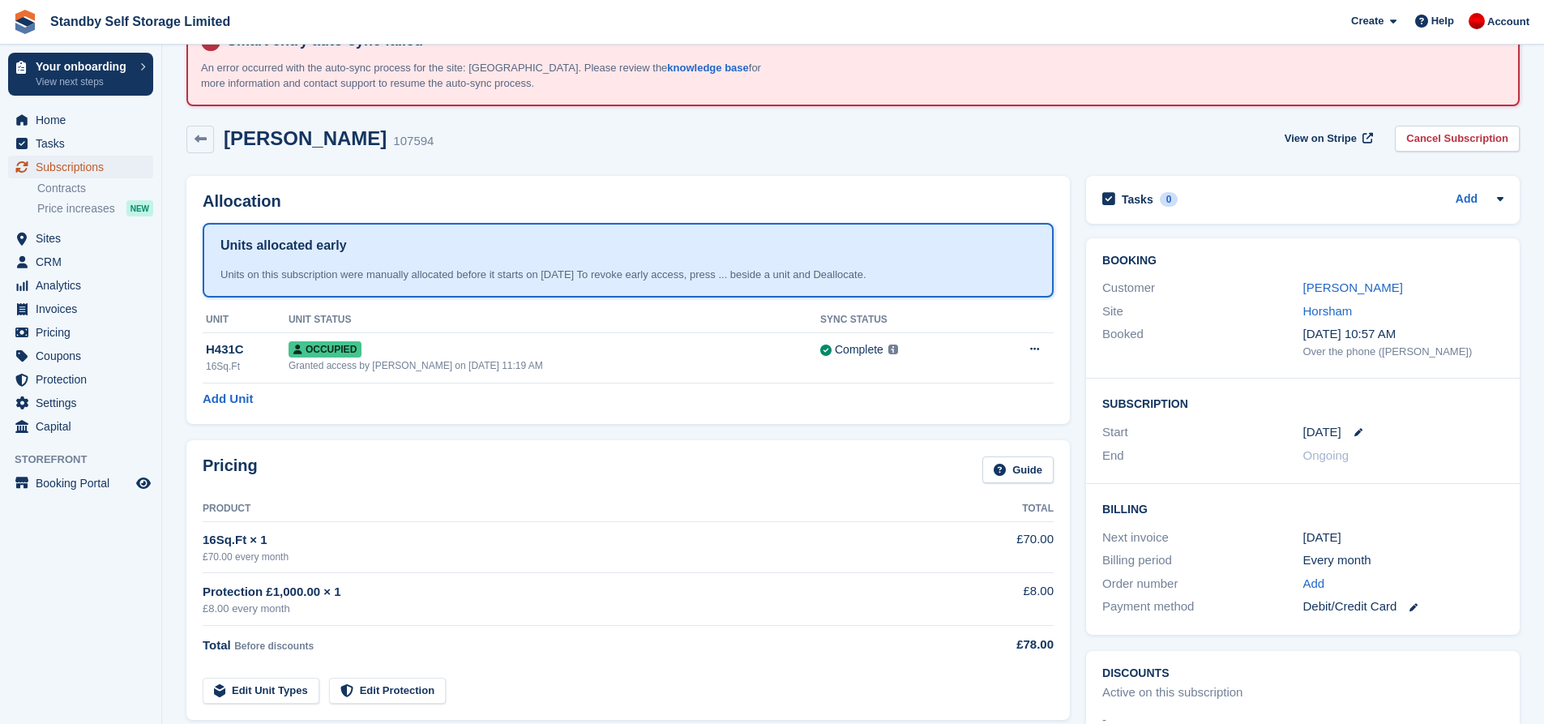
click at [109, 174] on span "Subscriptions" at bounding box center [84, 167] width 97 height 23
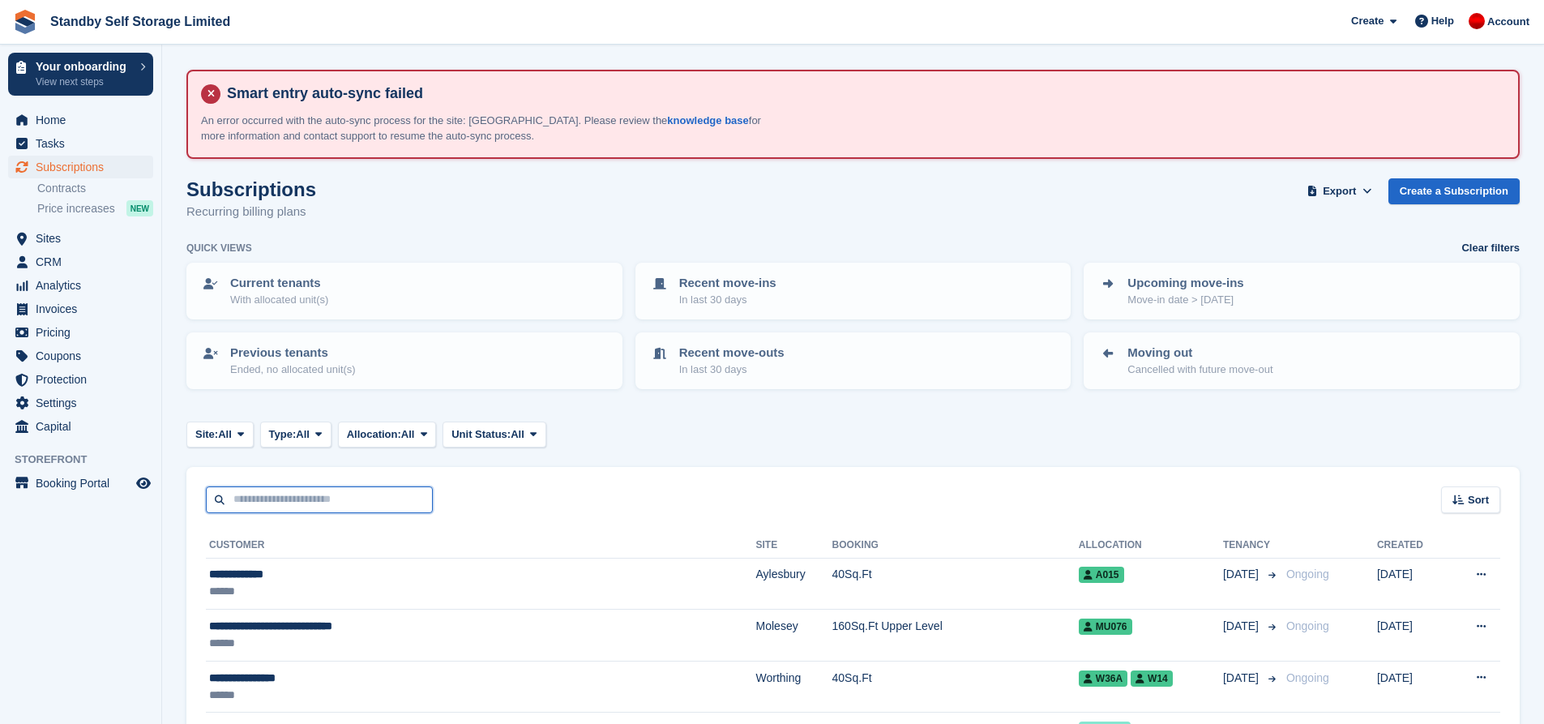
click at [306, 497] on input "text" at bounding box center [319, 499] width 227 height 27
type input "******"
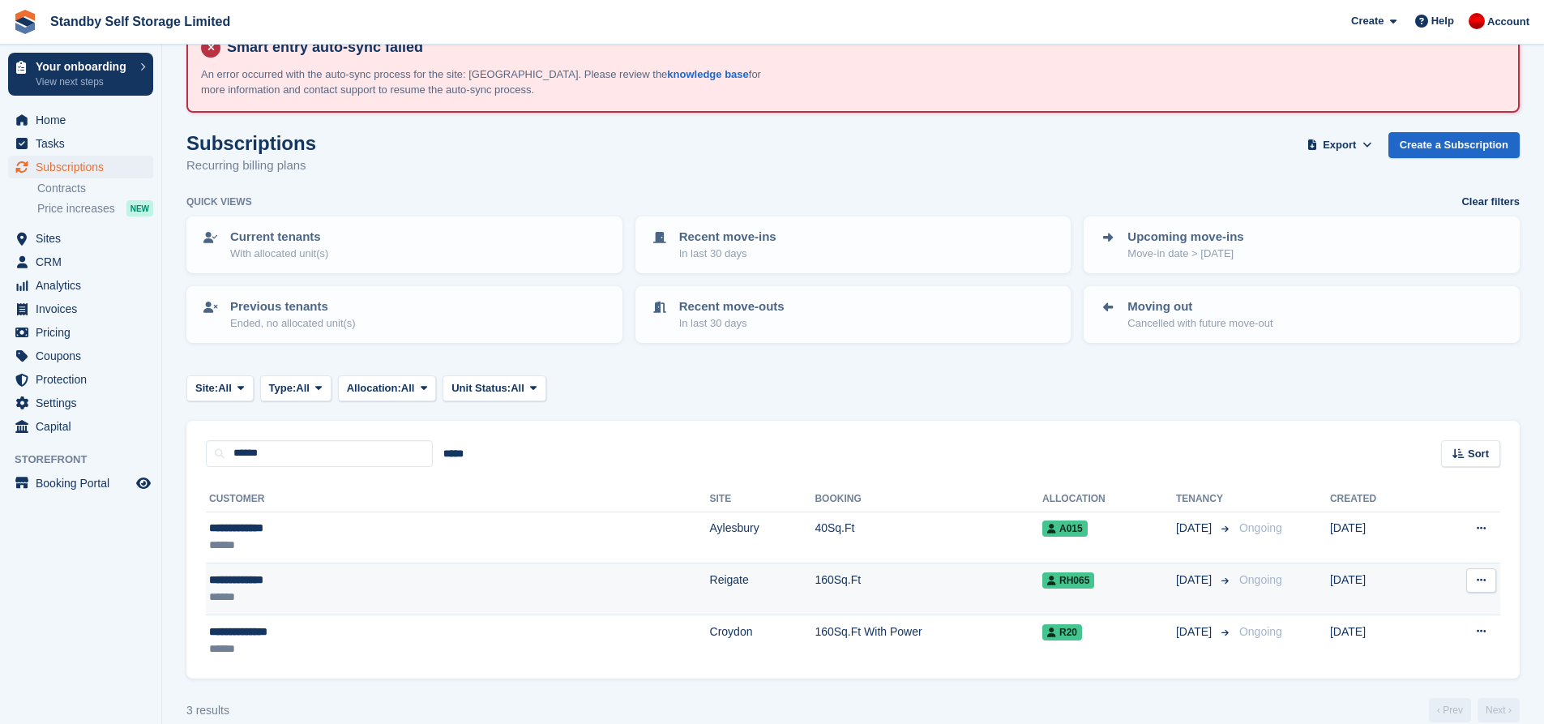
scroll to position [69, 0]
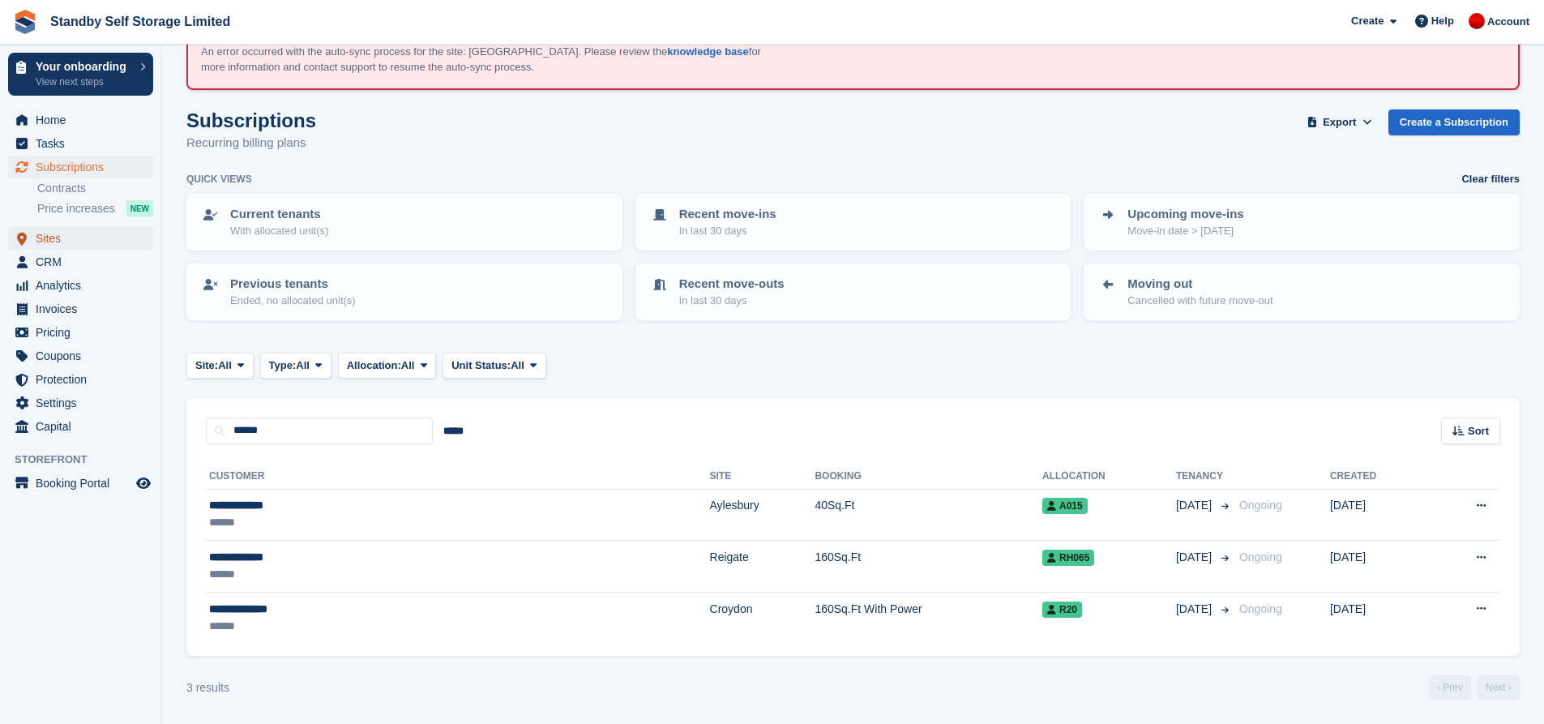
click at [52, 237] on span "Sites" at bounding box center [84, 238] width 97 height 23
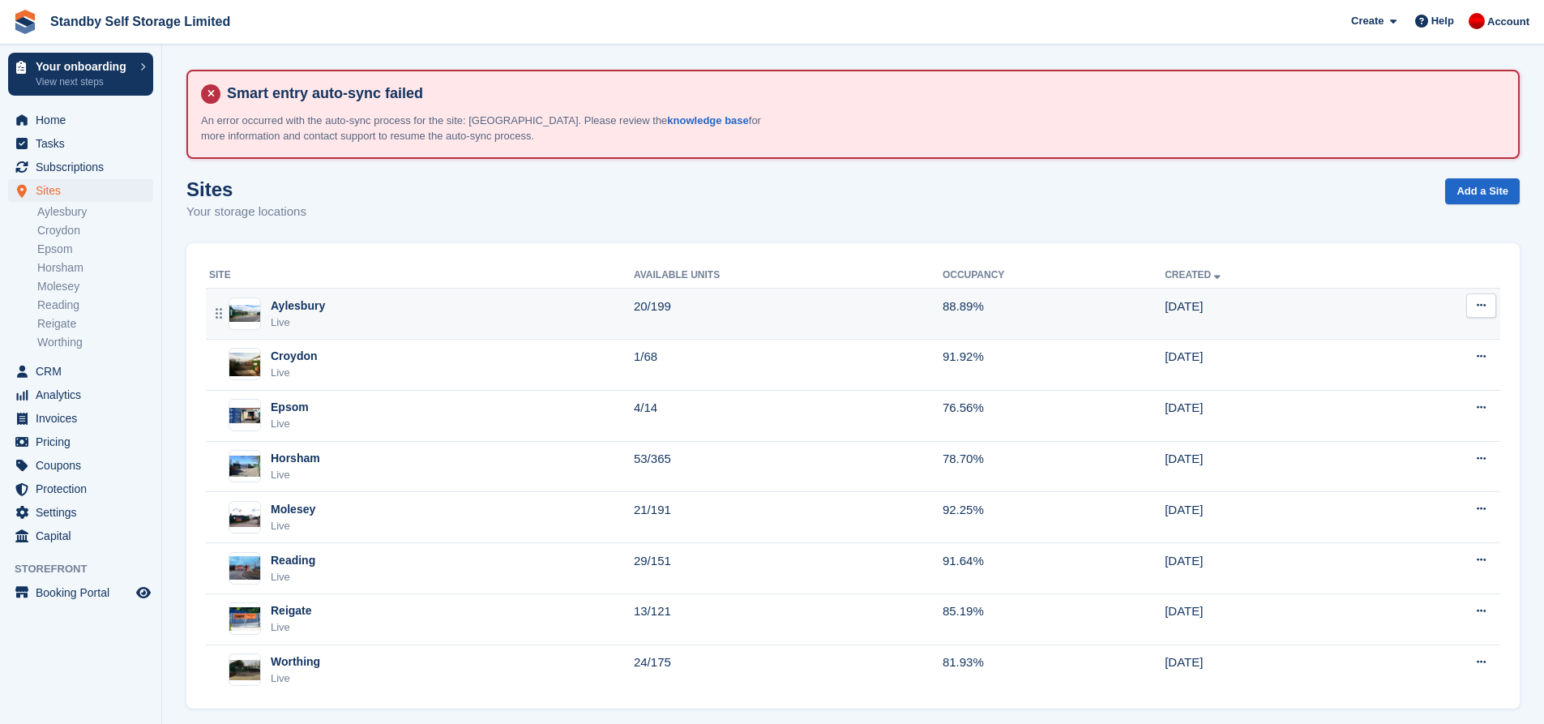
click at [562, 322] on div "Aylesbury Live" at bounding box center [421, 313] width 425 height 33
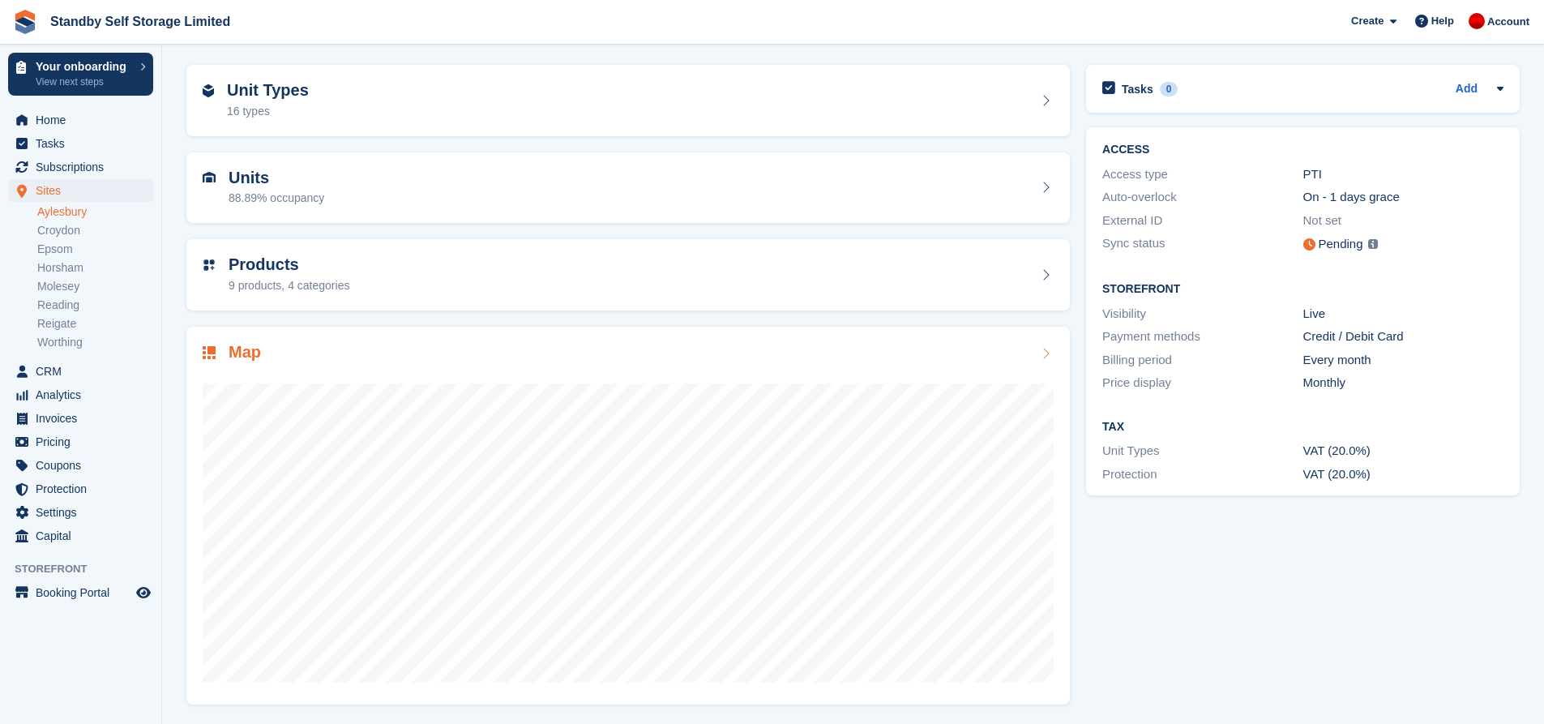
scroll to position [163, 0]
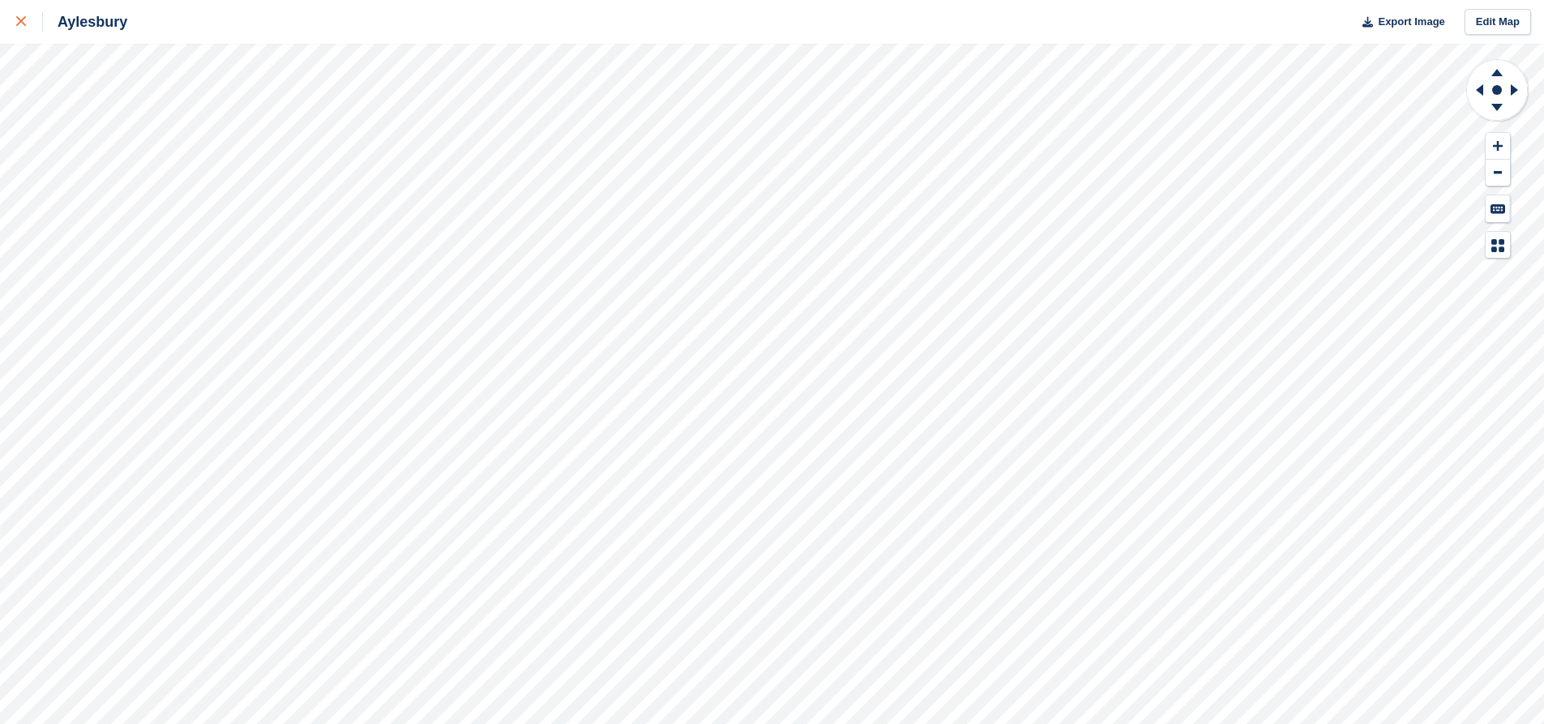
click at [27, 19] on div at bounding box center [29, 21] width 27 height 19
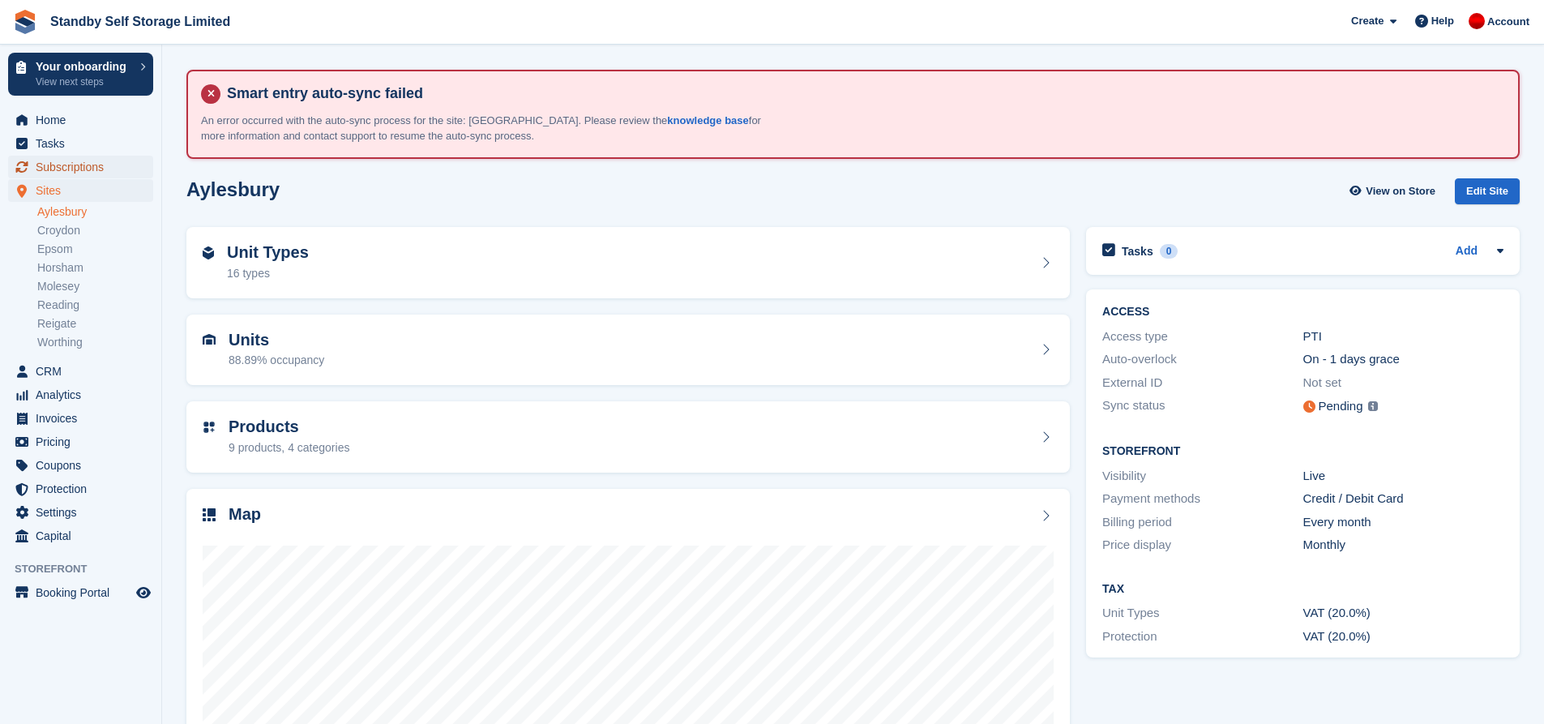
click at [73, 165] on span "Subscriptions" at bounding box center [84, 167] width 97 height 23
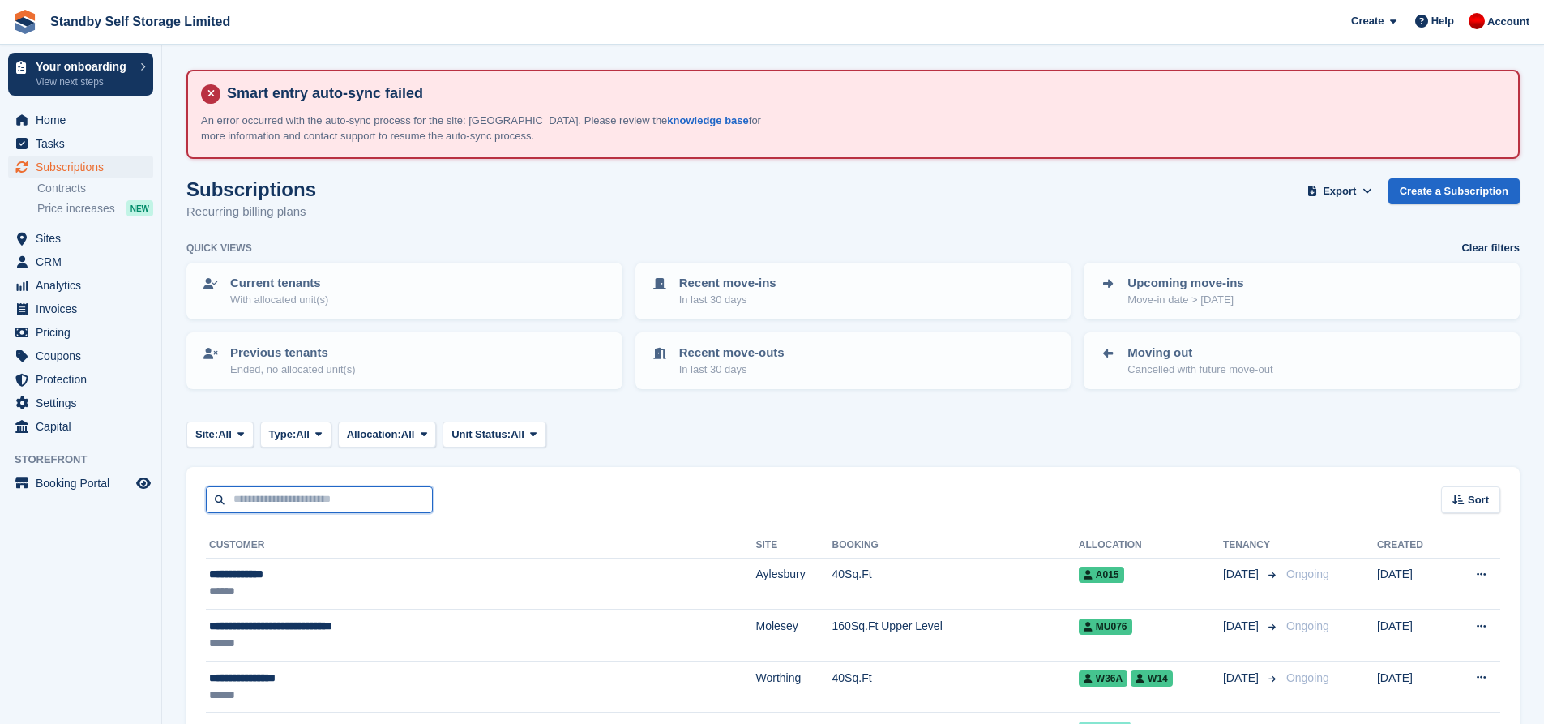
click at [330, 500] on input "text" at bounding box center [319, 499] width 227 height 27
type input "******"
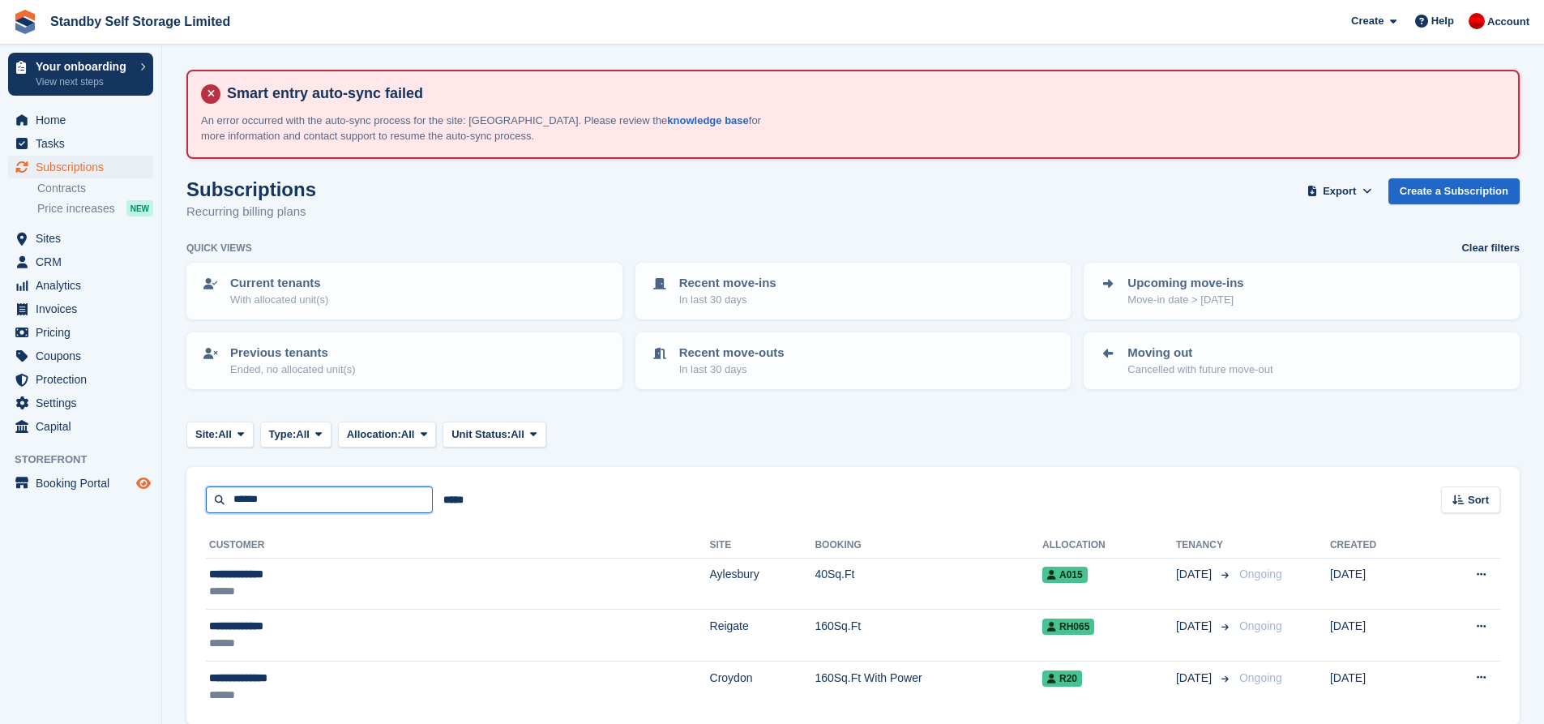
drag, startPoint x: 302, startPoint y: 505, endPoint x: 139, endPoint y: 480, distance: 165.6
click at [143, 480] on div "Your onboarding View next steps Home Tasks Subscriptions Subscriptions Subscrip…" at bounding box center [772, 396] width 1544 height 793
click at [694, 439] on div "Site: All All Aylesbury Croydon Epsom Horsham Molesey Reading Reigate Worthing …" at bounding box center [852, 434] width 1333 height 27
drag, startPoint x: 337, startPoint y: 494, endPoint x: 358, endPoint y: 505, distance: 23.9
click at [337, 494] on input "text" at bounding box center [319, 499] width 227 height 27
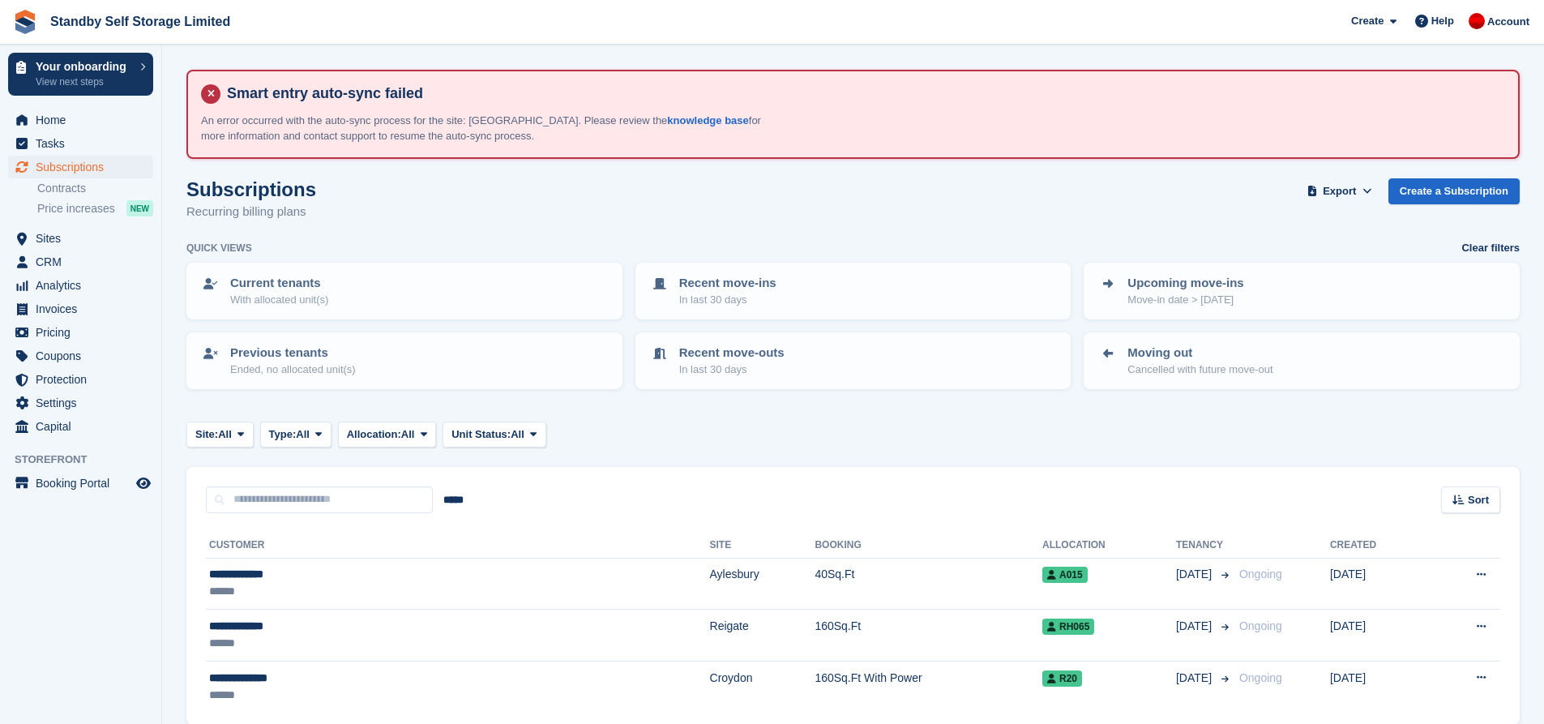
drag, startPoint x: 738, startPoint y: 440, endPoint x: 669, endPoint y: 460, distance: 71.6
click at [738, 440] on div "Site: All All Aylesbury Croydon Epsom Horsham Molesey Reading Reigate Worthing …" at bounding box center [852, 434] width 1333 height 27
click at [294, 493] on input "text" at bounding box center [319, 499] width 227 height 27
